Goal: Task Accomplishment & Management: Manage account settings

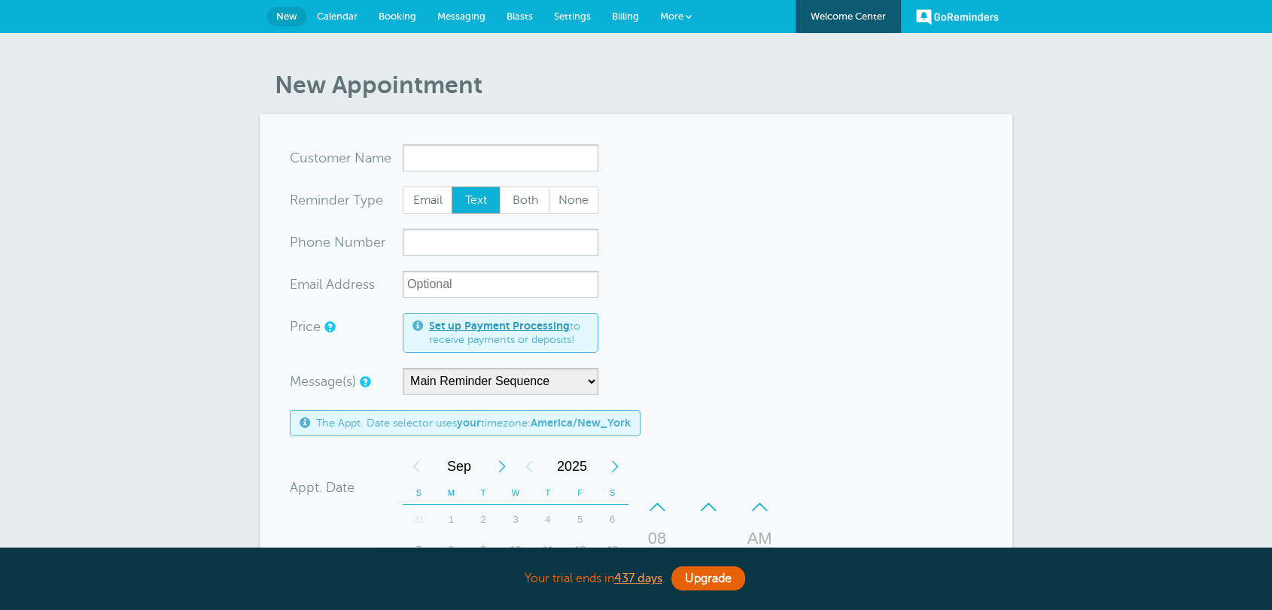
drag, startPoint x: 784, startPoint y: 221, endPoint x: 790, endPoint y: 283, distance: 62.0
click at [784, 221] on form "You are creating a new customer. To use an existing customer select one from th…" at bounding box center [636, 537] width 692 height 785
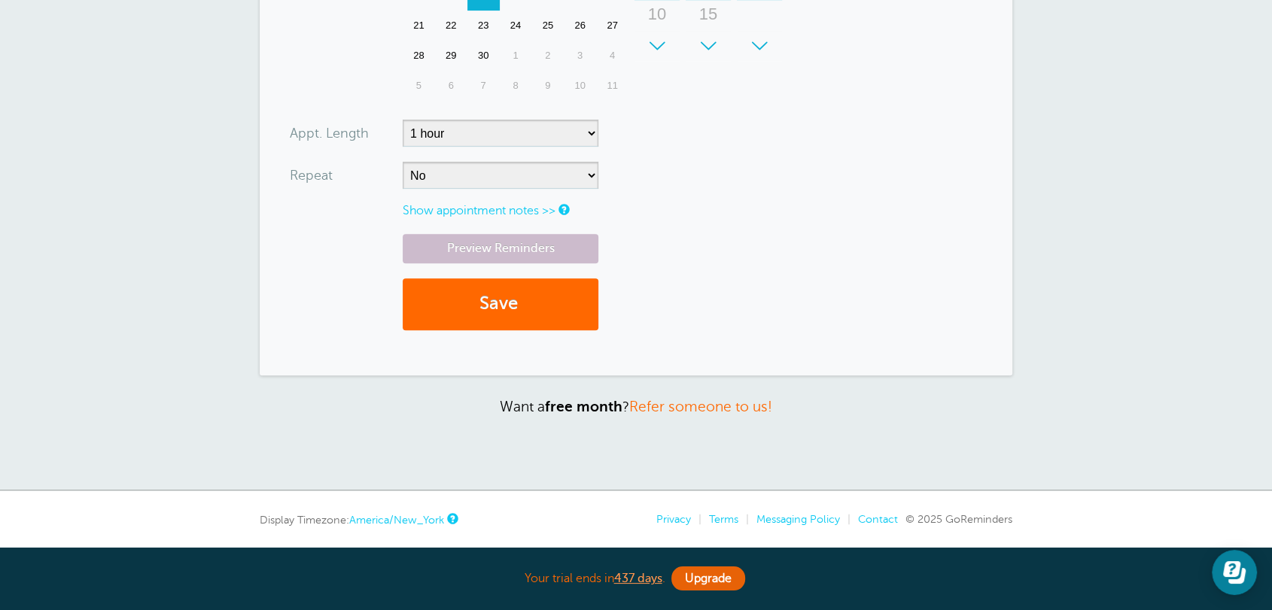
click at [435, 212] on link "Show appointment notes >>" at bounding box center [479, 211] width 153 height 14
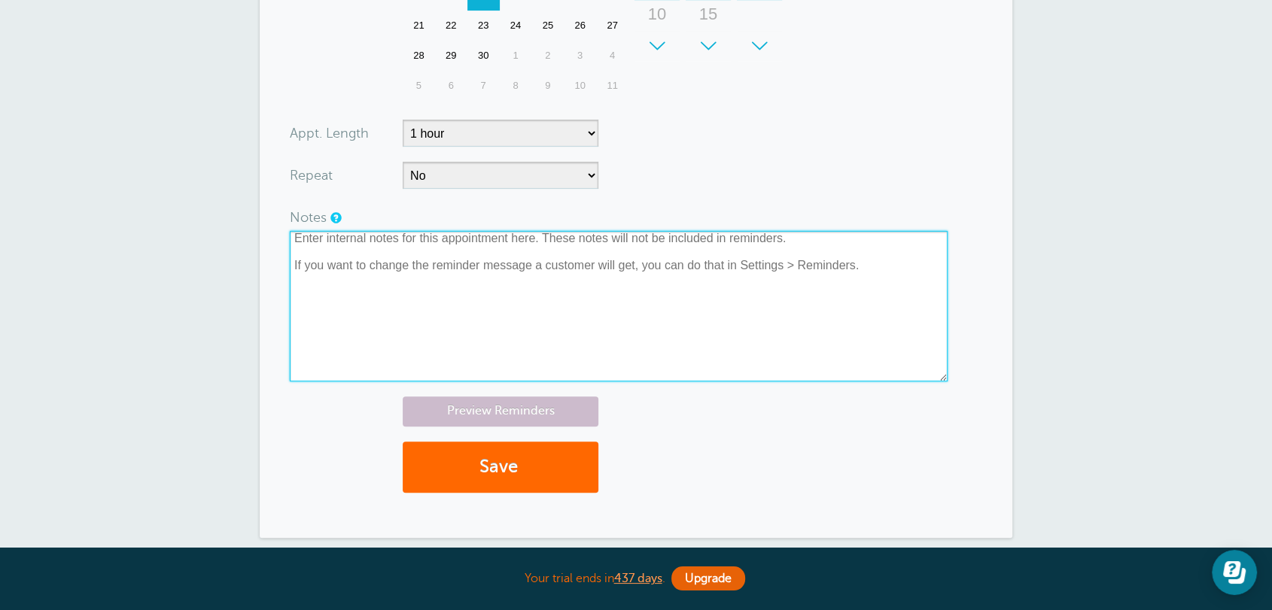
click at [312, 248] on textarea at bounding box center [619, 306] width 658 height 151
drag, startPoint x: 342, startPoint y: 248, endPoint x: 638, endPoint y: 343, distance: 311.4
click at [635, 345] on textarea at bounding box center [619, 306] width 658 height 151
drag, startPoint x: 348, startPoint y: 247, endPoint x: 608, endPoint y: 314, distance: 268.2
click at [608, 314] on textarea at bounding box center [619, 306] width 658 height 151
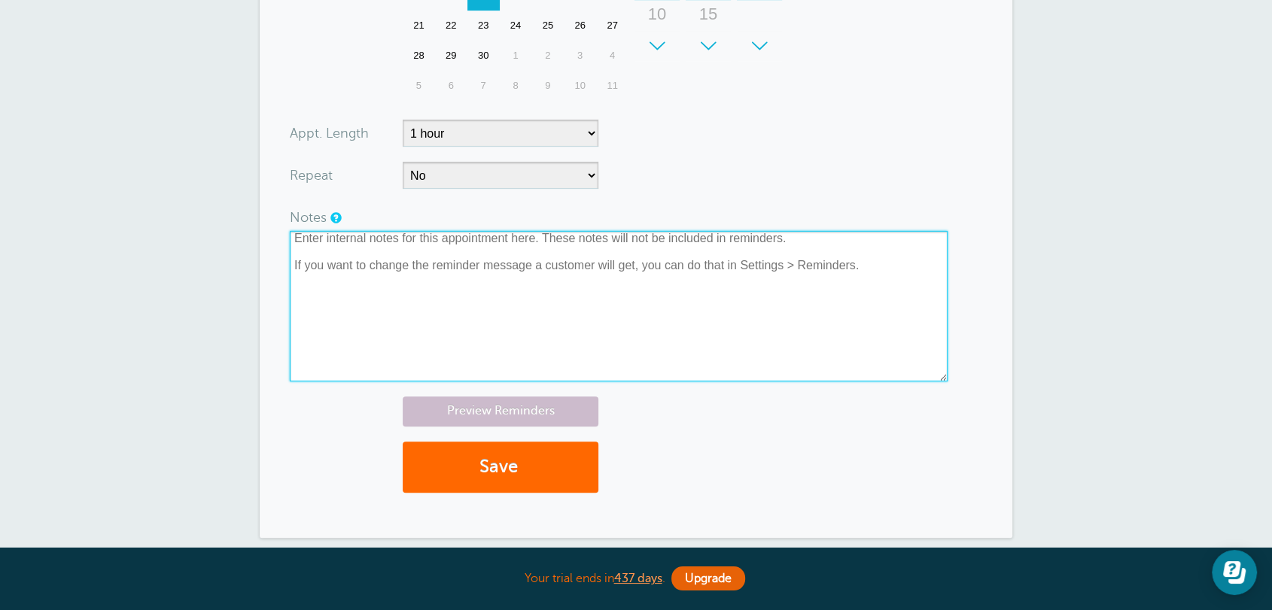
scroll to position [0, 0]
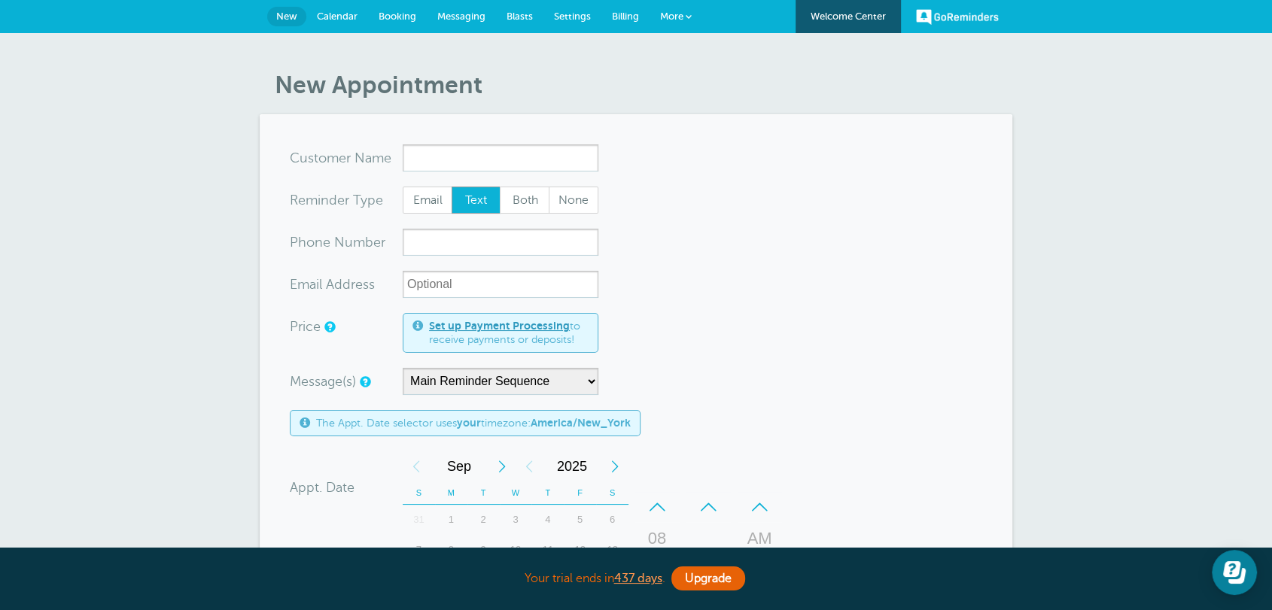
click at [583, 26] on link "Settings" at bounding box center [572, 16] width 58 height 33
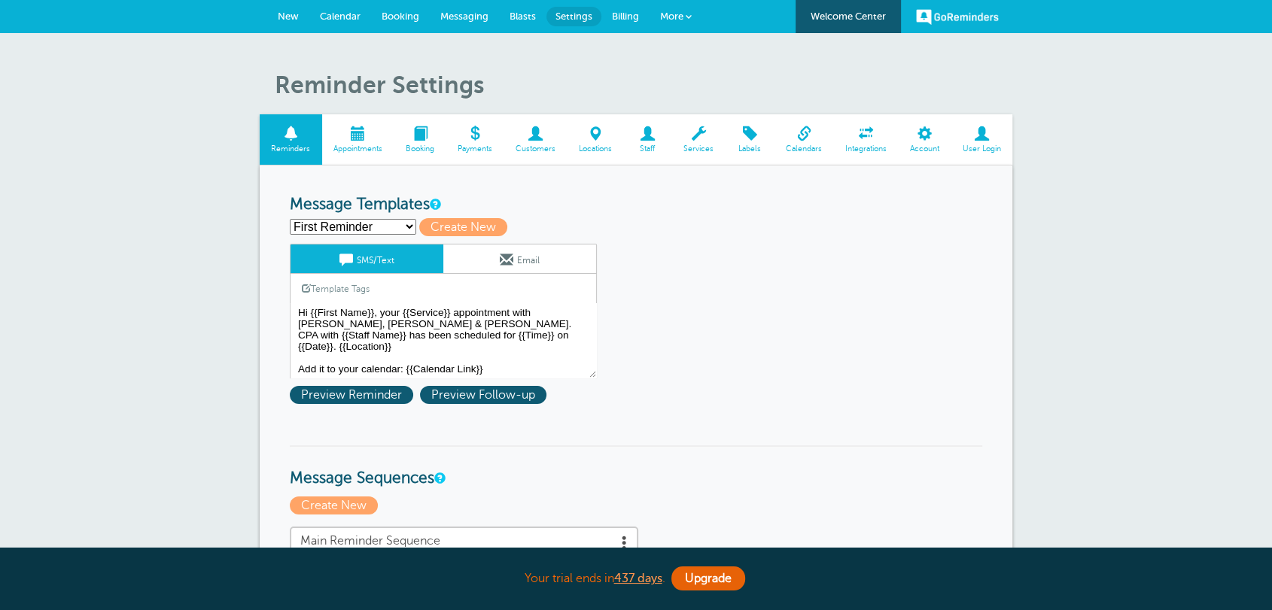
click at [651, 146] on span "Staff" at bounding box center [648, 149] width 34 height 9
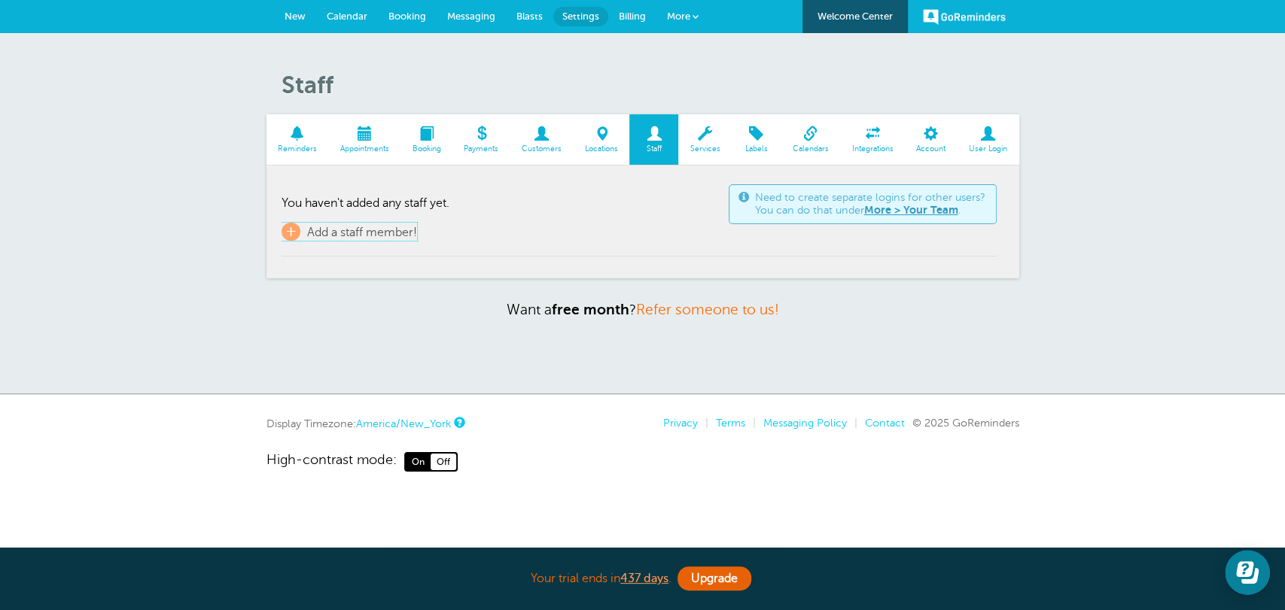
click at [389, 236] on span "Add a staff member!" at bounding box center [362, 233] width 110 height 14
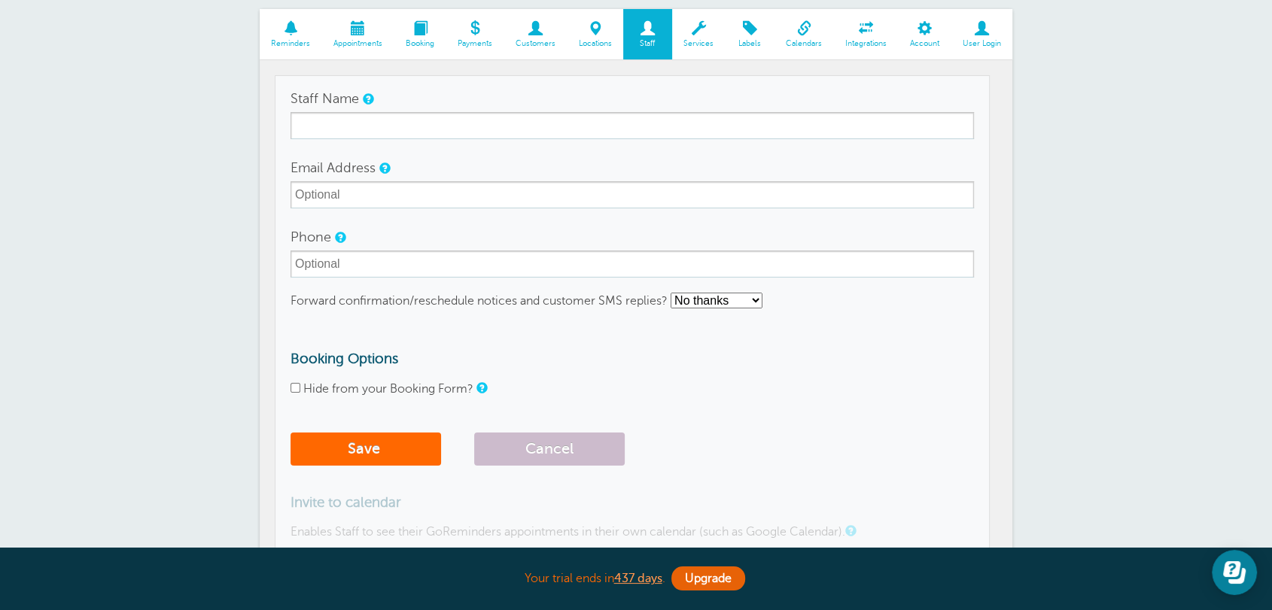
scroll to position [195, 0]
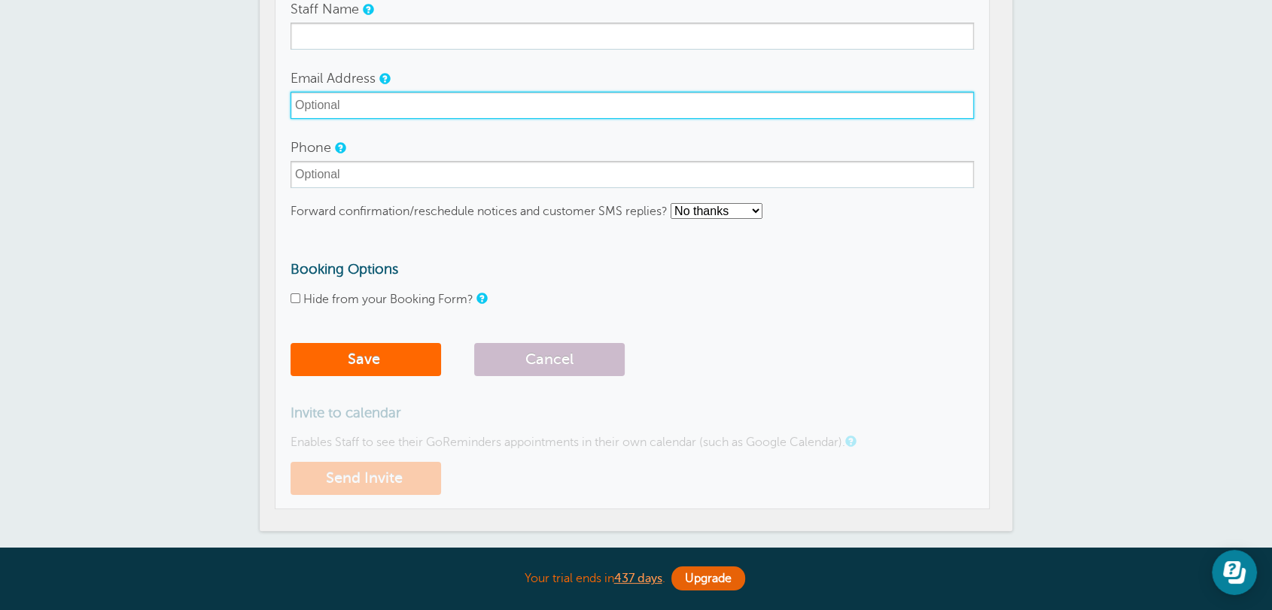
drag, startPoint x: 361, startPoint y: 111, endPoint x: 588, endPoint y: 105, distance: 226.6
click at [588, 105] on input "Email Address" at bounding box center [632, 105] width 683 height 27
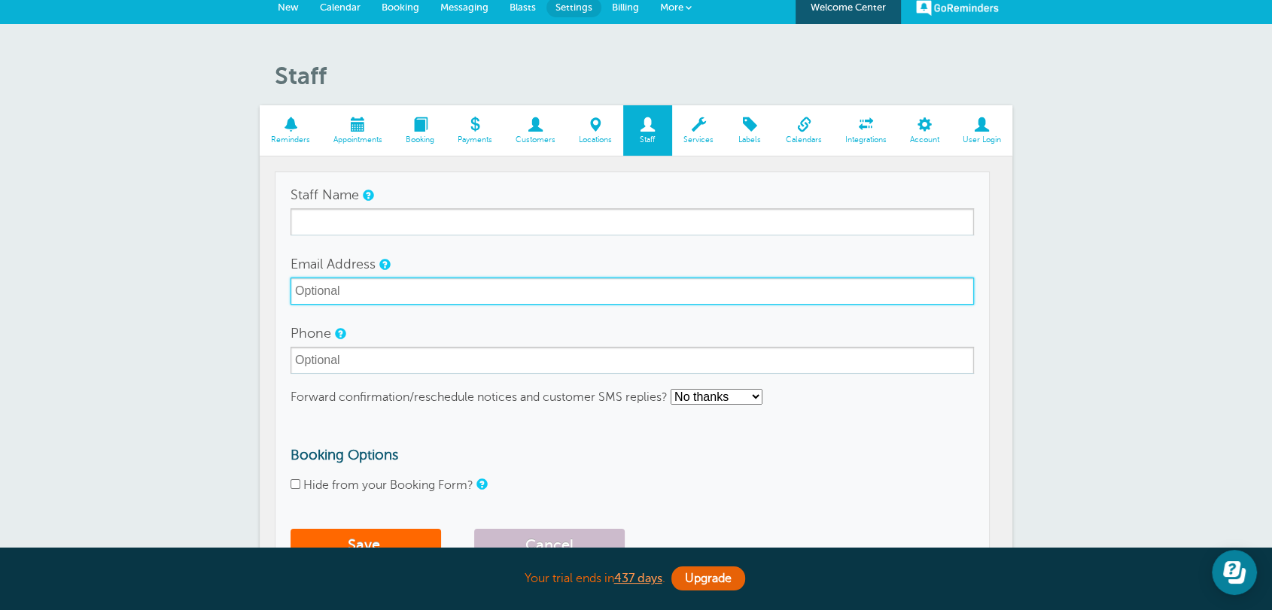
scroll to position [0, 0]
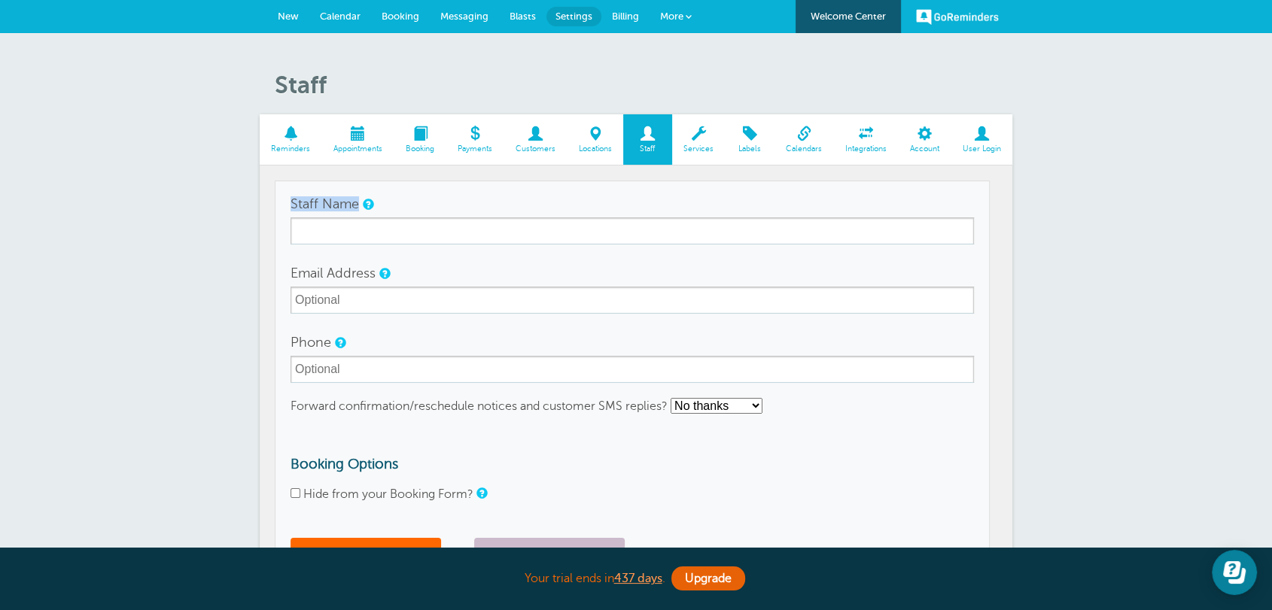
drag, startPoint x: 284, startPoint y: 200, endPoint x: 301, endPoint y: 212, distance: 21.1
click at [300, 211] on td "Staff Name Email Address Phone Forward confirmation/reschedule notices and cust…" at bounding box center [632, 443] width 715 height 524
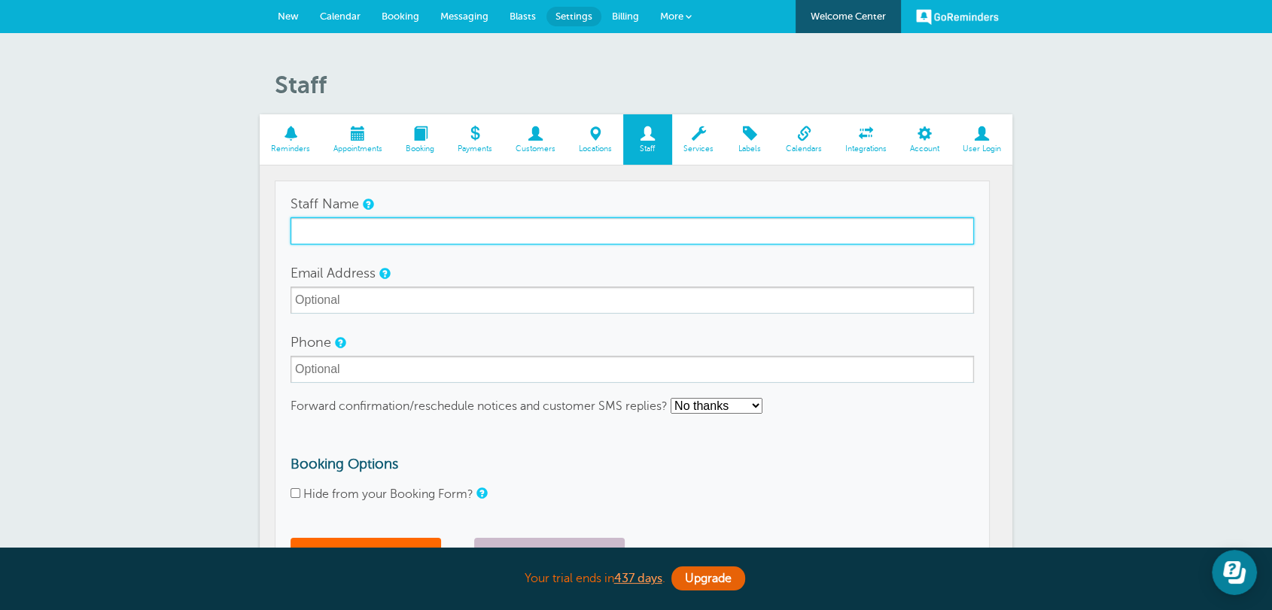
click at [309, 225] on input "Staff Name" at bounding box center [632, 231] width 683 height 27
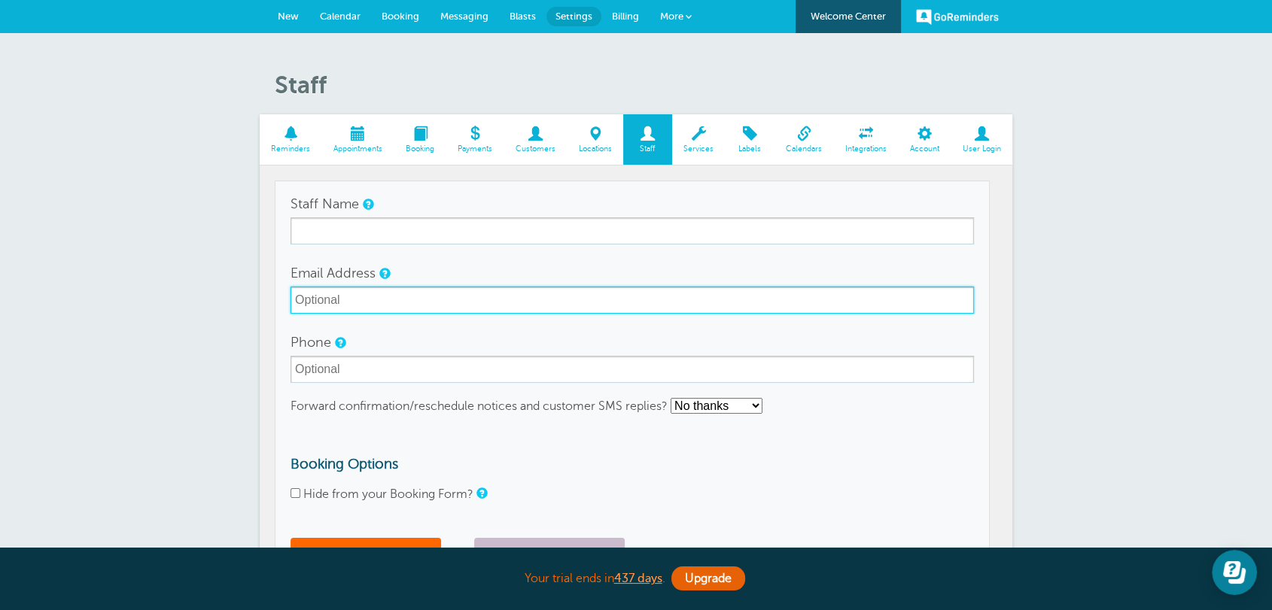
click at [336, 301] on input "Email Address" at bounding box center [632, 300] width 683 height 27
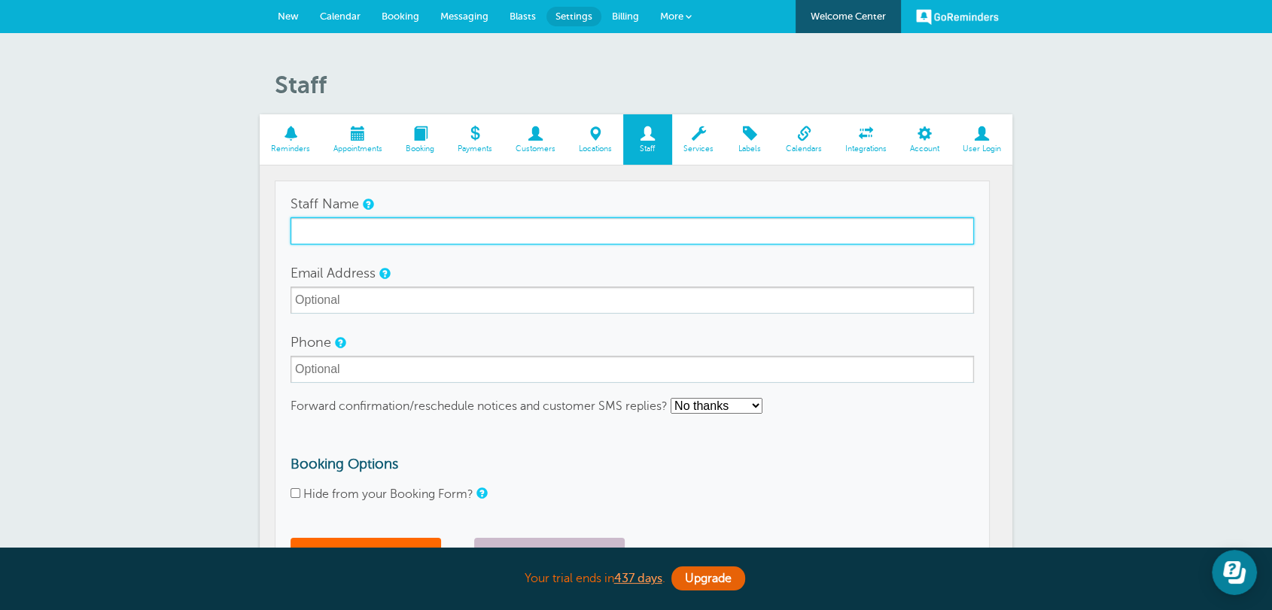
click at [371, 229] on input "Staff Name" at bounding box center [632, 231] width 683 height 27
type input "Team B"
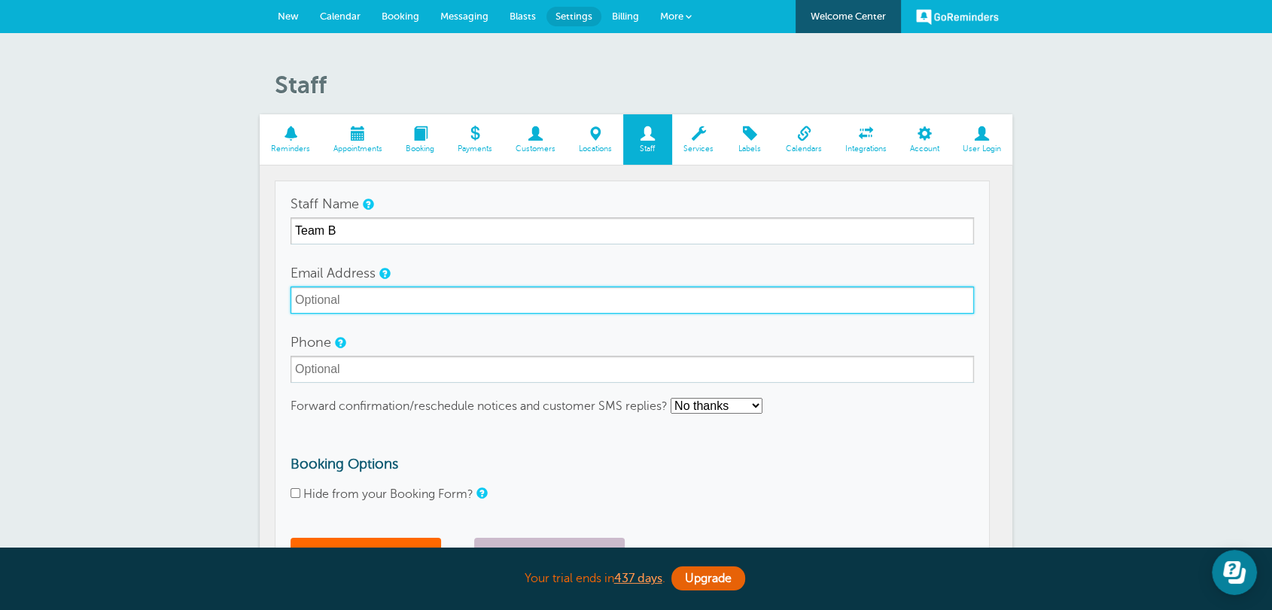
click at [373, 297] on input "Email Address" at bounding box center [632, 300] width 683 height 27
drag, startPoint x: 342, startPoint y: 297, endPoint x: 334, endPoint y: 303, distance: 10.2
click at [334, 303] on input "Email Address" at bounding box center [632, 300] width 683 height 27
type input "d"
type input "t"
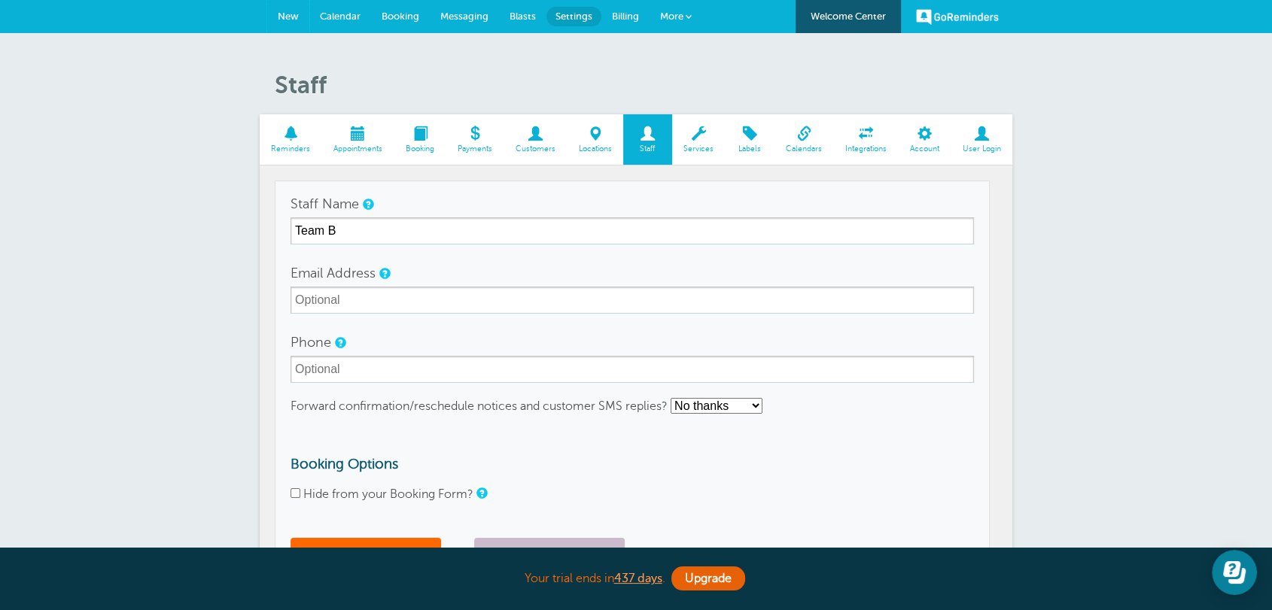
drag, startPoint x: 288, startPoint y: 18, endPoint x: 693, endPoint y: 88, distance: 411.0
click at [288, 17] on span "New" at bounding box center [288, 16] width 21 height 11
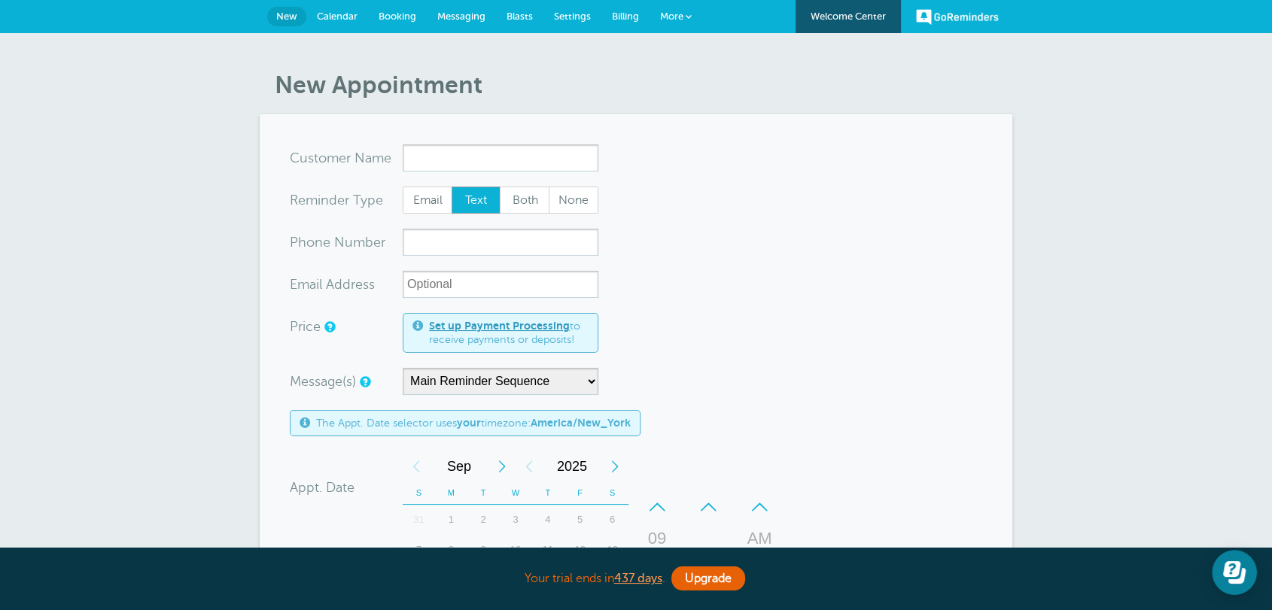
click at [622, 23] on link "Billing" at bounding box center [625, 16] width 48 height 33
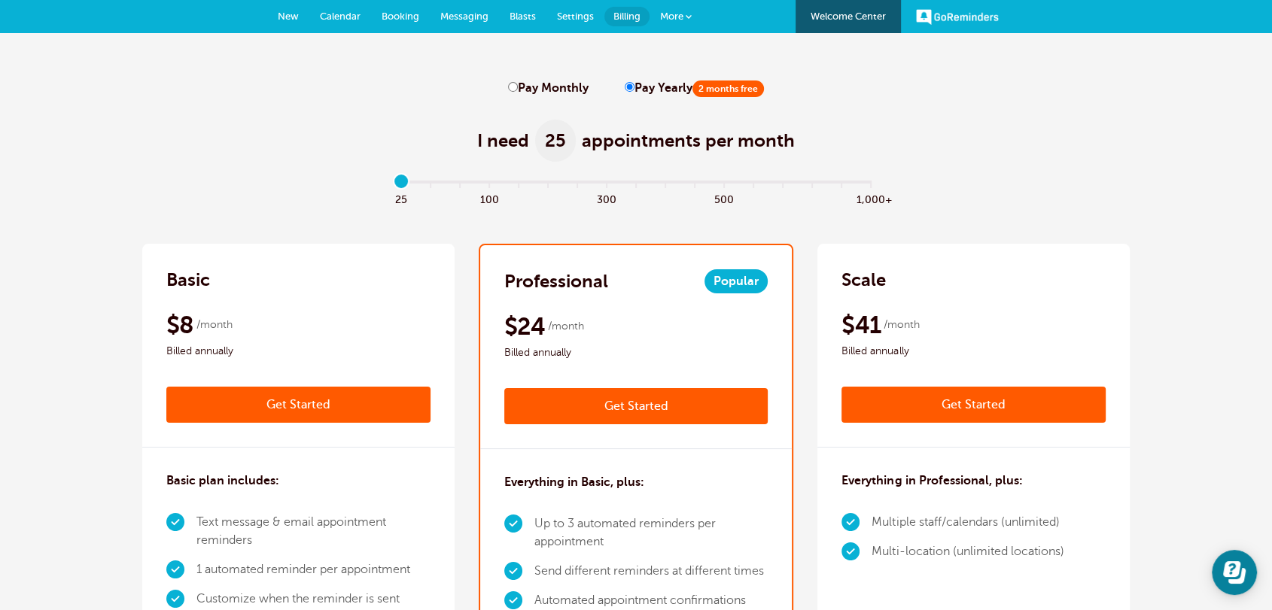
click at [517, 90] on input "Pay Monthly" at bounding box center [513, 87] width 10 height 10
radio input "true"
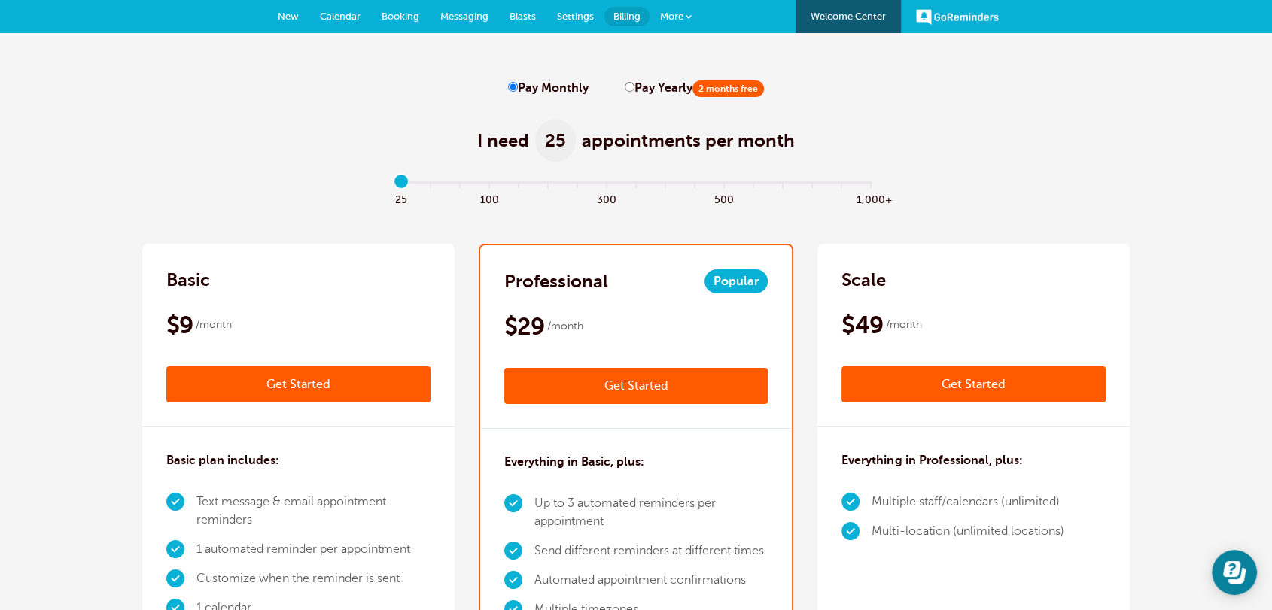
drag, startPoint x: 370, startPoint y: 178, endPoint x: 288, endPoint y: 167, distance: 82.7
click at [393, 184] on input "range" at bounding box center [636, 185] width 487 height 3
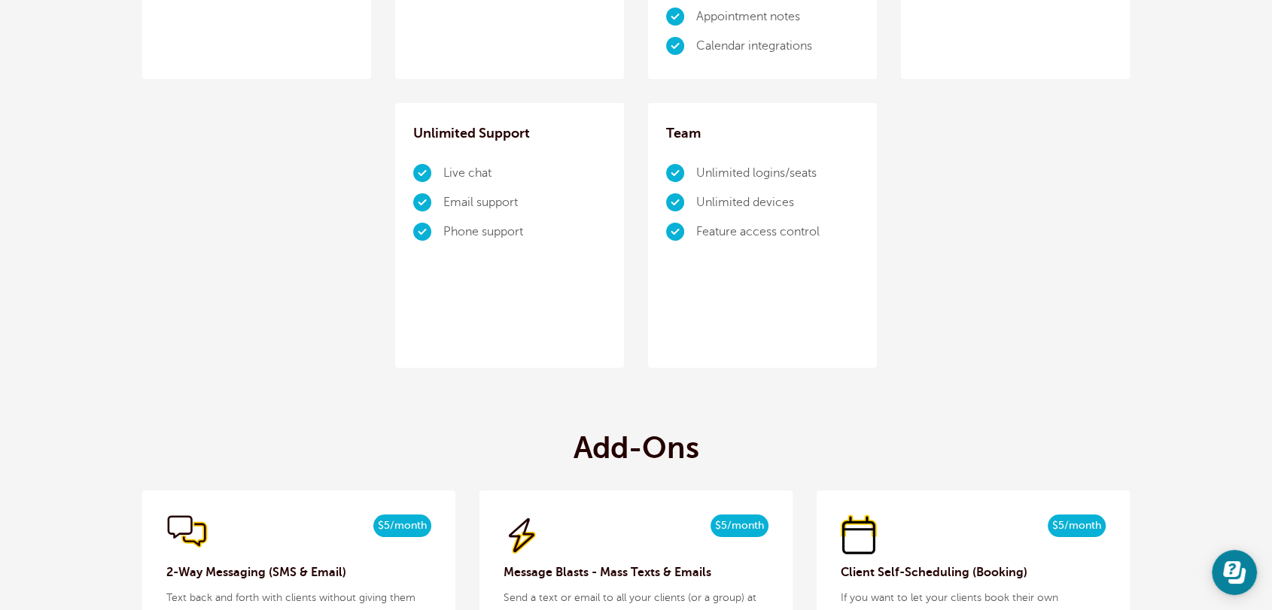
scroll to position [1366, 0]
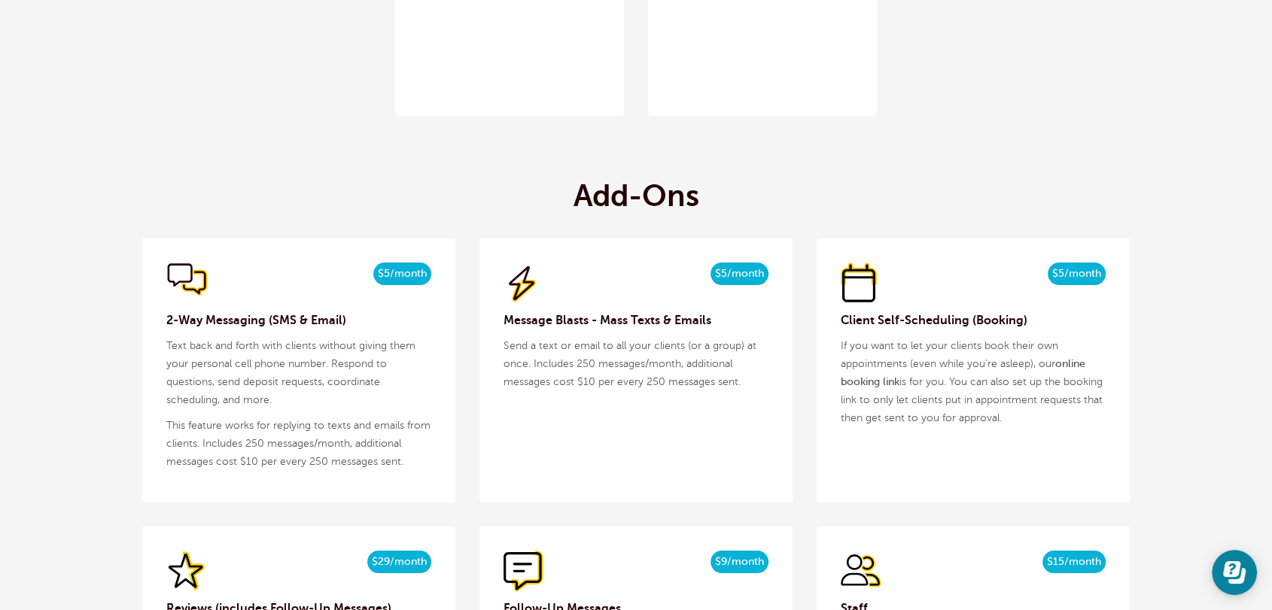
click at [270, 323] on h3 "2-Way Messaging (SMS & Email)" at bounding box center [298, 321] width 265 height 18
drag, startPoint x: 370, startPoint y: 275, endPoint x: 428, endPoint y: 272, distance: 58.1
click at [428, 272] on div "$5/month $4/mo billed yearly" at bounding box center [298, 283] width 265 height 41
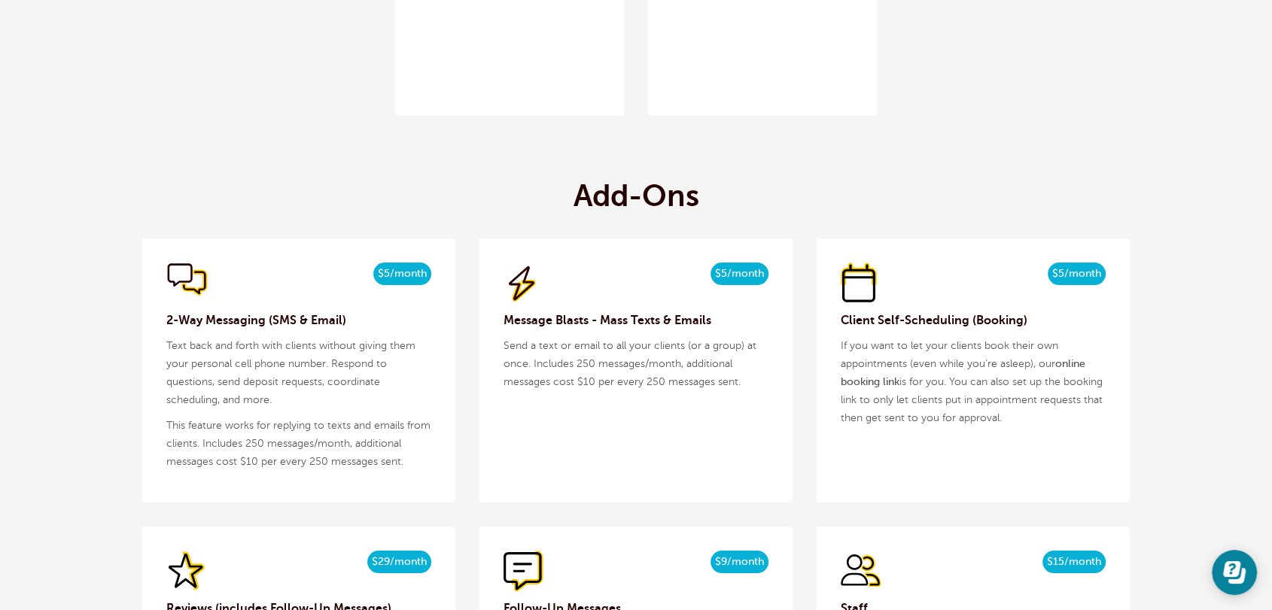
drag, startPoint x: 214, startPoint y: 341, endPoint x: 175, endPoint y: 330, distance: 40.5
click at [212, 341] on p "Text back and forth with clients without giving them your personal cell phone n…" at bounding box center [298, 373] width 265 height 72
click at [167, 317] on h3 "2-Way Messaging (SMS & Email)" at bounding box center [298, 321] width 265 height 18
drag, startPoint x: 250, startPoint y: 438, endPoint x: 412, endPoint y: 455, distance: 163.4
click at [412, 455] on p "This feature works for replying to texts and emails from clients. Includes 250 …" at bounding box center [298, 444] width 265 height 54
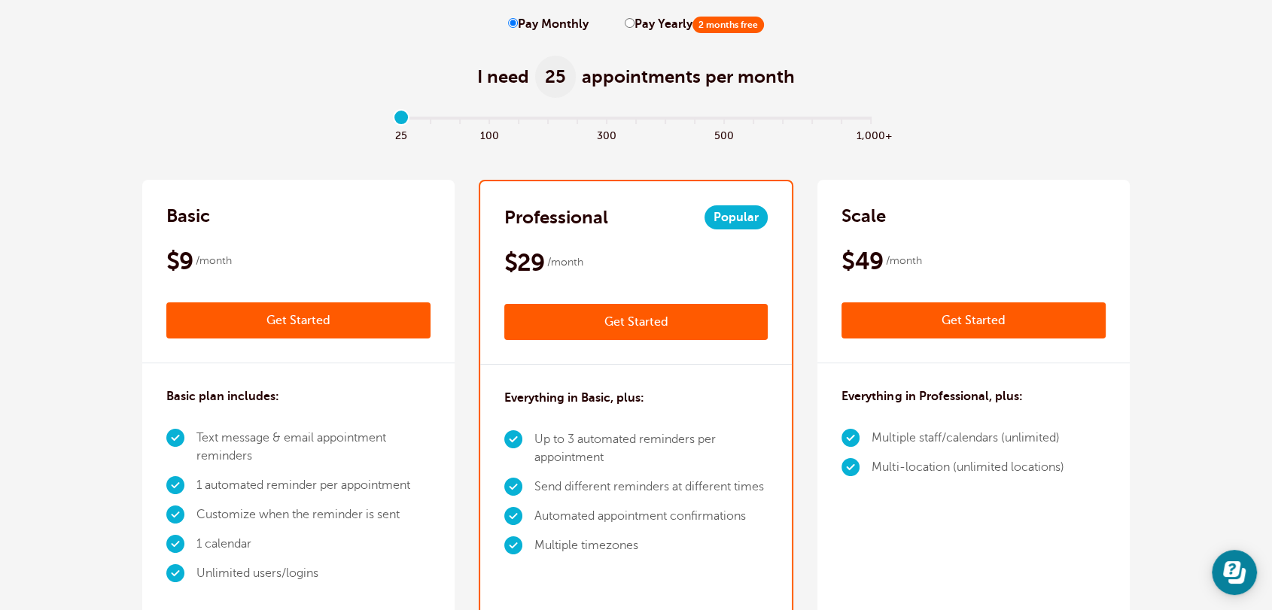
scroll to position [0, 0]
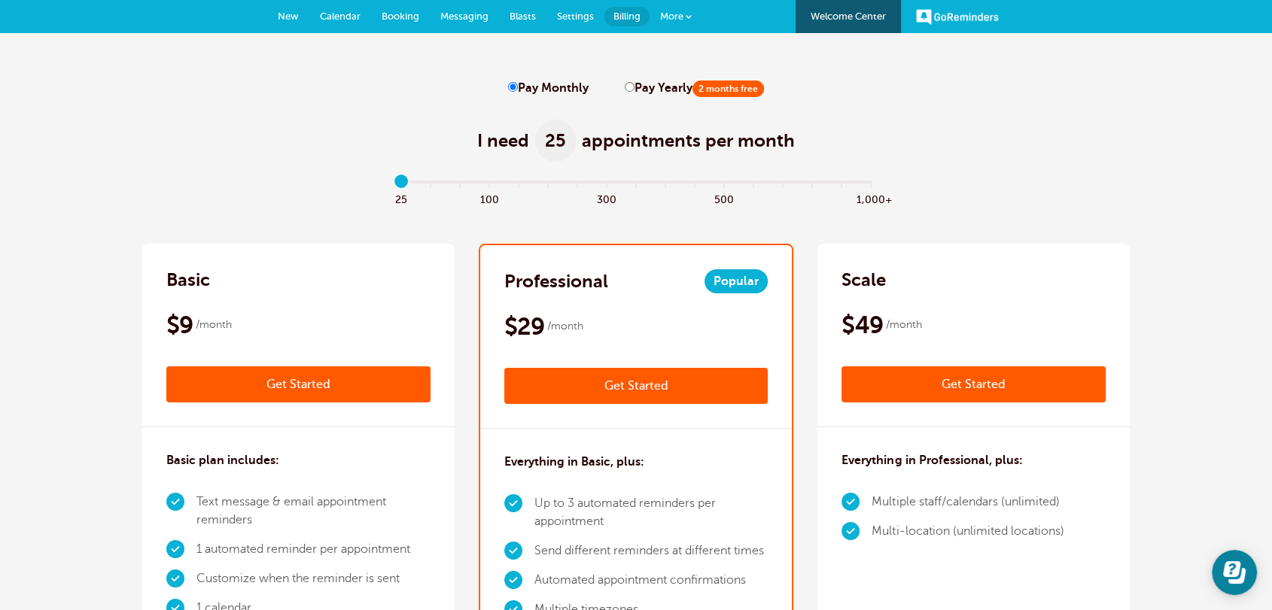
click at [454, 16] on span "Messaging" at bounding box center [464, 16] width 48 height 11
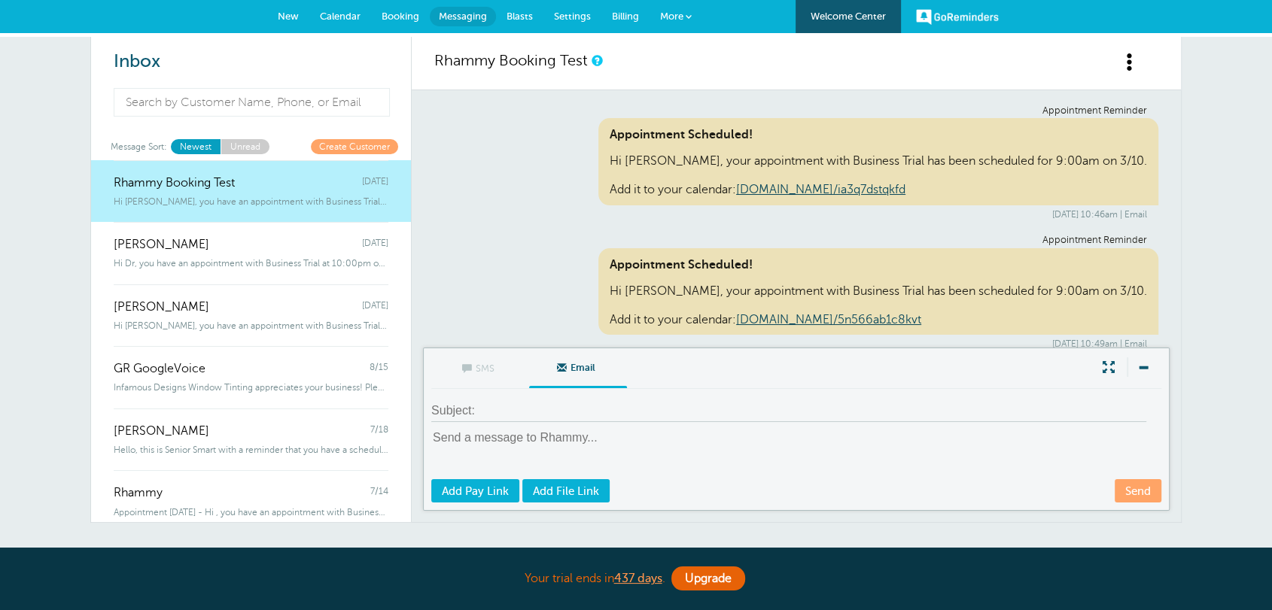
scroll to position [7373, 0]
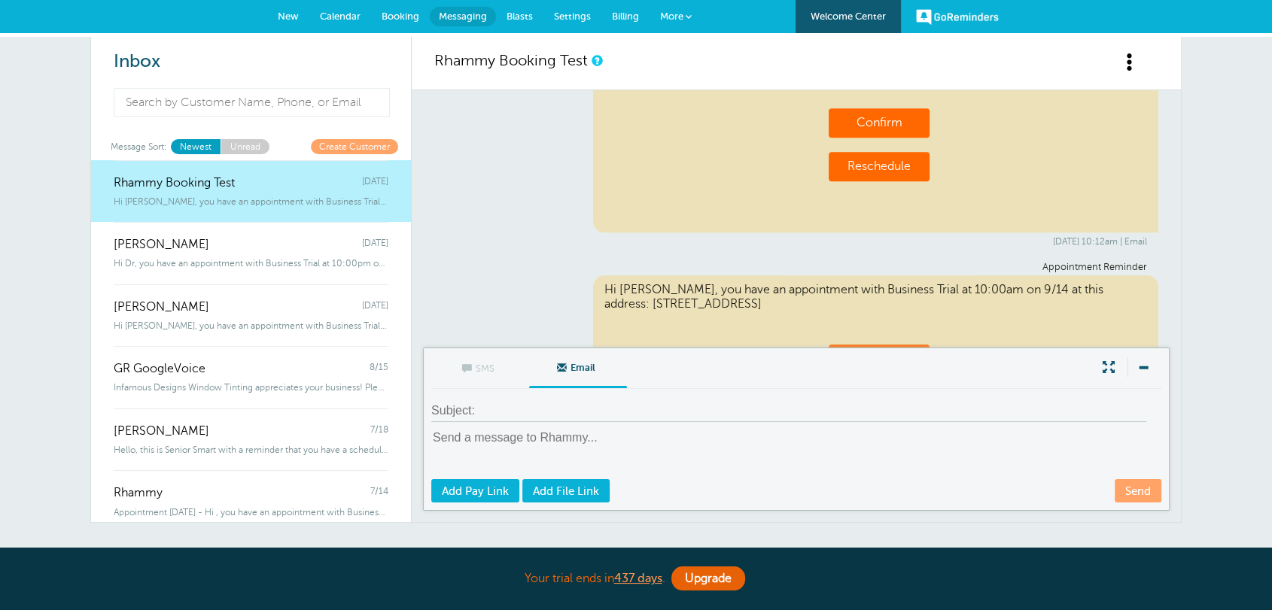
click at [366, 150] on link "Create Customer" at bounding box center [354, 146] width 87 height 14
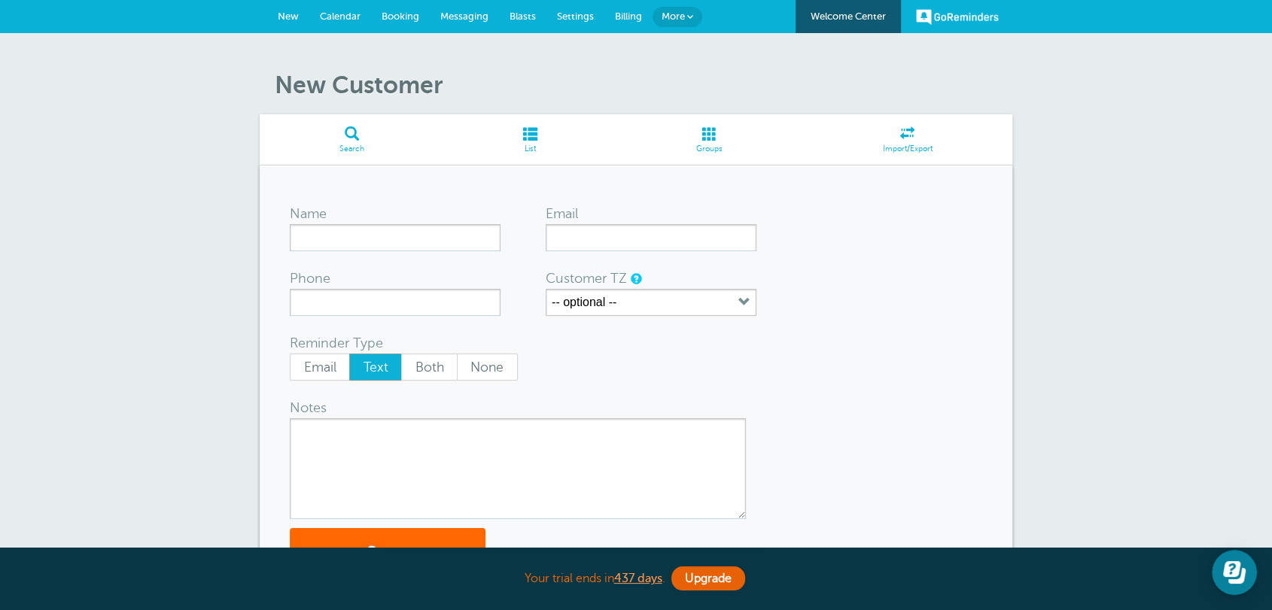
click at [473, 15] on span "Messaging" at bounding box center [464, 16] width 48 height 11
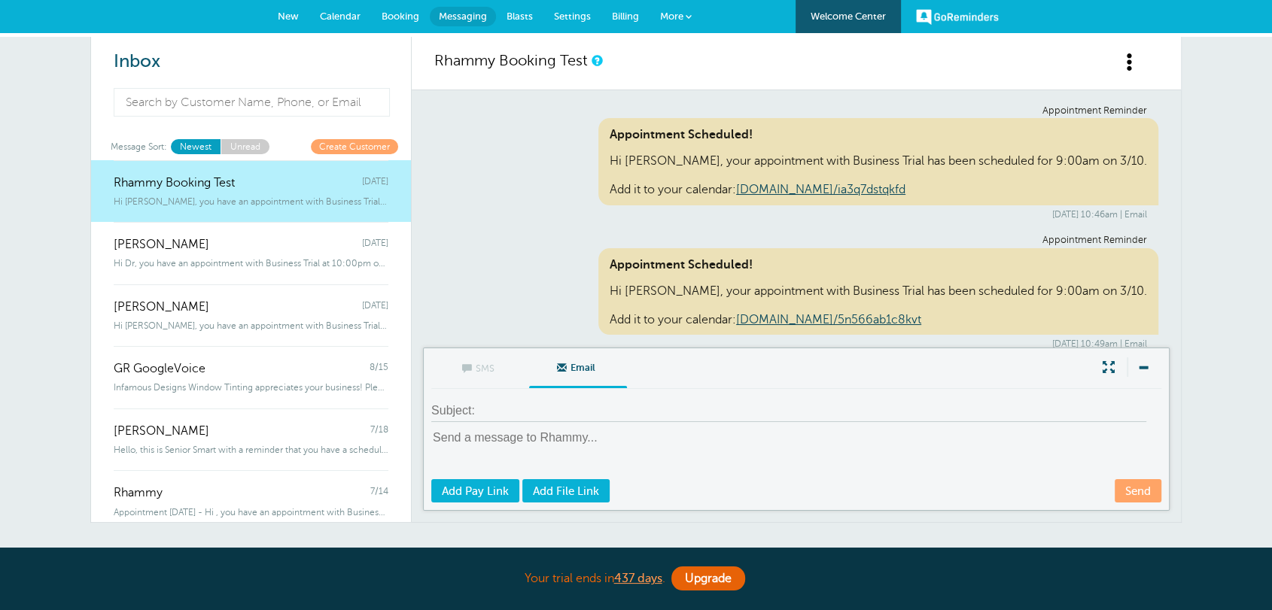
scroll to position [7373, 0]
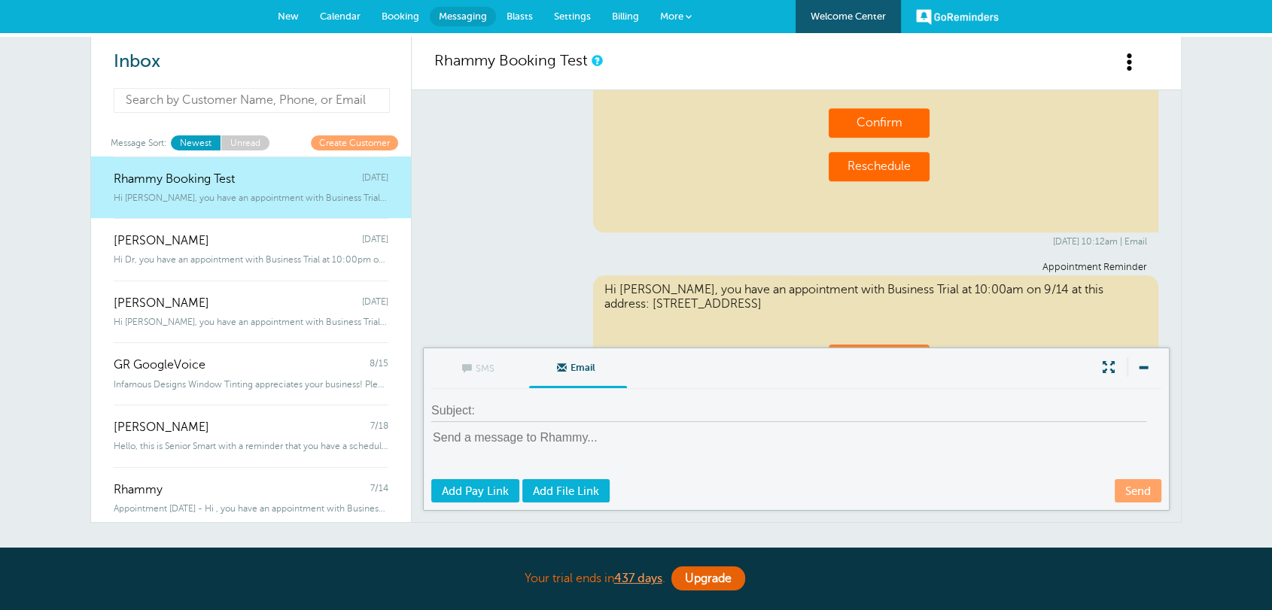
click at [291, 94] on input at bounding box center [252, 100] width 276 height 25
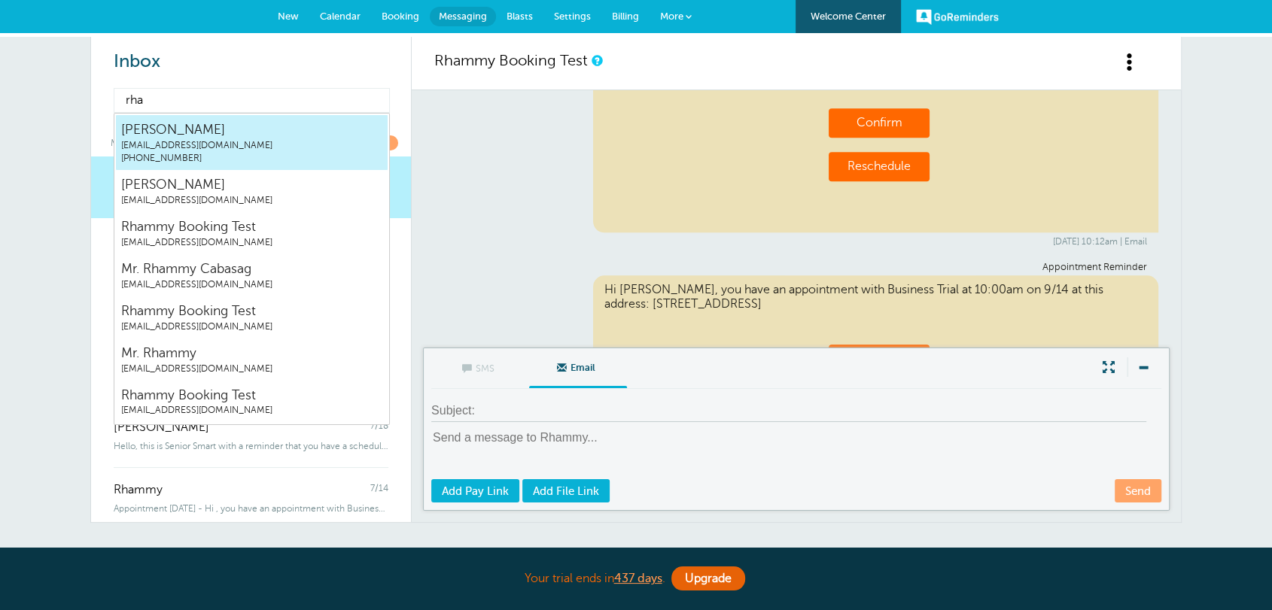
type input "rham"
drag, startPoint x: 254, startPoint y: 133, endPoint x: 248, endPoint y: 128, distance: 8.6
click at [252, 133] on span "[PERSON_NAME]" at bounding box center [251, 129] width 261 height 19
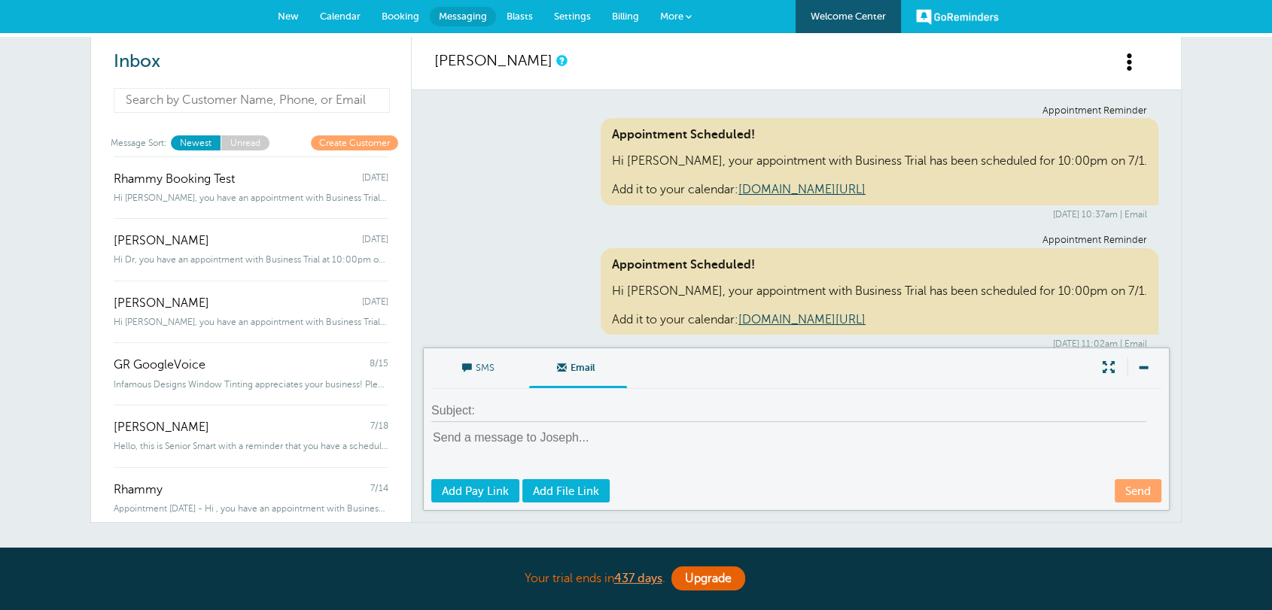
scroll to position [659, 0]
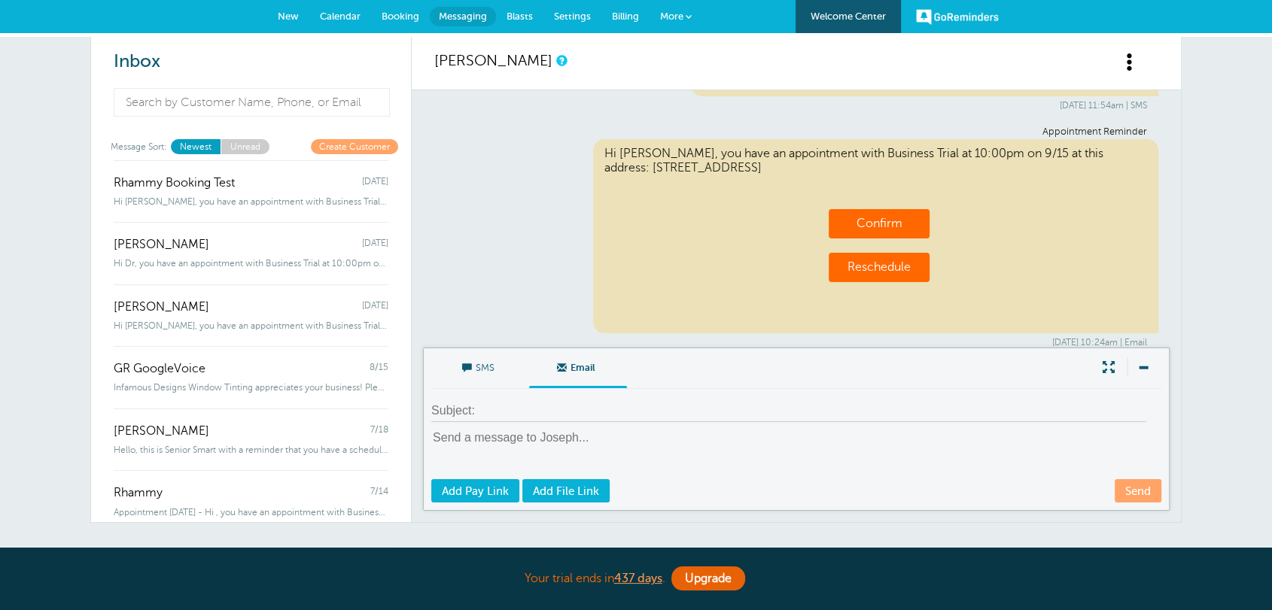
click at [683, 417] on input at bounding box center [788, 411] width 715 height 22
click at [240, 96] on input at bounding box center [252, 100] width 276 height 25
click at [272, 104] on input at bounding box center [252, 100] width 276 height 25
click at [501, 138] on div "Appointment Reminder Hi [PERSON_NAME], you have an appointment with Business Tr…" at bounding box center [796, 237] width 724 height 222
click at [624, 15] on span "Billing" at bounding box center [625, 16] width 27 height 11
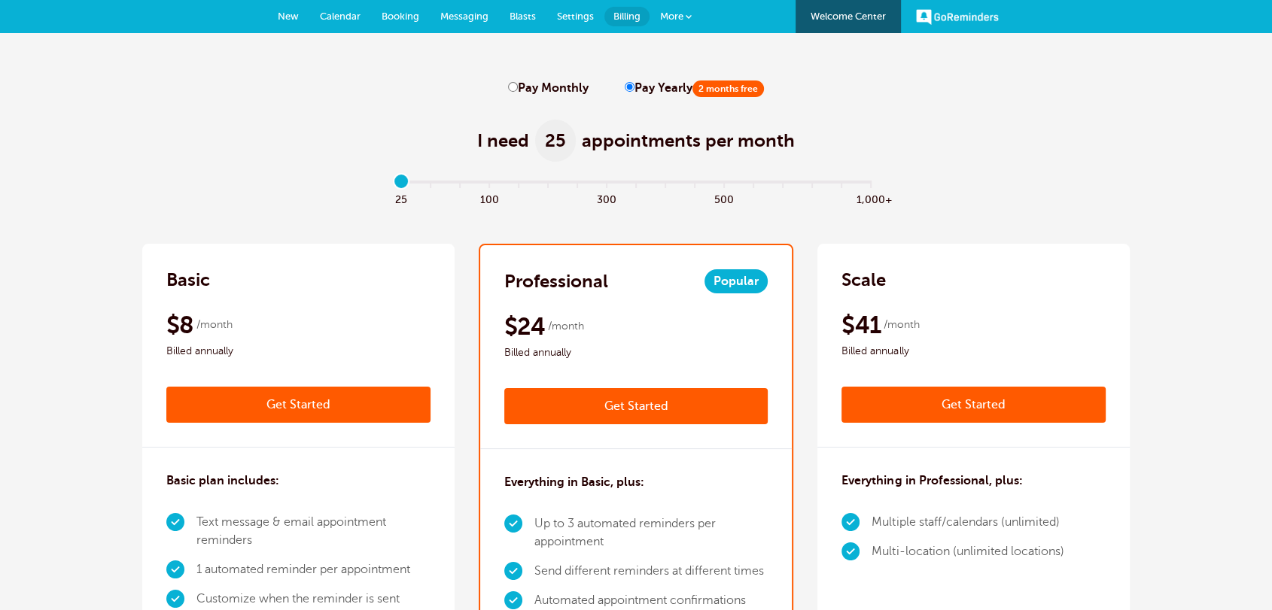
click at [515, 83] on input "Pay Monthly" at bounding box center [513, 87] width 10 height 10
radio input "true"
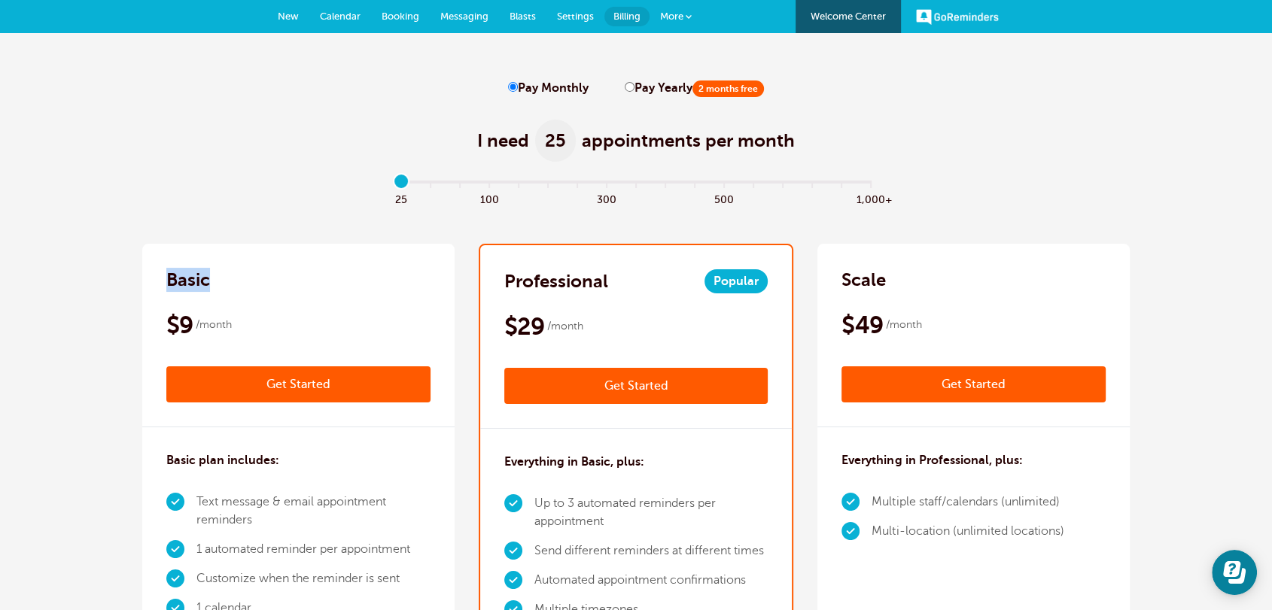
drag, startPoint x: 221, startPoint y: 297, endPoint x: 339, endPoint y: 212, distance: 145.2
click at [169, 270] on div "Basic $9 /month Get Started $8 /month Billed annually Get Started" at bounding box center [298, 336] width 312 height 184
drag, startPoint x: 401, startPoint y: 186, endPoint x: 358, endPoint y: 181, distance: 43.1
click at [393, 184] on input "range" at bounding box center [636, 185] width 487 height 3
drag, startPoint x: 400, startPoint y: 180, endPoint x: 277, endPoint y: 166, distance: 124.2
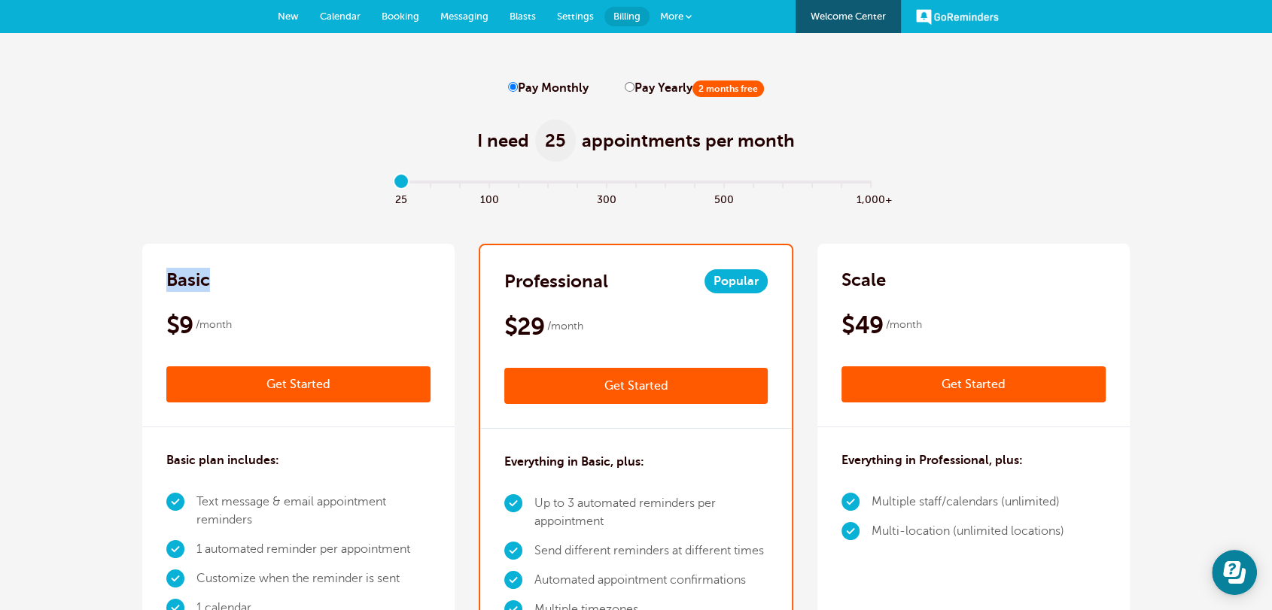
click at [393, 184] on input "range" at bounding box center [636, 185] width 487 height 3
drag, startPoint x: 236, startPoint y: 321, endPoint x: 144, endPoint y: 282, distance: 100.2
click at [144, 282] on div "Basic $9 /month Get Started $8 /month Billed annually Get Started" at bounding box center [298, 336] width 312 height 184
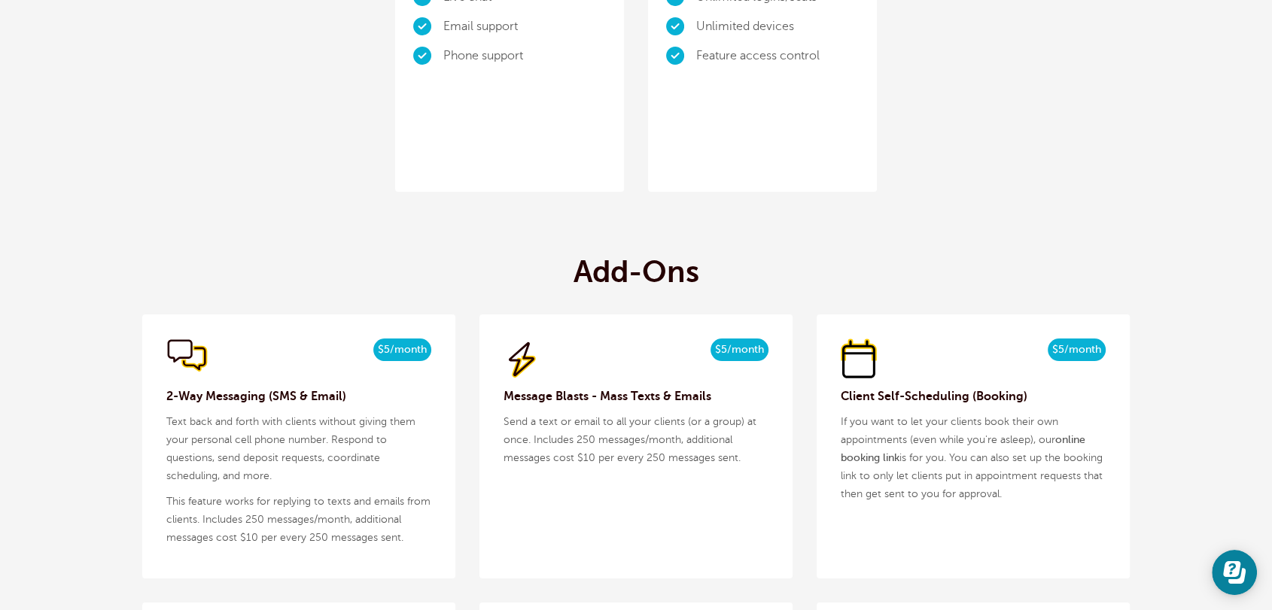
scroll to position [1366, 0]
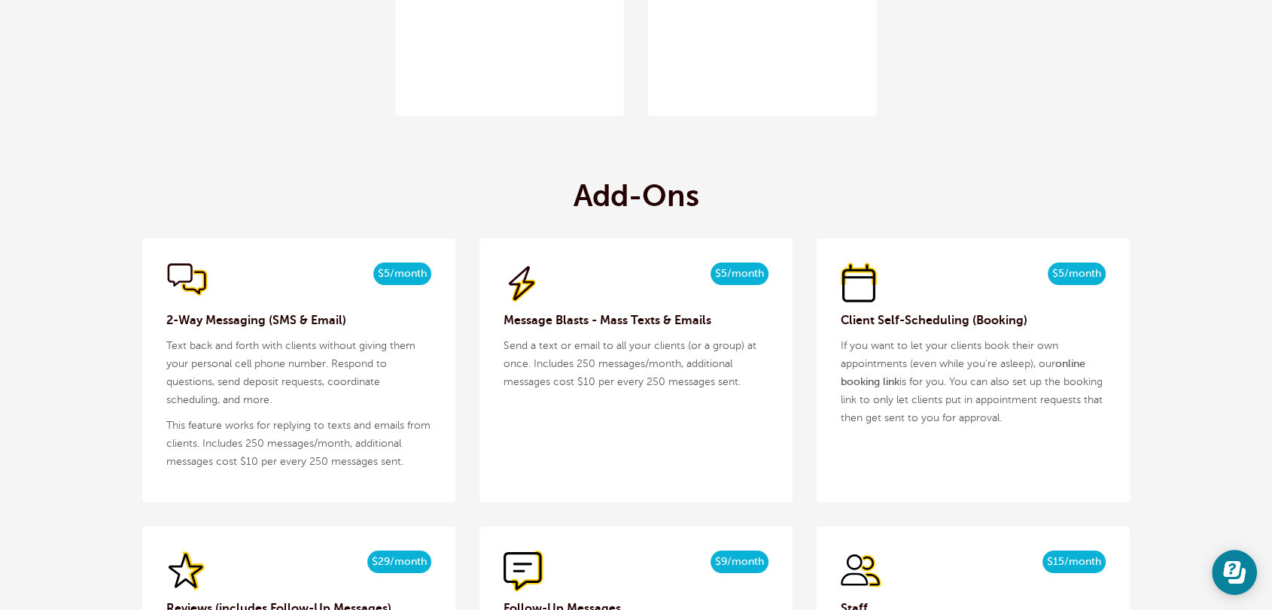
click at [289, 318] on h3 "2-Way Messaging (SMS & Email)" at bounding box center [298, 321] width 265 height 18
click at [289, 317] on h3 "2-Way Messaging (SMS & Email)" at bounding box center [298, 321] width 265 height 18
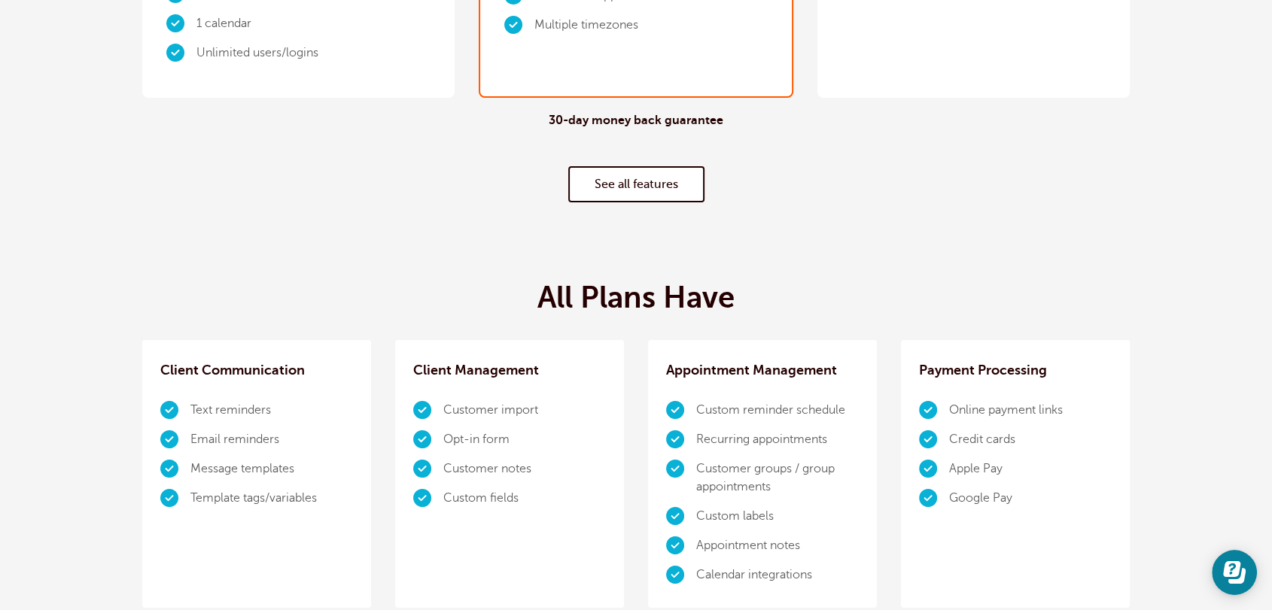
scroll to position [0, 0]
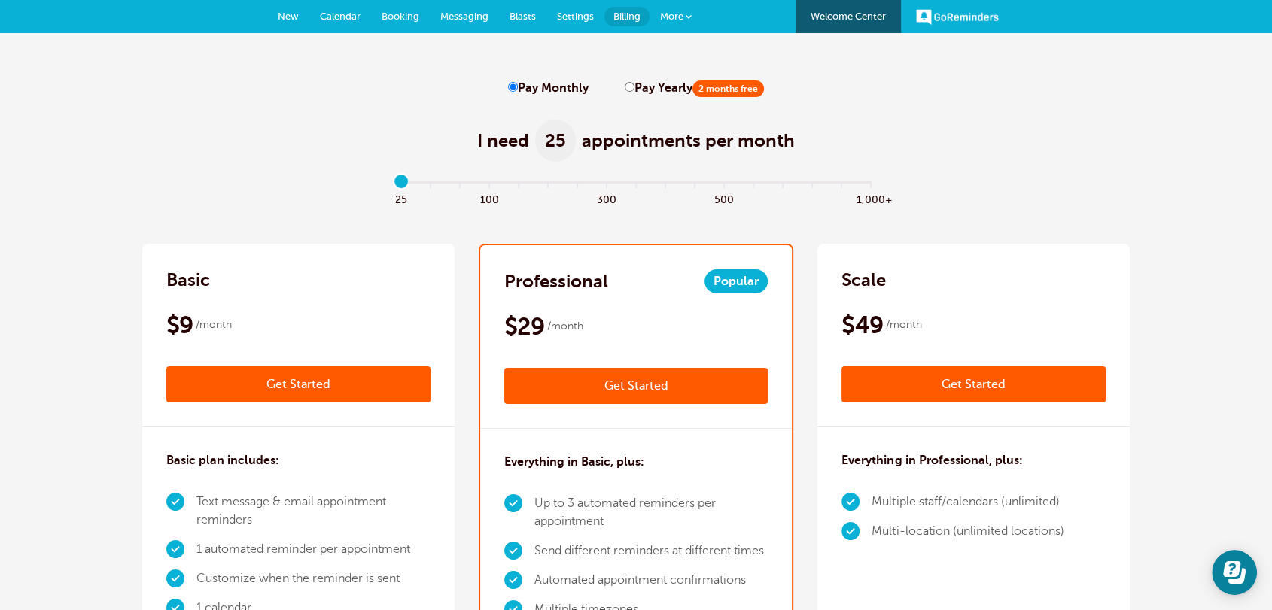
click at [455, 21] on link "Messaging" at bounding box center [464, 16] width 69 height 33
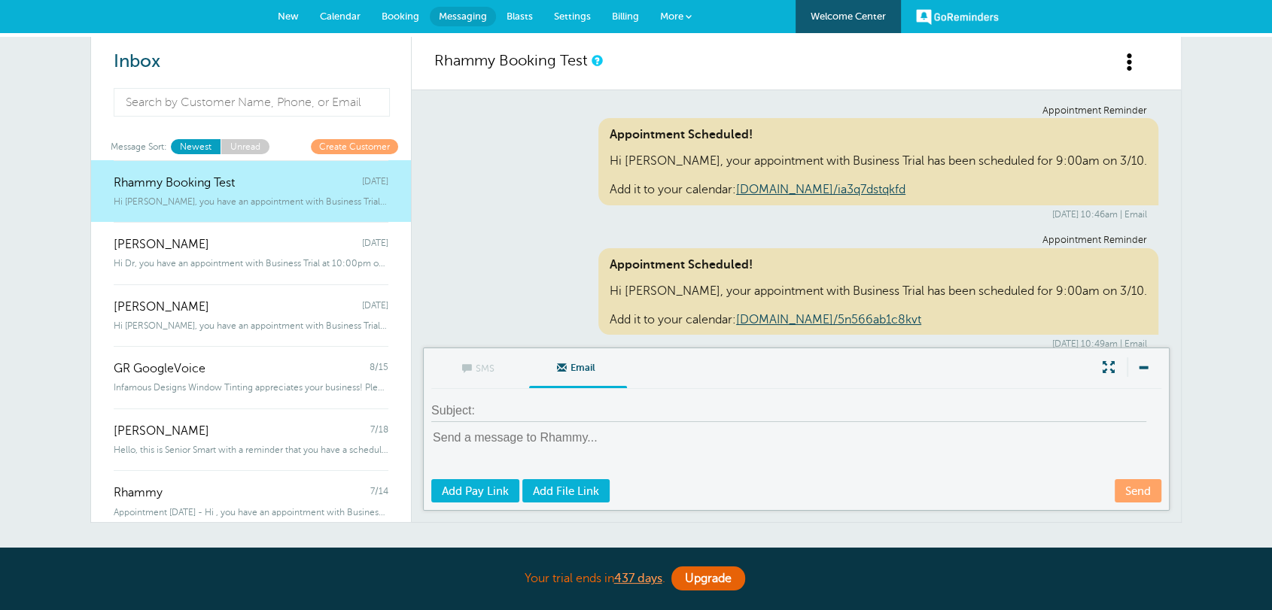
scroll to position [7373, 0]
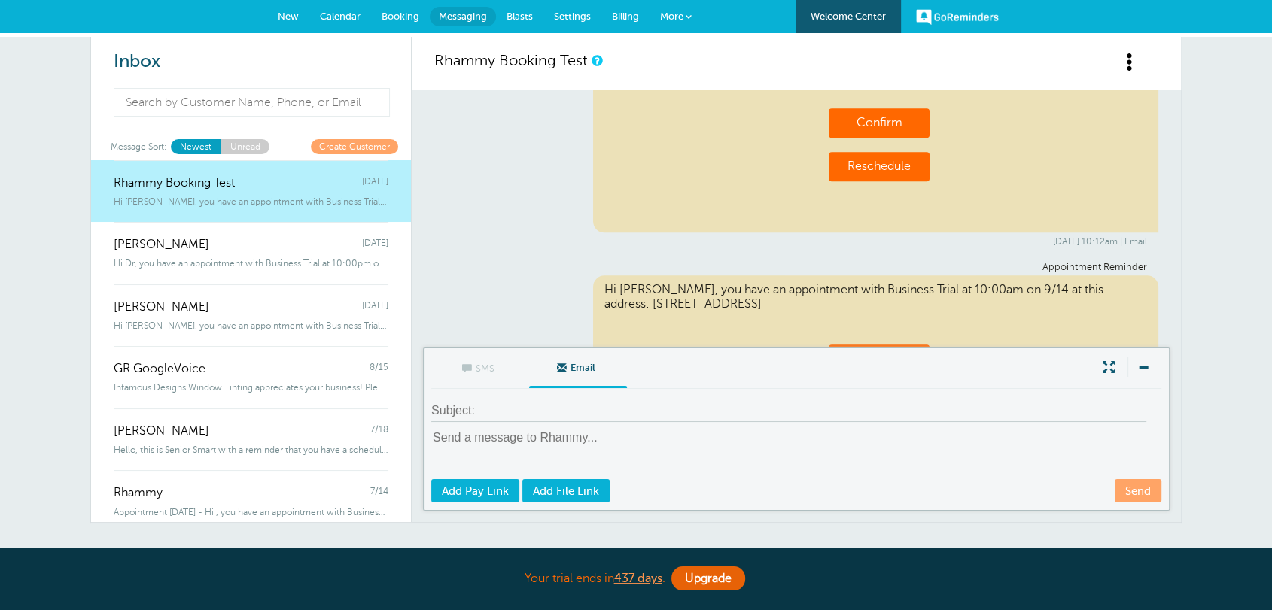
click at [580, 14] on span "Settings" at bounding box center [572, 16] width 37 height 11
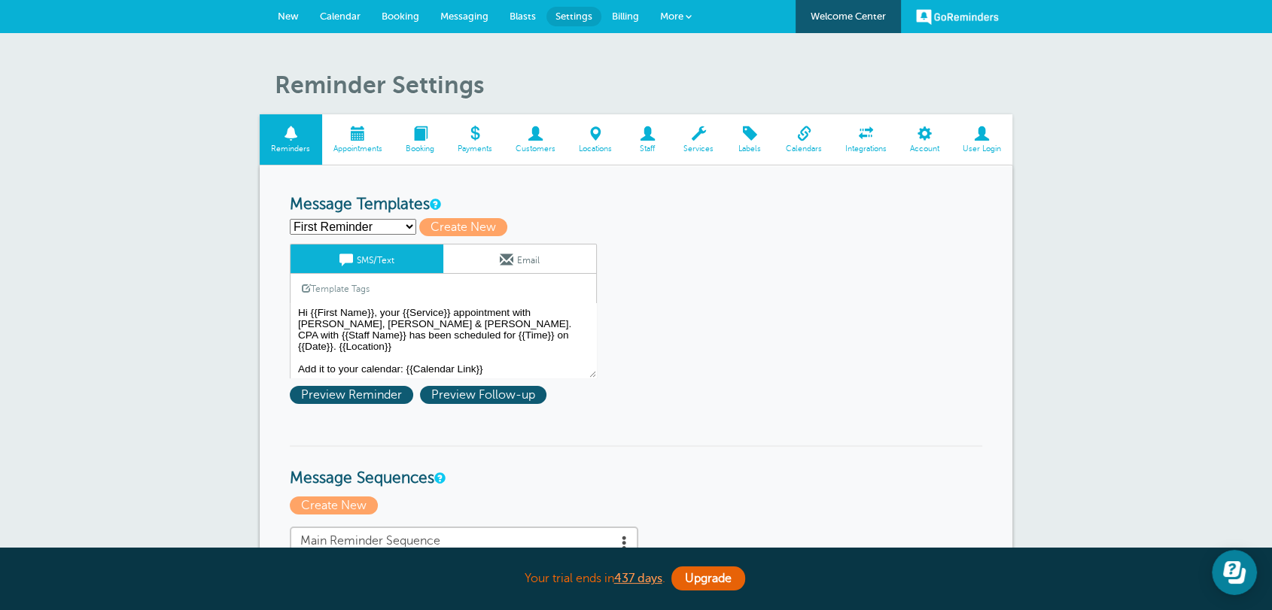
click at [375, 224] on select "First Reminder Follow Up: Ask For Review Second Reminder Third Reminder Create …" at bounding box center [353, 227] width 126 height 16
select select
click at [290, 219] on select "First Reminder Follow Up: Ask For Review Second Reminder Third Reminder Create …" at bounding box center [353, 227] width 126 height 16
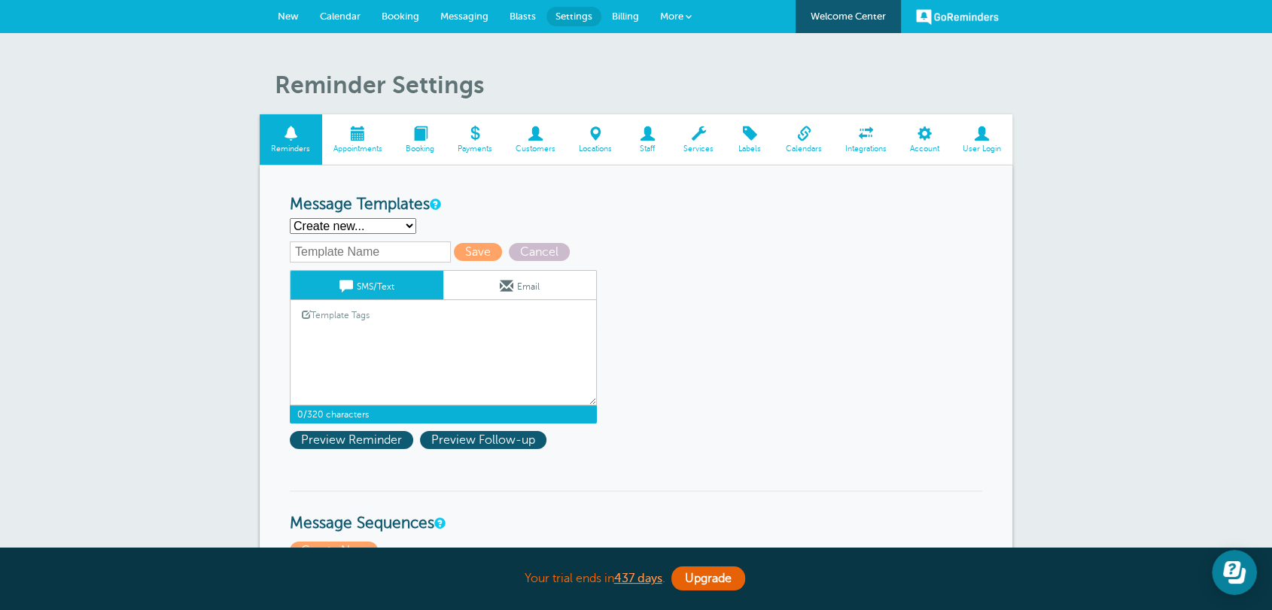
click at [345, 333] on textarea "Hi {{First Name}}, your {{Service}} appointment with Griffiths, Dreher & Evans,…" at bounding box center [443, 367] width 307 height 75
type textarea "ASJKCBJKVBj bKSJB"
click at [382, 254] on input "text" at bounding box center [370, 252] width 161 height 21
type input "TEst"
click at [463, 247] on span "Save" at bounding box center [478, 252] width 48 height 18
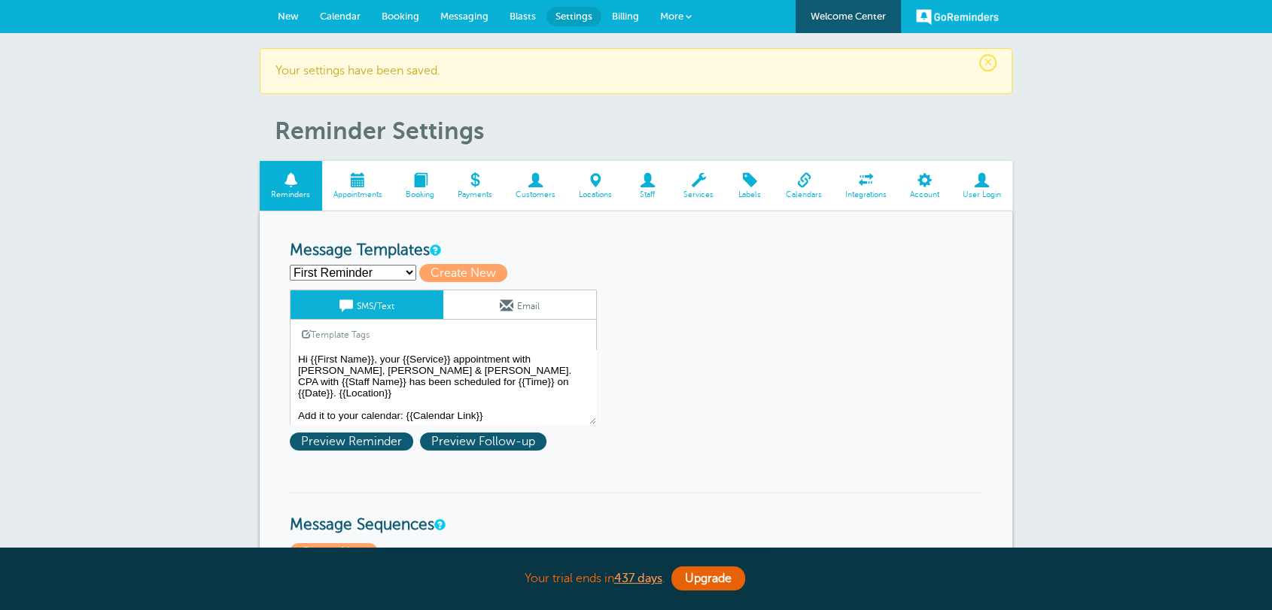
drag, startPoint x: 0, startPoint y: 0, endPoint x: 362, endPoint y: 266, distance: 449.1
click at [362, 266] on select "First Reminder Follow Up: Ask For Review Second Reminder TEst Third Reminder Cr…" at bounding box center [353, 273] width 126 height 16
select select "161752"
click at [290, 265] on select "First Reminder Follow Up: Ask For Review Second Reminder TEst Third Reminder Cr…" at bounding box center [353, 273] width 126 height 16
type input "TEst"
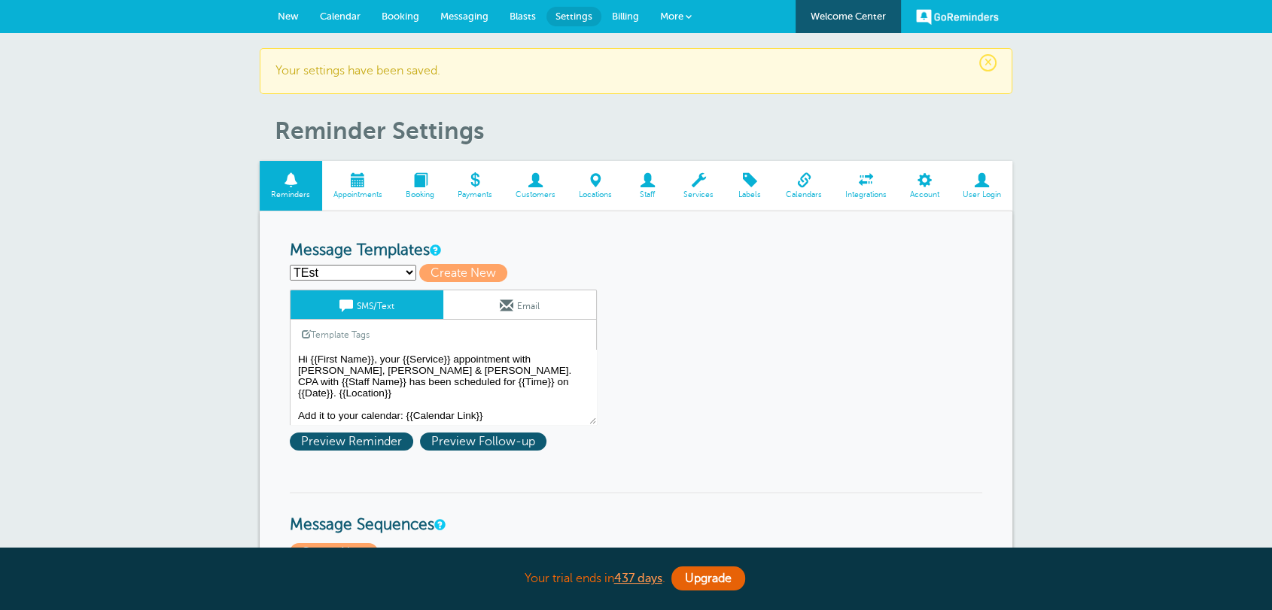
type textarea "ASJKCBJKVBj bKSJB"
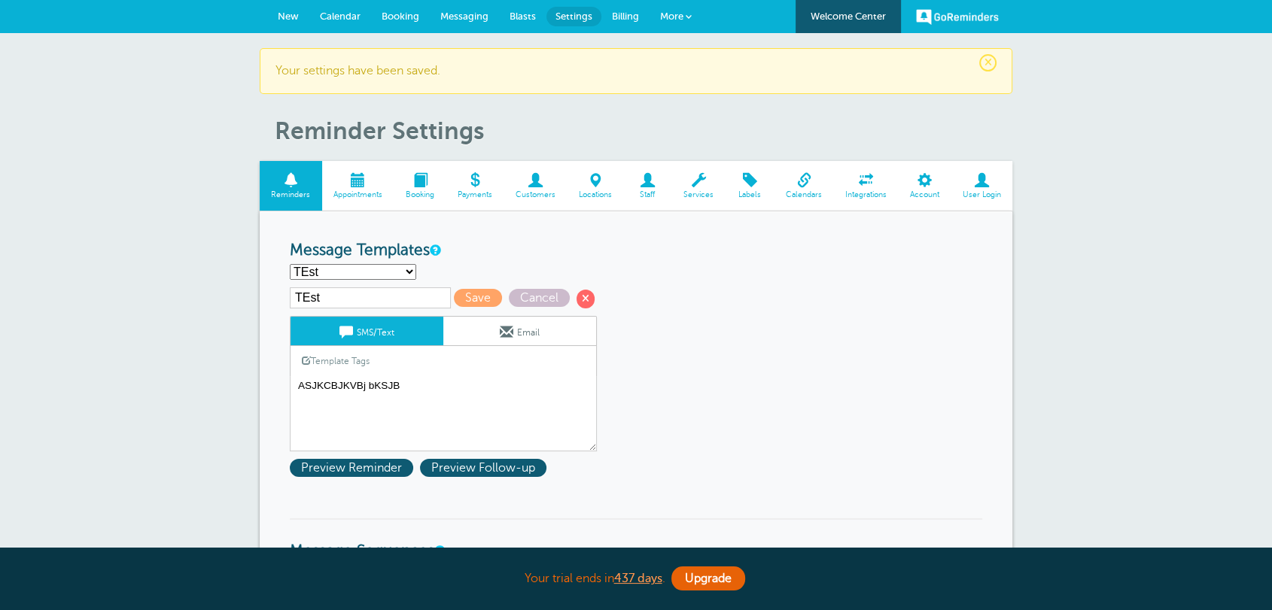
drag, startPoint x: 400, startPoint y: 375, endPoint x: 465, endPoint y: 389, distance: 66.3
click at [403, 376] on div "SMS/Text Email Template Tags Copy SMS Click to add a tag to your message. Custo…" at bounding box center [443, 383] width 307 height 135
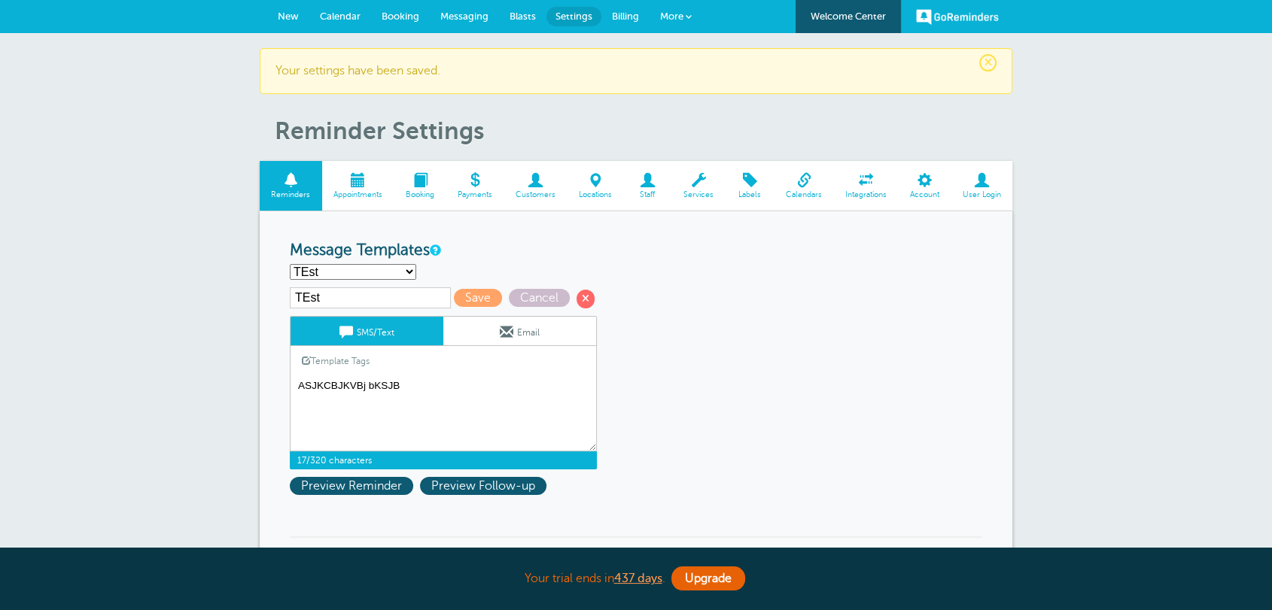
drag, startPoint x: 465, startPoint y: 389, endPoint x: 206, endPoint y: 376, distance: 259.3
drag, startPoint x: 470, startPoint y: 17, endPoint x: 693, endPoint y: 99, distance: 238.1
click at [470, 18] on span "Messaging" at bounding box center [464, 16] width 48 height 11
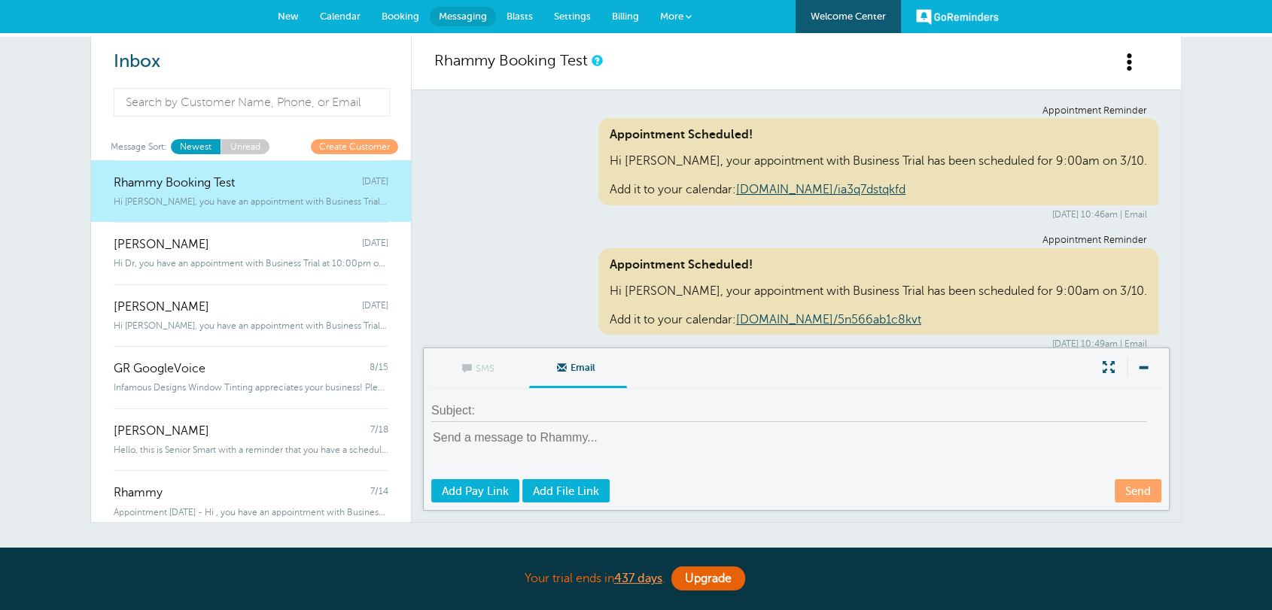
click at [495, 455] on textarea at bounding box center [797, 454] width 733 height 48
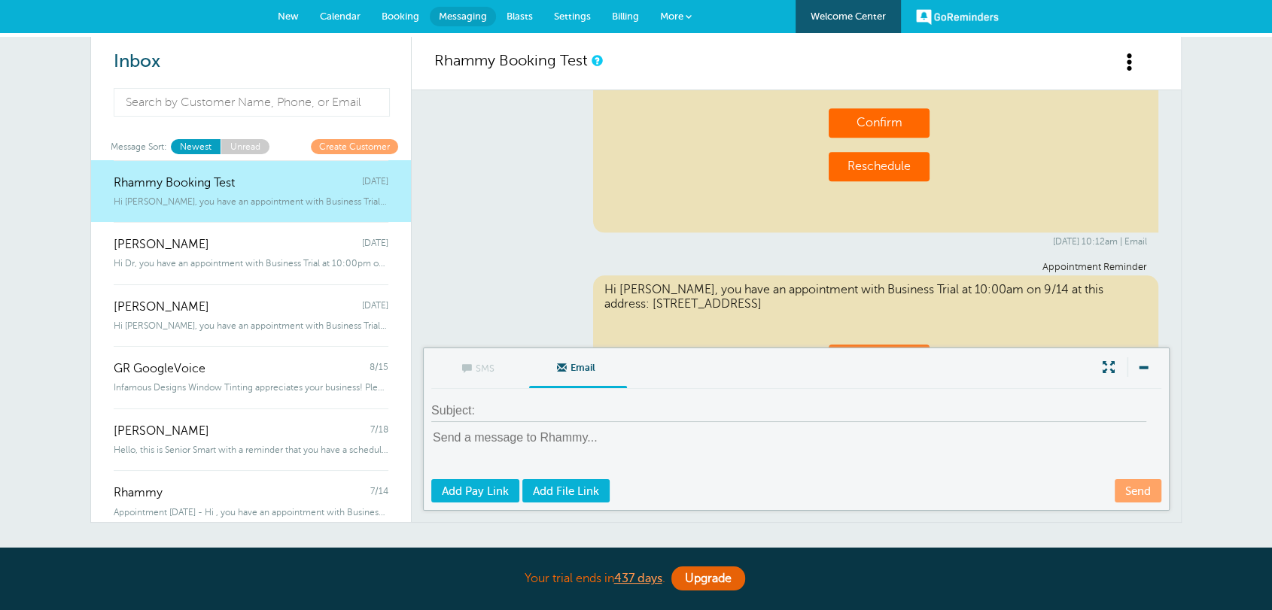
type textarea "ASJKCBJKVBj bKSJB"
click at [494, 439] on textarea "ASJKCBJKVBj bKSJB" at bounding box center [797, 454] width 733 height 48
click at [392, 20] on span "Booking" at bounding box center [401, 16] width 38 height 11
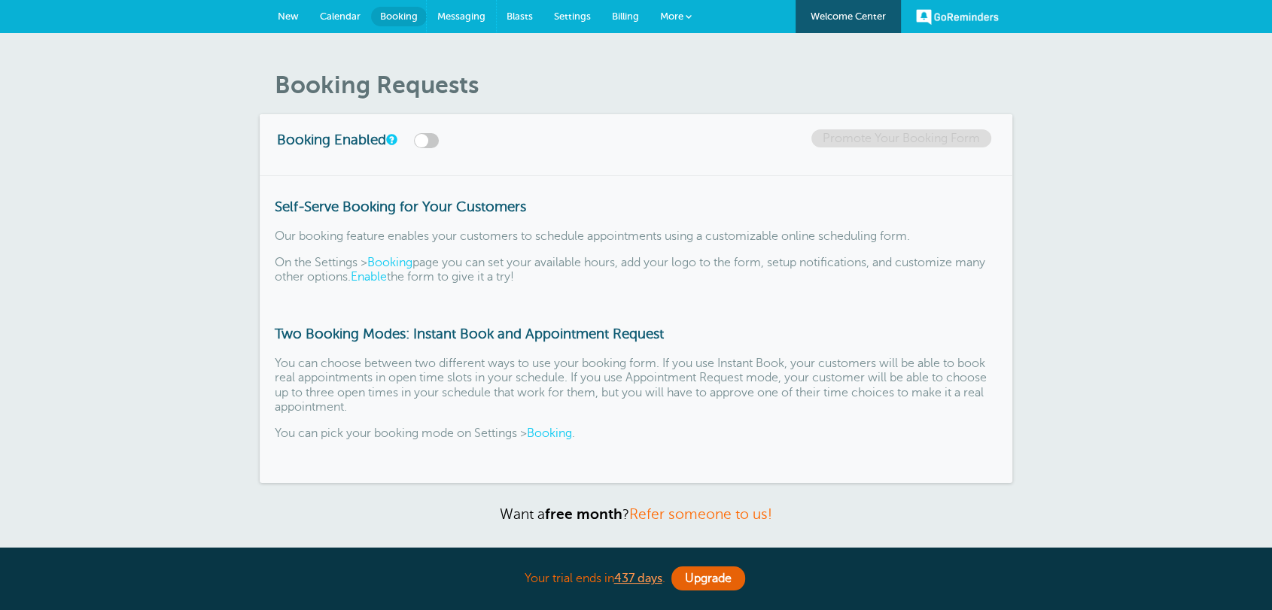
click at [440, 27] on link "Messaging" at bounding box center [461, 16] width 69 height 33
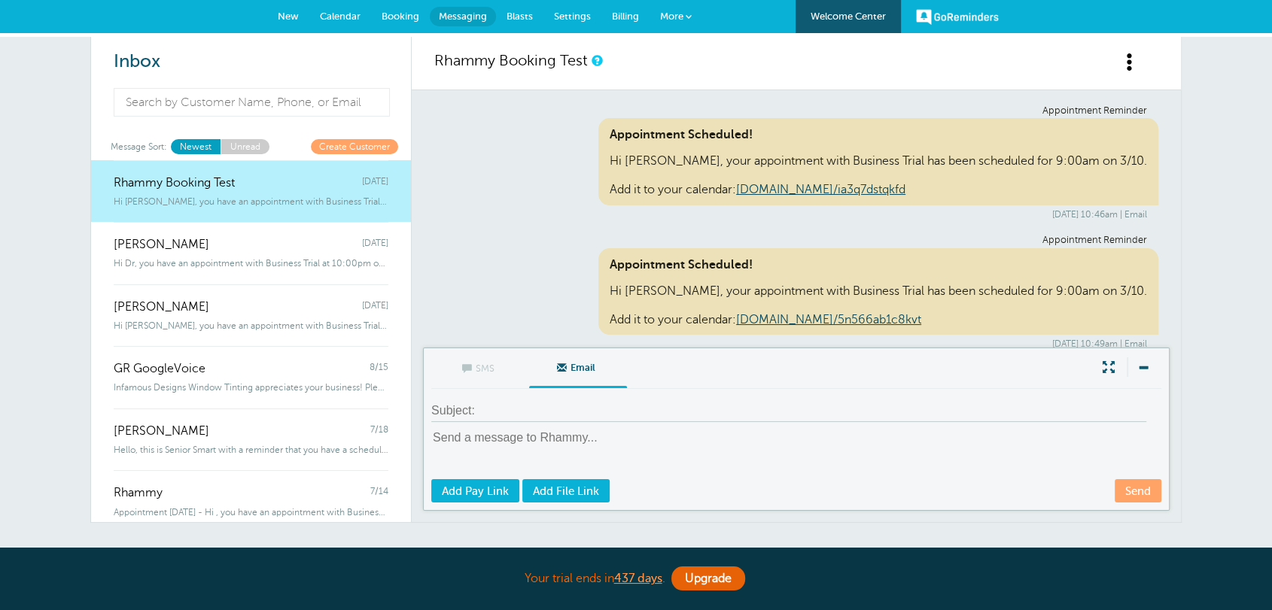
scroll to position [7373, 0]
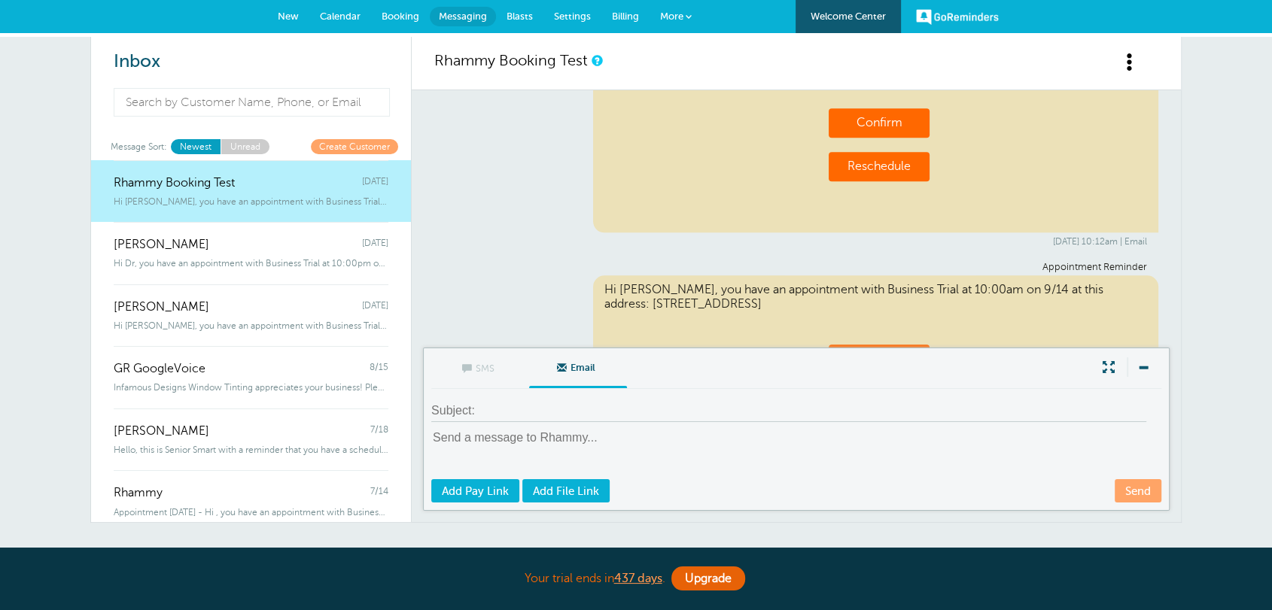
click at [571, 13] on span "Settings" at bounding box center [572, 16] width 37 height 11
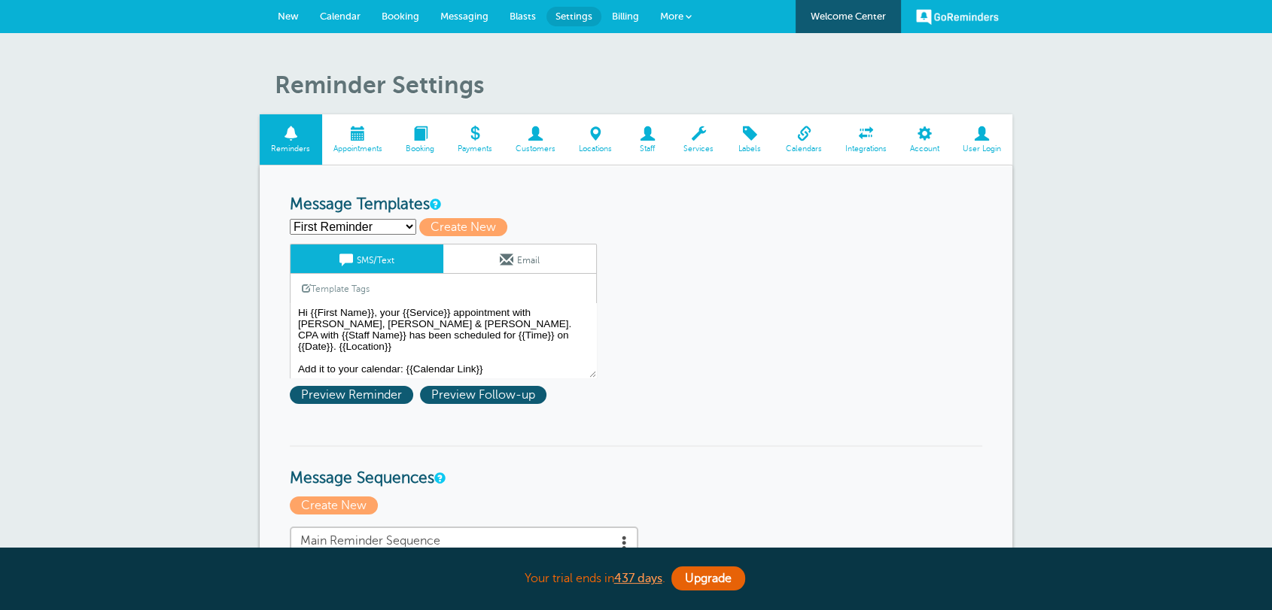
click at [361, 224] on select "First Reminder Follow Up: Ask For Review Second Reminder TEst Third Reminder Cr…" at bounding box center [353, 227] width 126 height 16
select select "161752"
click at [290, 219] on select "First Reminder Follow Up: Ask For Review Second Reminder TEst Third Reminder Cr…" at bounding box center [353, 227] width 126 height 16
type input "TEst"
type textarea "ASJKCBJKVBj bKSJB"
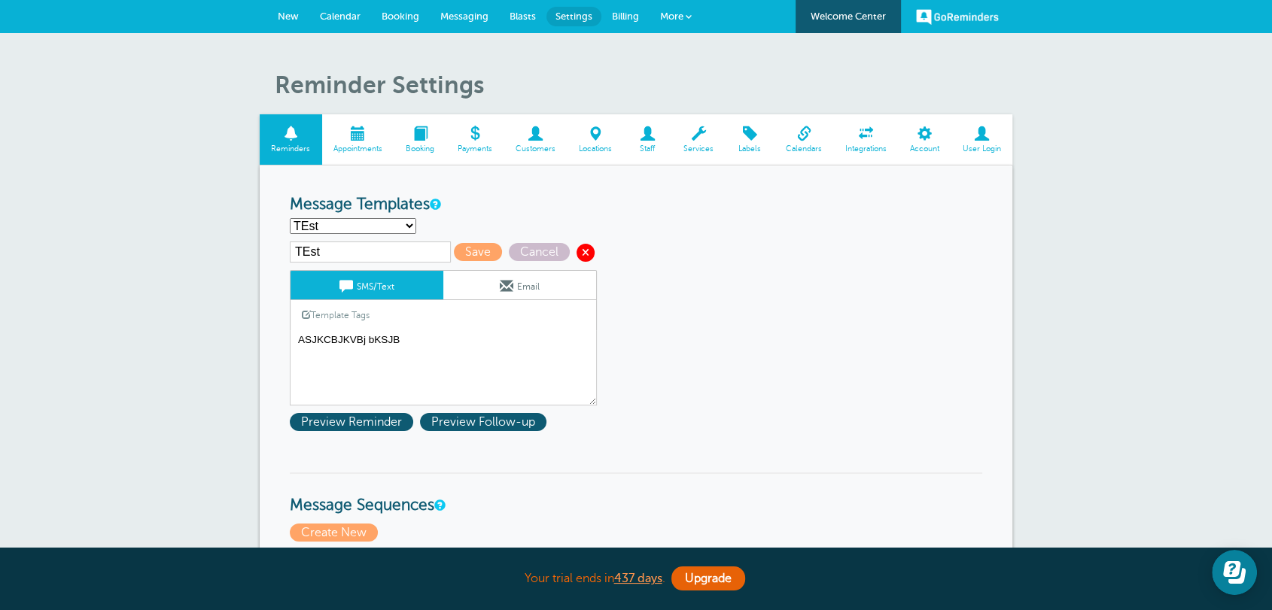
click at [584, 248] on span at bounding box center [586, 253] width 18 height 18
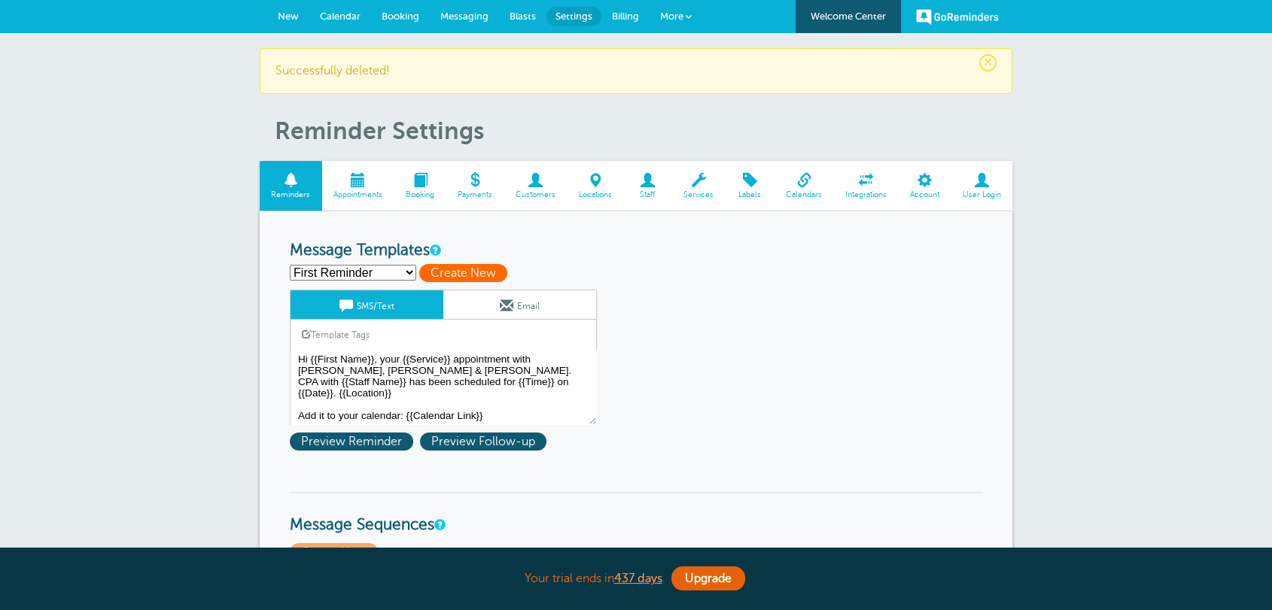
click at [422, 272] on span "Create New" at bounding box center [463, 273] width 88 height 18
select select
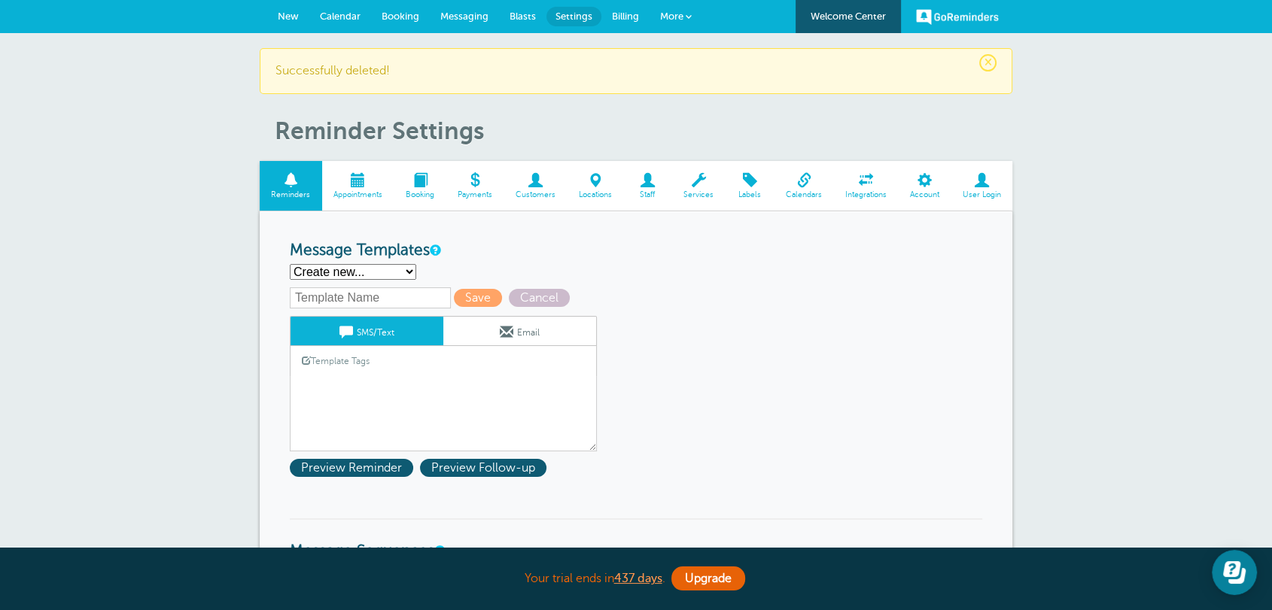
click at [446, 367] on div "Template Tags Copy SMS" at bounding box center [443, 360] width 307 height 29
click at [434, 397] on textarea "Hi {{First Name}}, your {{Service}} appointment with Griffiths, Dreher & Evans,…" at bounding box center [443, 413] width 307 height 75
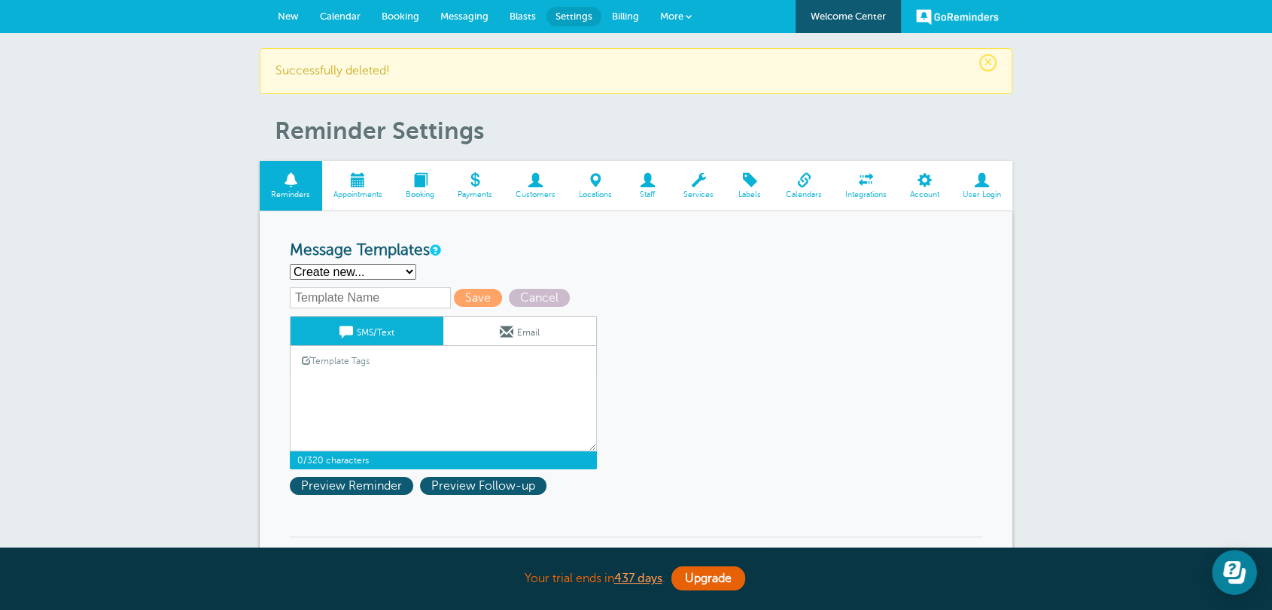
click at [1234, 588] on button "Open Learn | Contact Us" at bounding box center [1234, 572] width 45 height 45
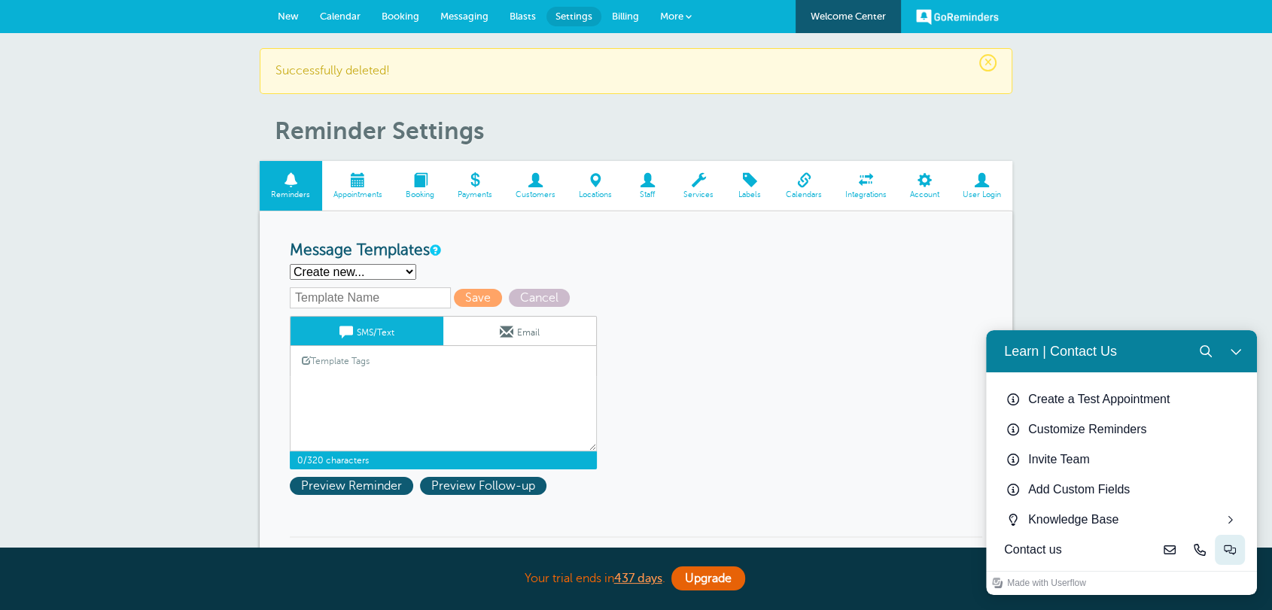
click at [1228, 554] on icon "Live-chat" at bounding box center [1230, 550] width 12 height 12
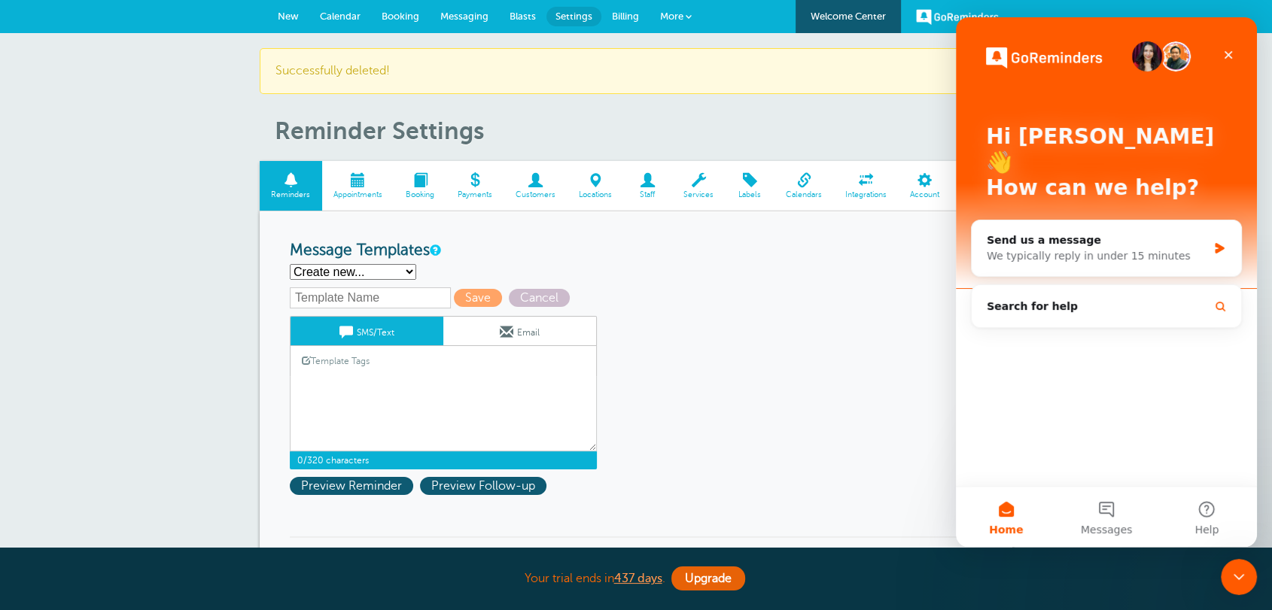
click at [1234, 578] on icon "Close Intercom Messenger" at bounding box center [1237, 575] width 18 height 18
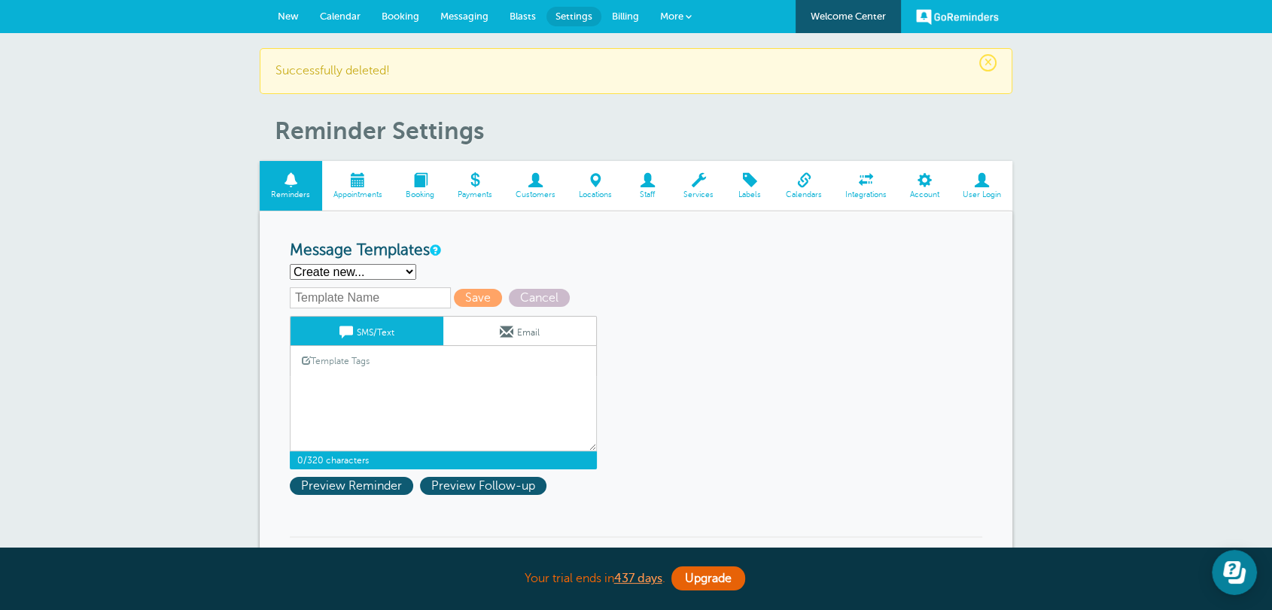
click at [284, 18] on span "New" at bounding box center [288, 16] width 21 height 11
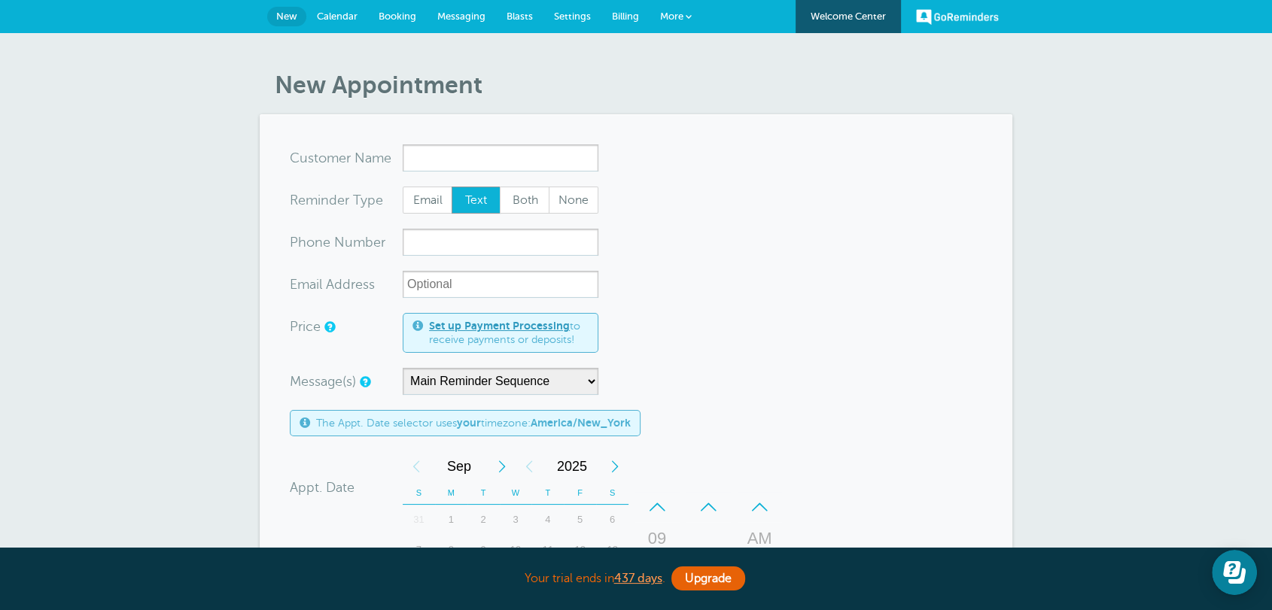
click at [577, 18] on span "Settings" at bounding box center [572, 16] width 37 height 11
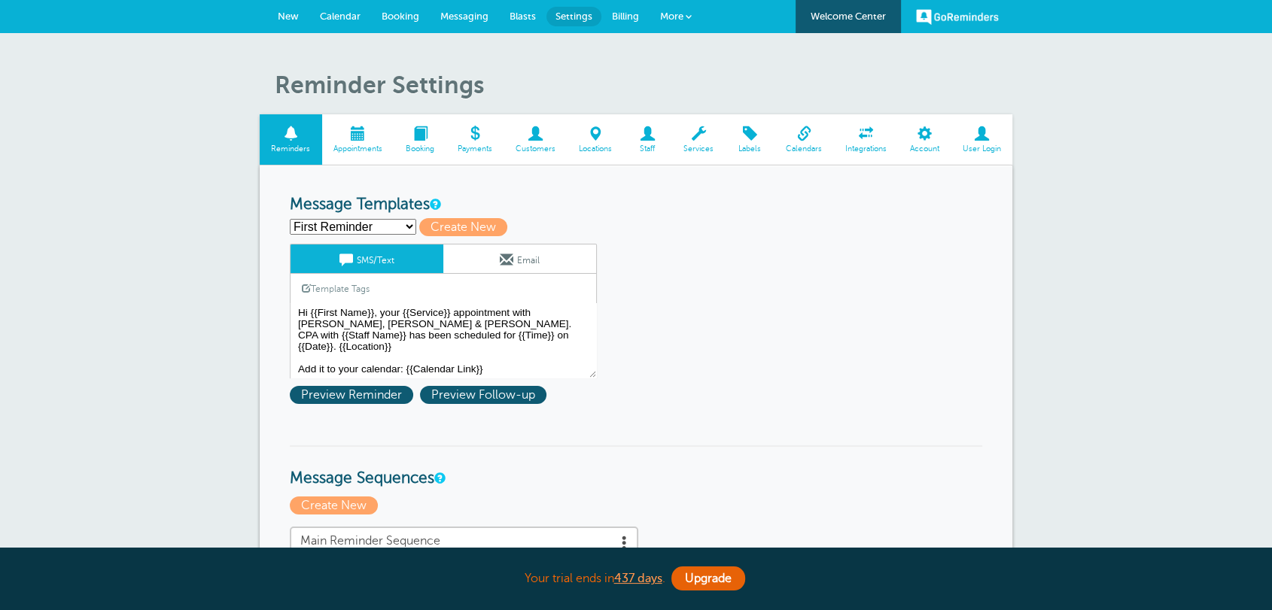
click at [514, 134] on span at bounding box center [535, 133] width 63 height 14
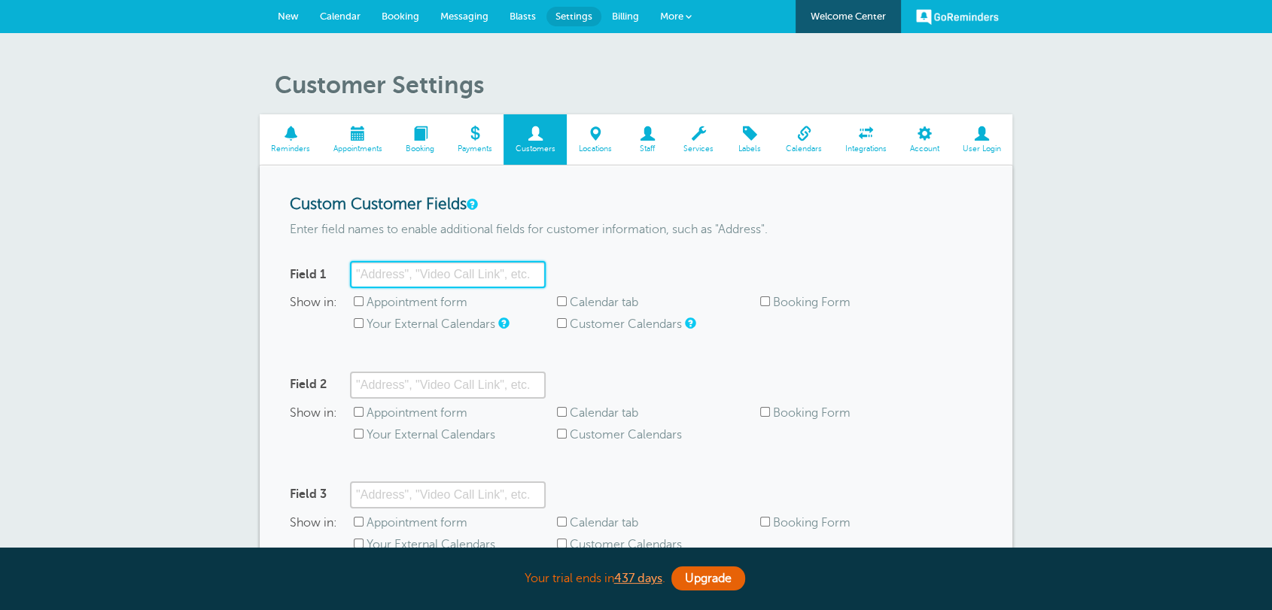
click at [421, 275] on input "Field 1" at bounding box center [448, 274] width 196 height 27
type input "Address"
click at [432, 297] on label "Appointment form" at bounding box center [417, 303] width 101 height 14
click at [364, 297] on input "Appointment form" at bounding box center [359, 302] width 10 height 10
checkbox input "true"
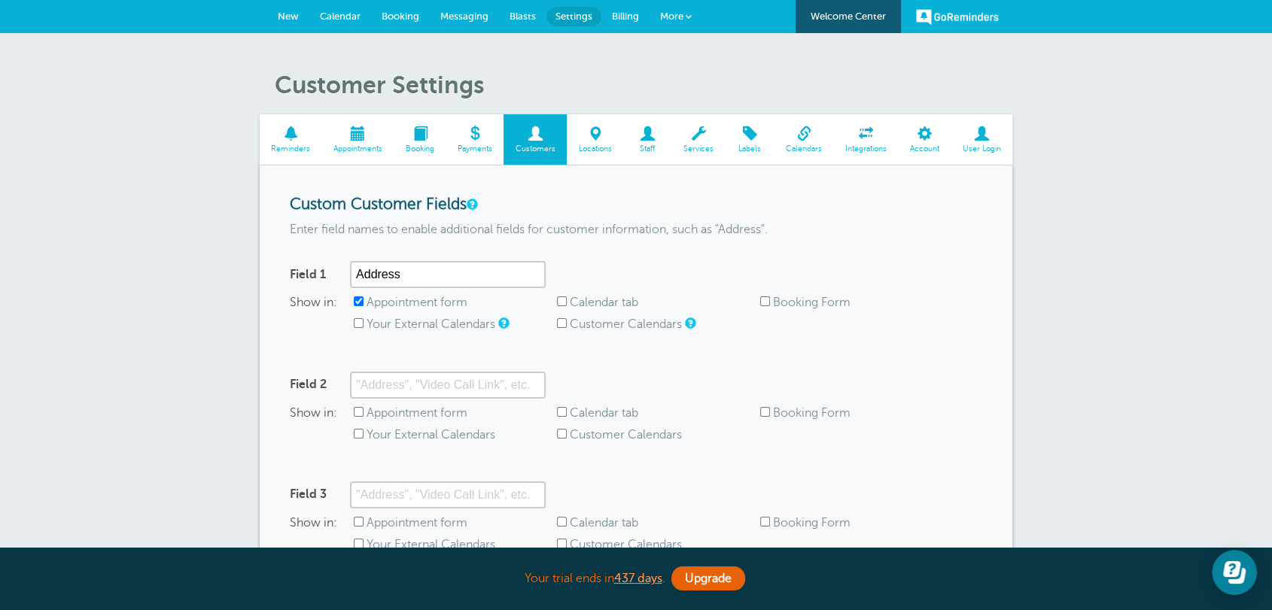
click at [771, 303] on span "Booking Form" at bounding box center [861, 303] width 203 height 14
click at [768, 300] on input "Booking Form" at bounding box center [765, 302] width 10 height 10
checkbox input "true"
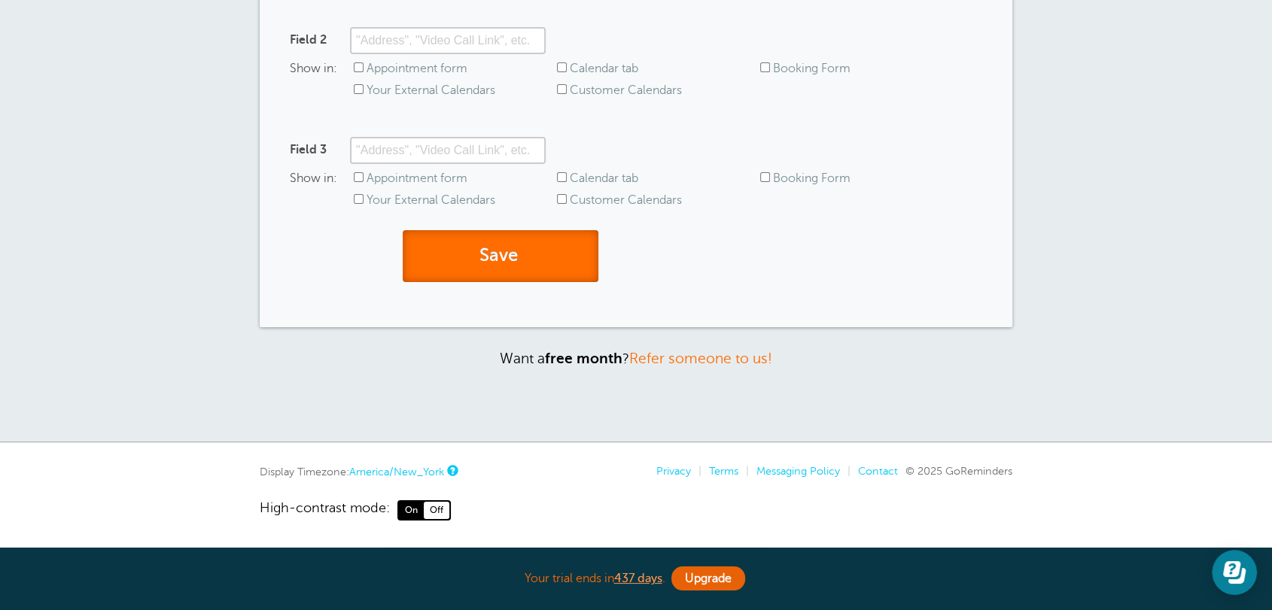
click at [533, 269] on button "Save" at bounding box center [501, 256] width 196 height 52
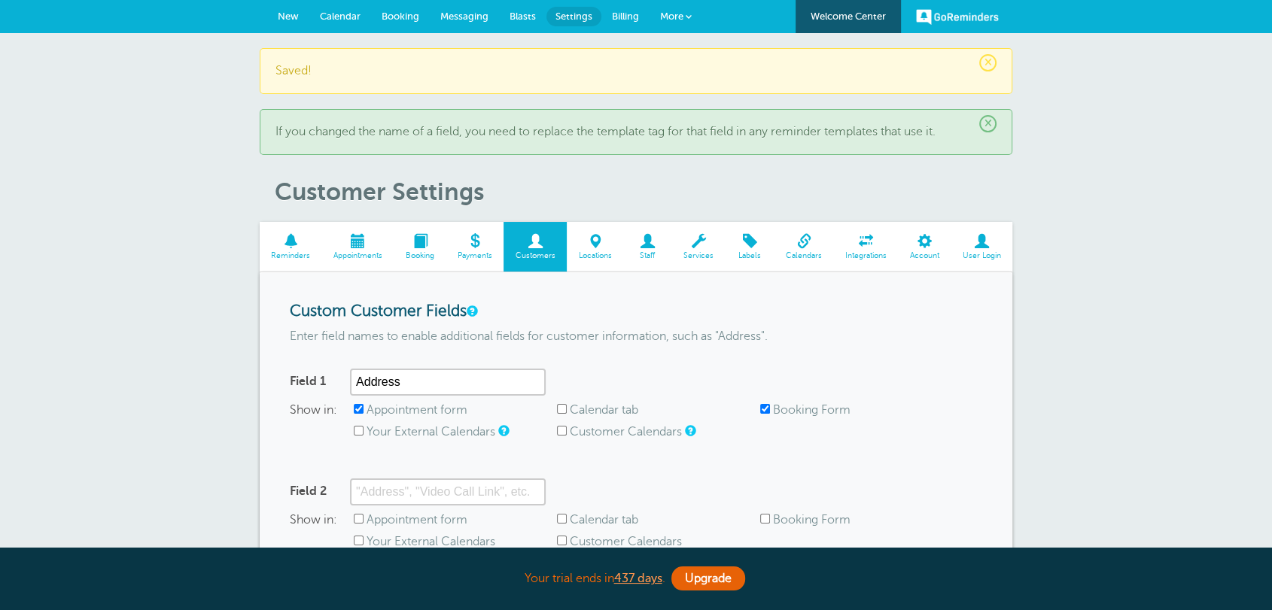
click at [431, 248] on span at bounding box center [420, 241] width 52 height 14
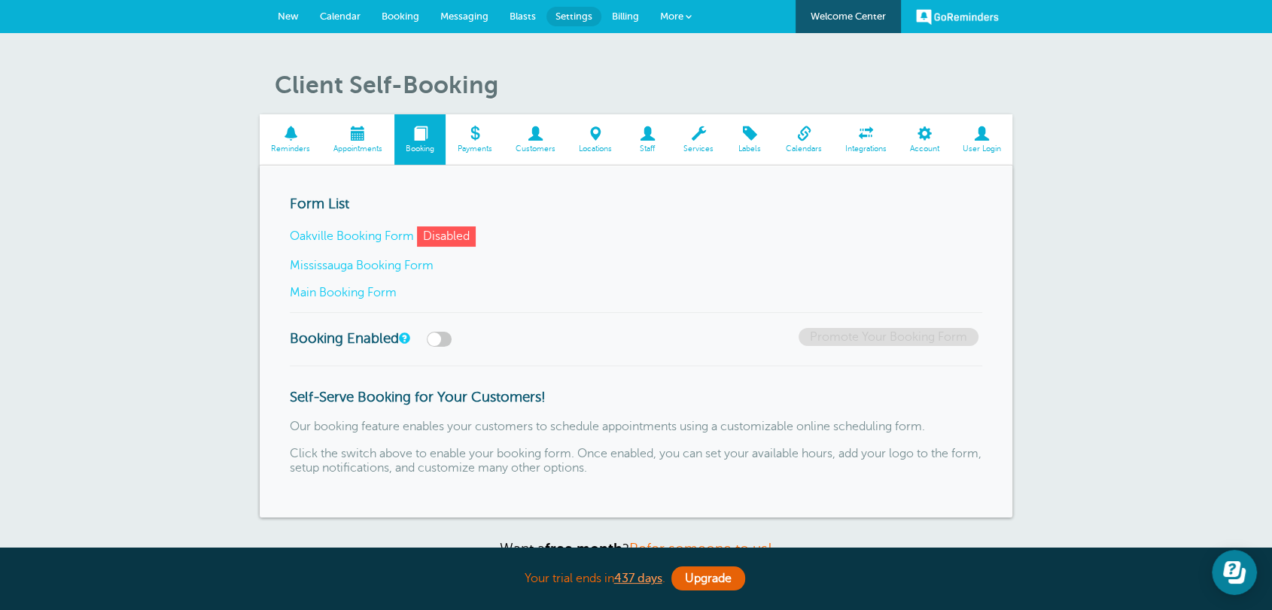
click at [355, 294] on link "Main Booking Form" at bounding box center [343, 293] width 107 height 14
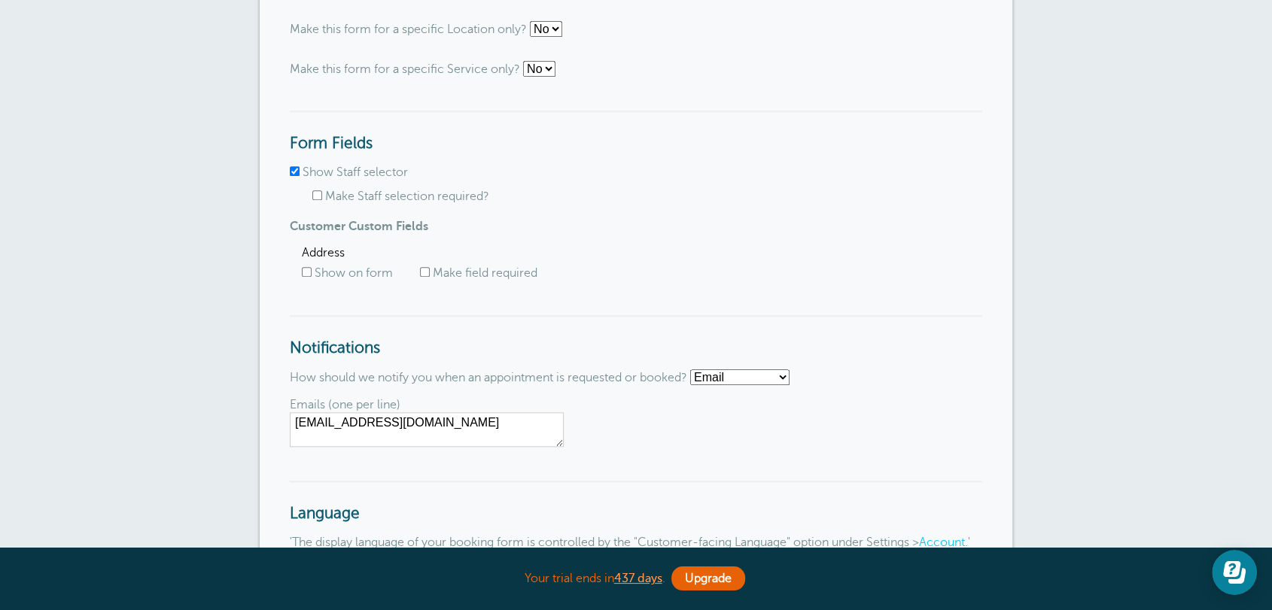
click at [373, 281] on span "Show on form" at bounding box center [347, 273] width 91 height 14
click at [358, 278] on label "Show on form" at bounding box center [354, 273] width 78 height 14
click at [312, 277] on input "Show on form" at bounding box center [307, 272] width 10 height 10
checkbox input "true"
click at [432, 278] on span "Make field required" at bounding box center [478, 273] width 117 height 14
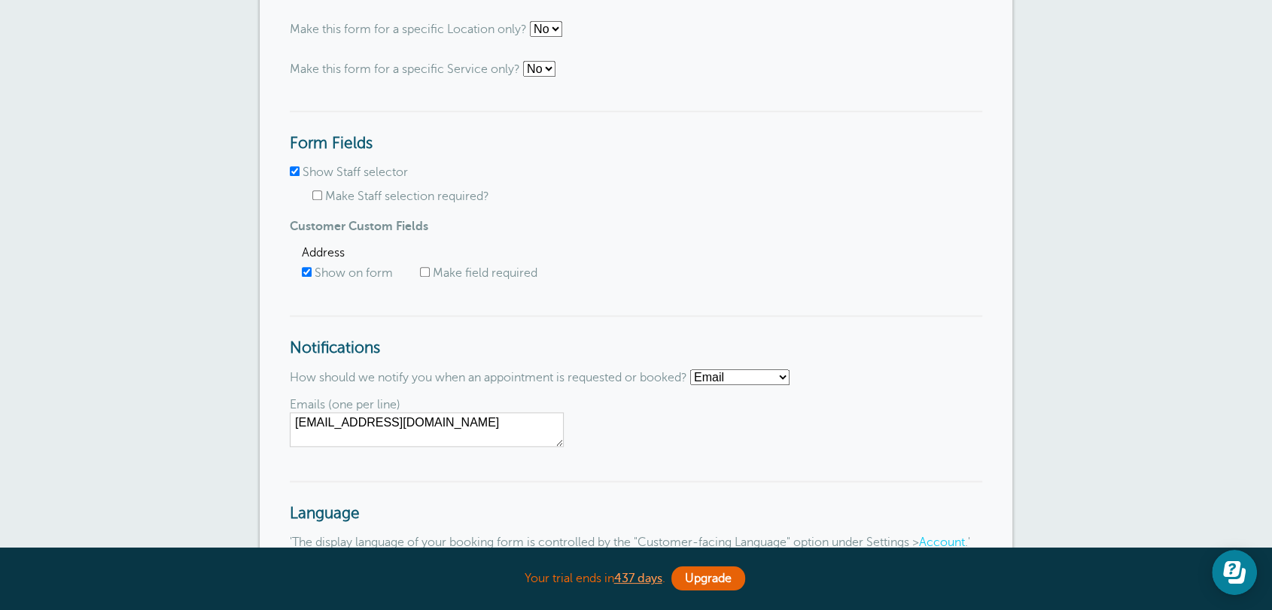
click at [428, 275] on input "Make field required" at bounding box center [425, 272] width 10 height 10
checkbox input "true"
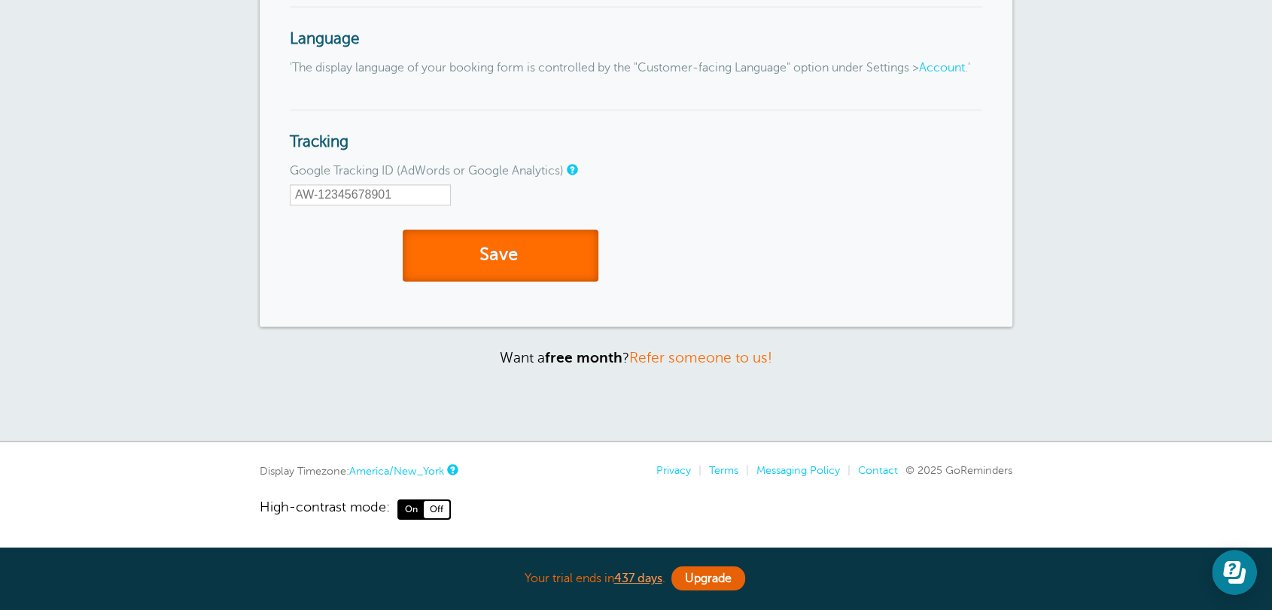
click at [500, 272] on button "Save" at bounding box center [501, 256] width 196 height 52
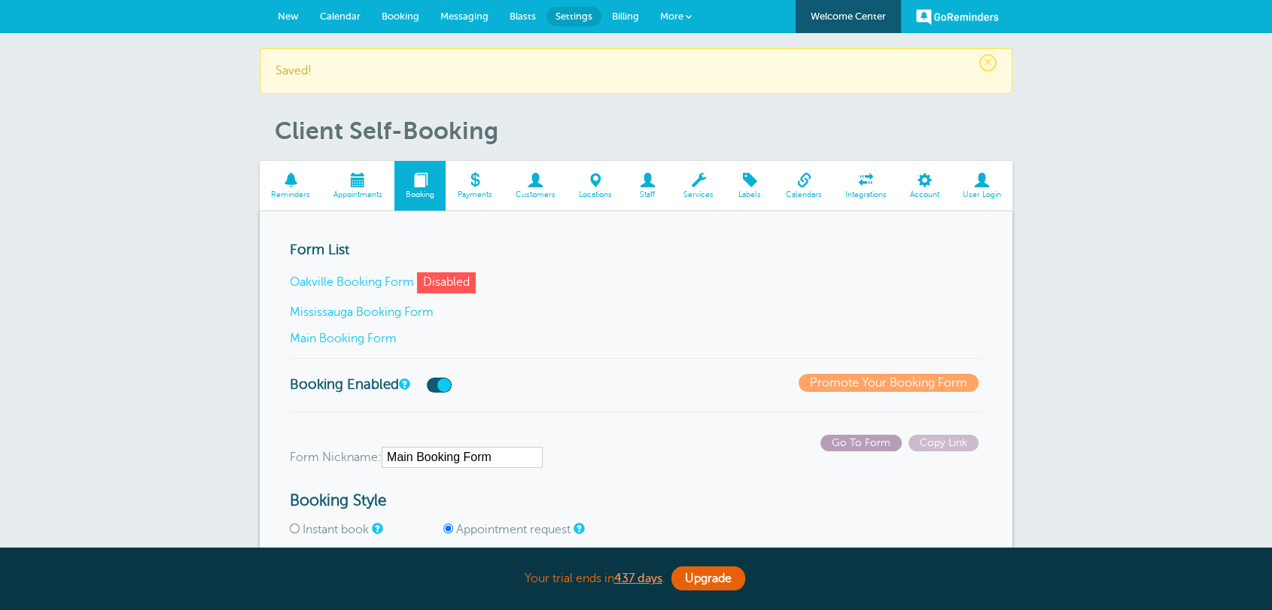
click at [844, 440] on span "Go To Form" at bounding box center [860, 443] width 81 height 17
click at [290, 20] on span "New" at bounding box center [288, 16] width 21 height 11
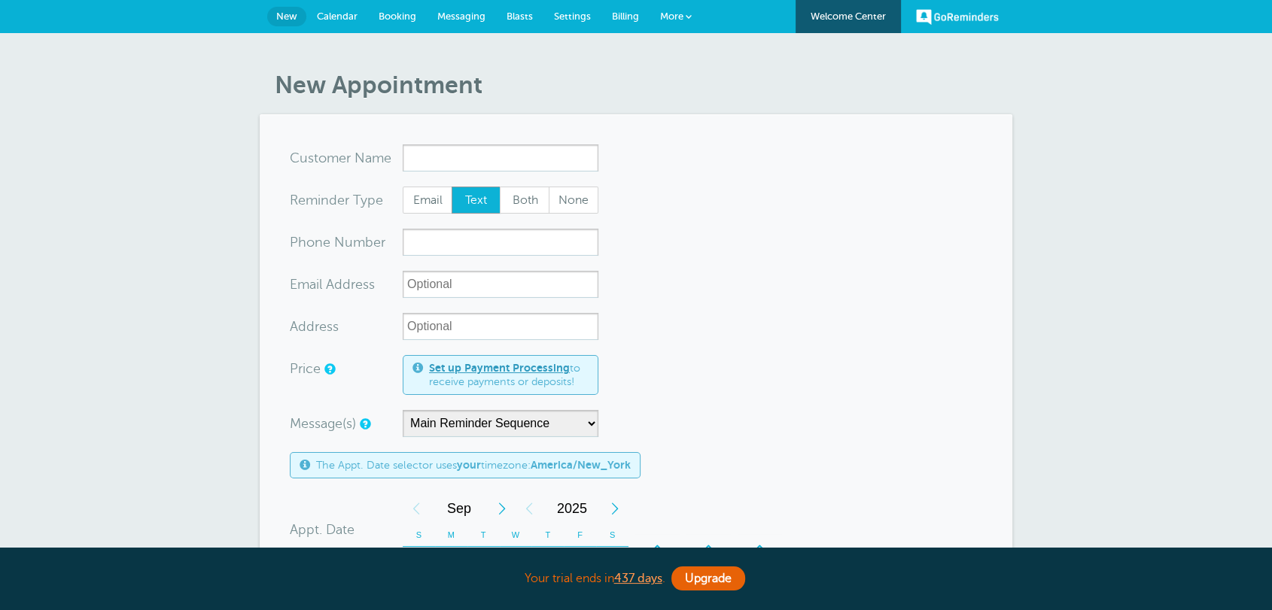
click at [434, 153] on input "x-no-autofill" at bounding box center [501, 158] width 196 height 27
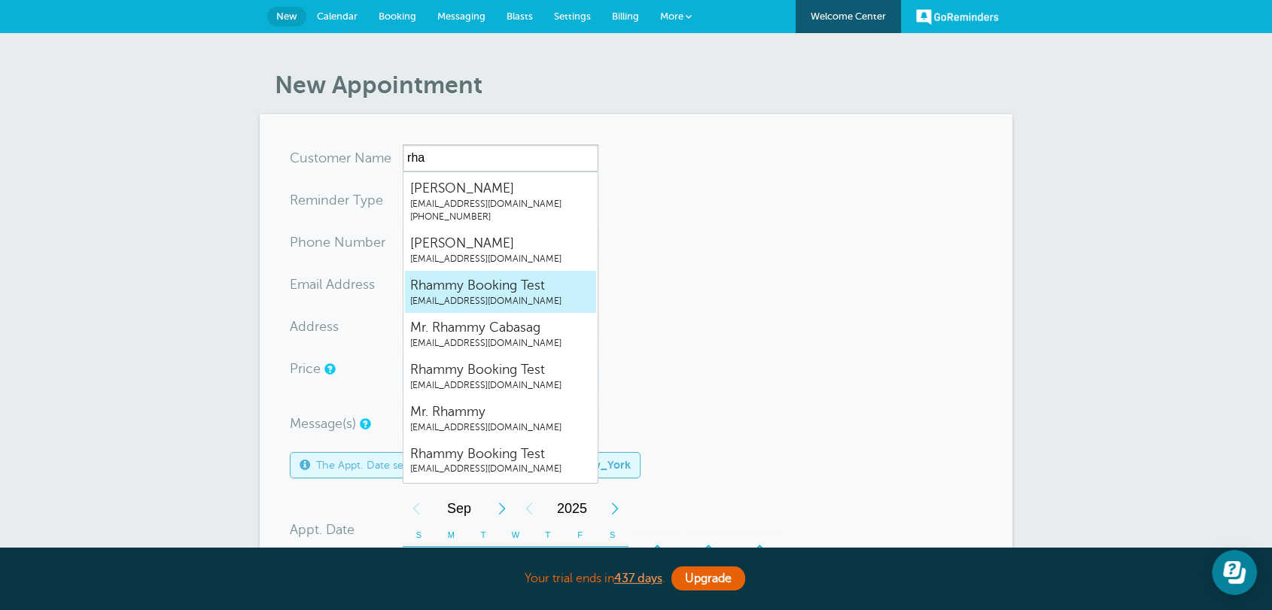
click at [522, 294] on span "Rhammy Booking Test" at bounding box center [500, 285] width 181 height 19
type input "RhammyBookingTestrhammy.grtrial@gmail.com"
type input "Rhammy Booking Test"
radio input "true"
type input "rhammy.grtrial@gmail.com"
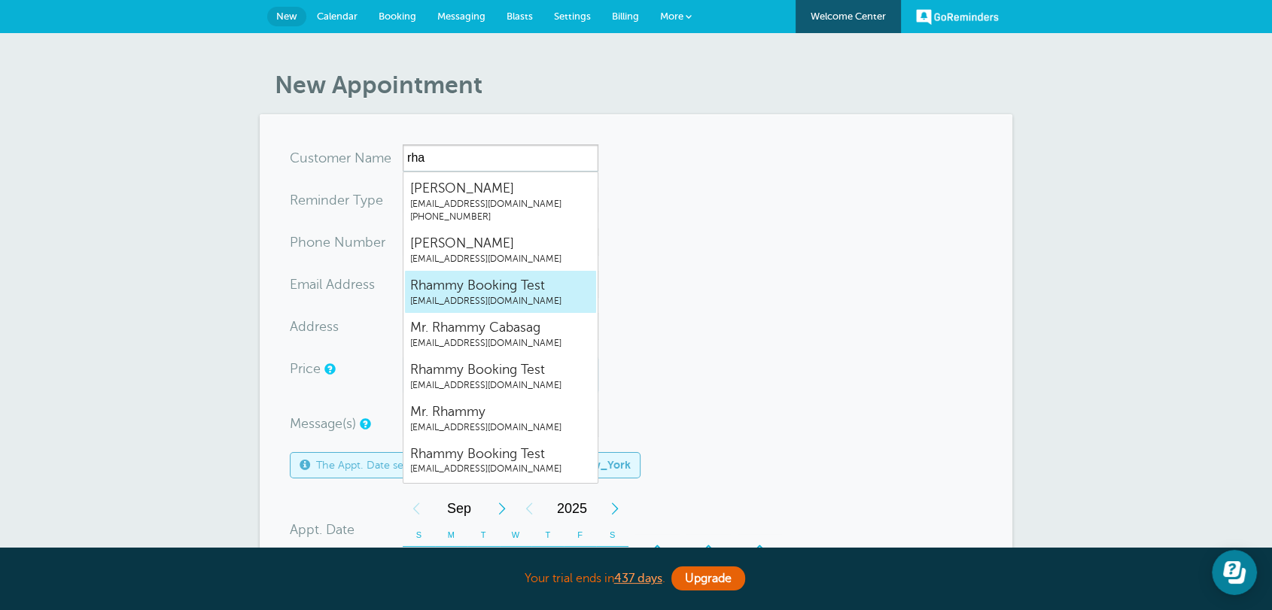
type input "123 Main"
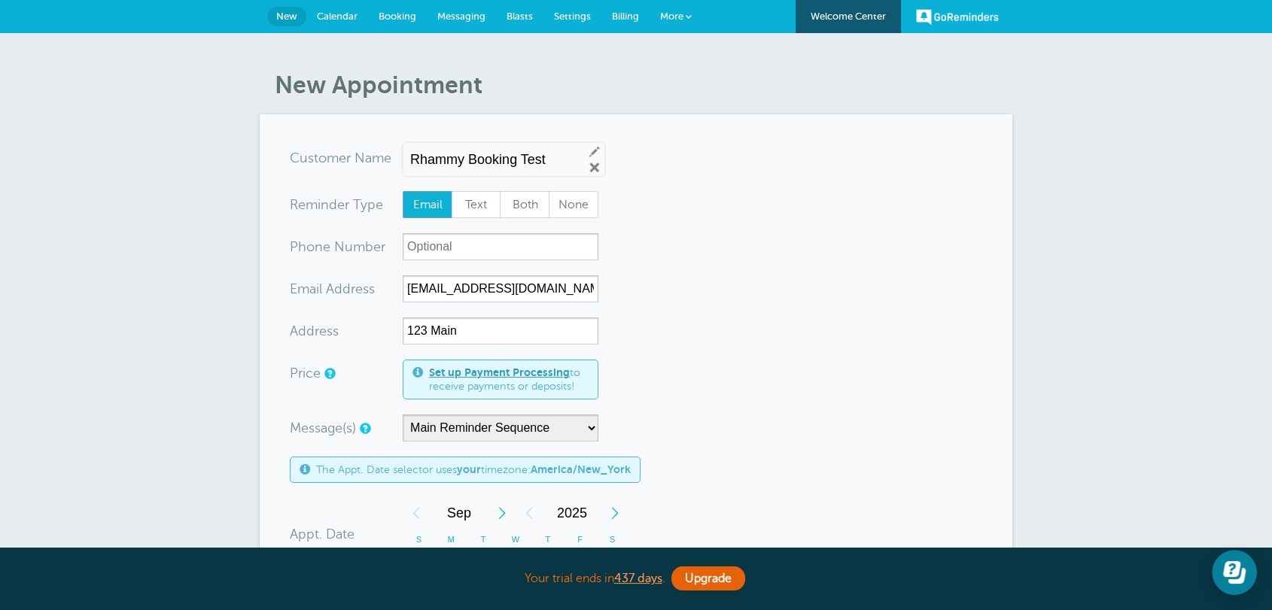
click at [452, 274] on form "You are creating a new customer. To use an existing customer select one from th…" at bounding box center [636, 561] width 692 height 832
click at [450, 285] on input "rhammy.grtrial@gmail.com" at bounding box center [501, 288] width 196 height 27
click at [493, 163] on input "Rhammy Booking Test" at bounding box center [490, 160] width 161 height 16
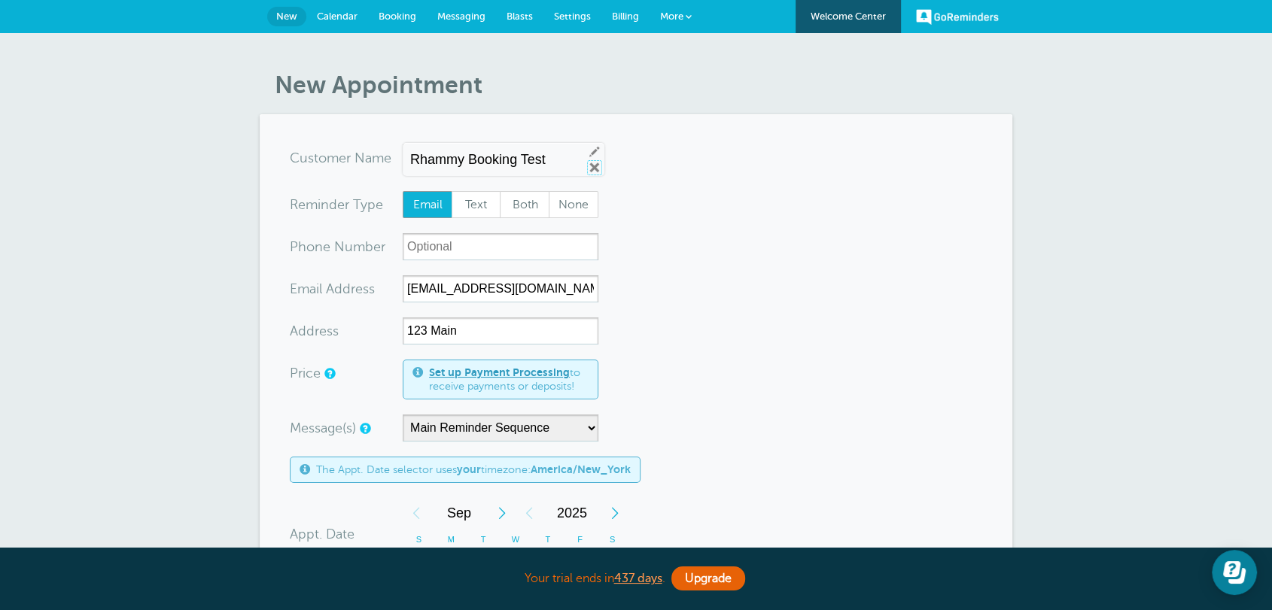
drag, startPoint x: 584, startPoint y: 167, endPoint x: 531, endPoint y: 167, distance: 52.7
click at [588, 167] on link "Remove" at bounding box center [595, 168] width 14 height 14
radio input "true"
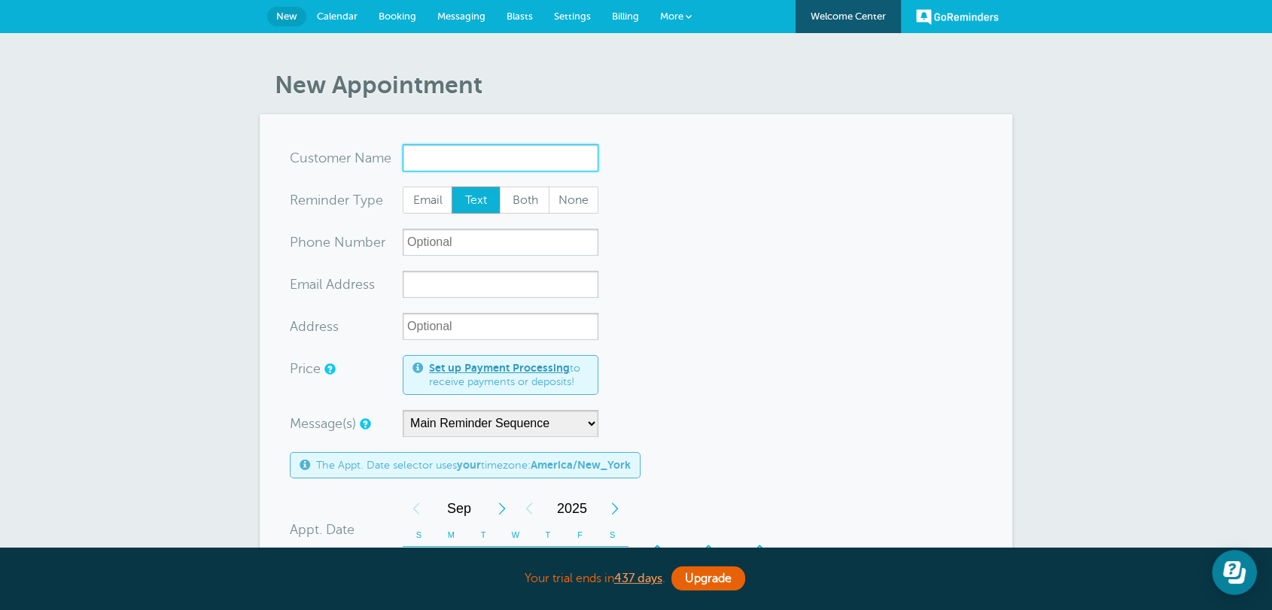
click at [528, 164] on input "x-no-autofill" at bounding box center [501, 158] width 196 height 27
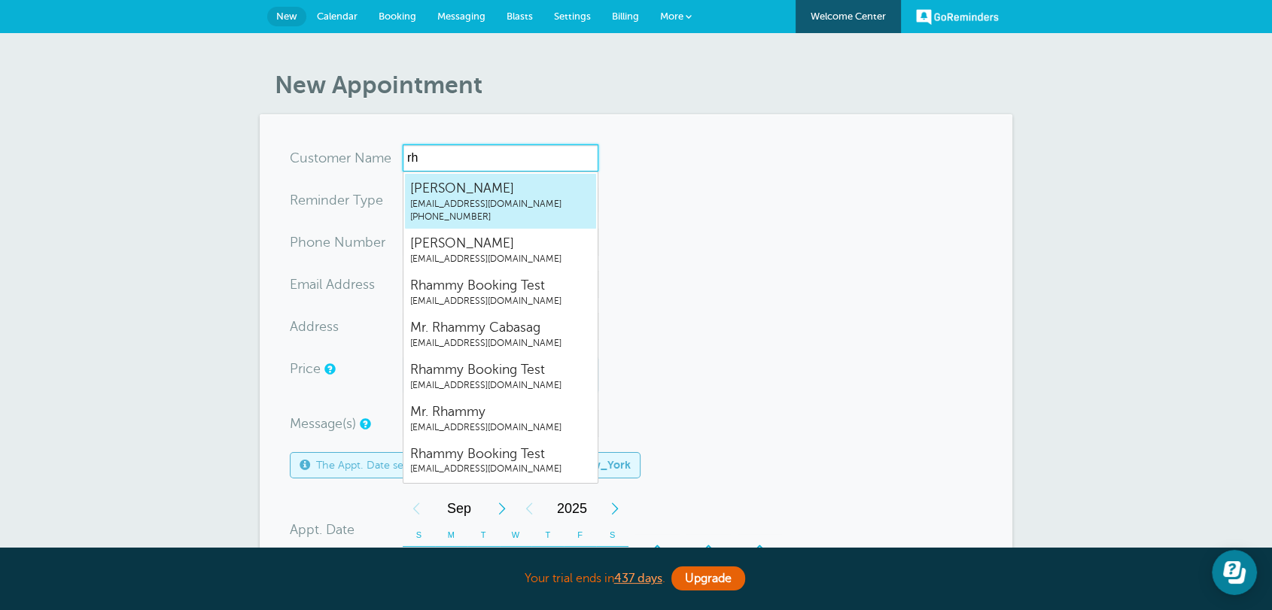
click at [508, 213] on span "(845) 419-3274" at bounding box center [500, 217] width 181 height 13
type input "JosephTestrhammygr.singleplan@gmail.com8454193274"
type input "Joseph Test"
radio input "true"
type input "(845) 419-3274"
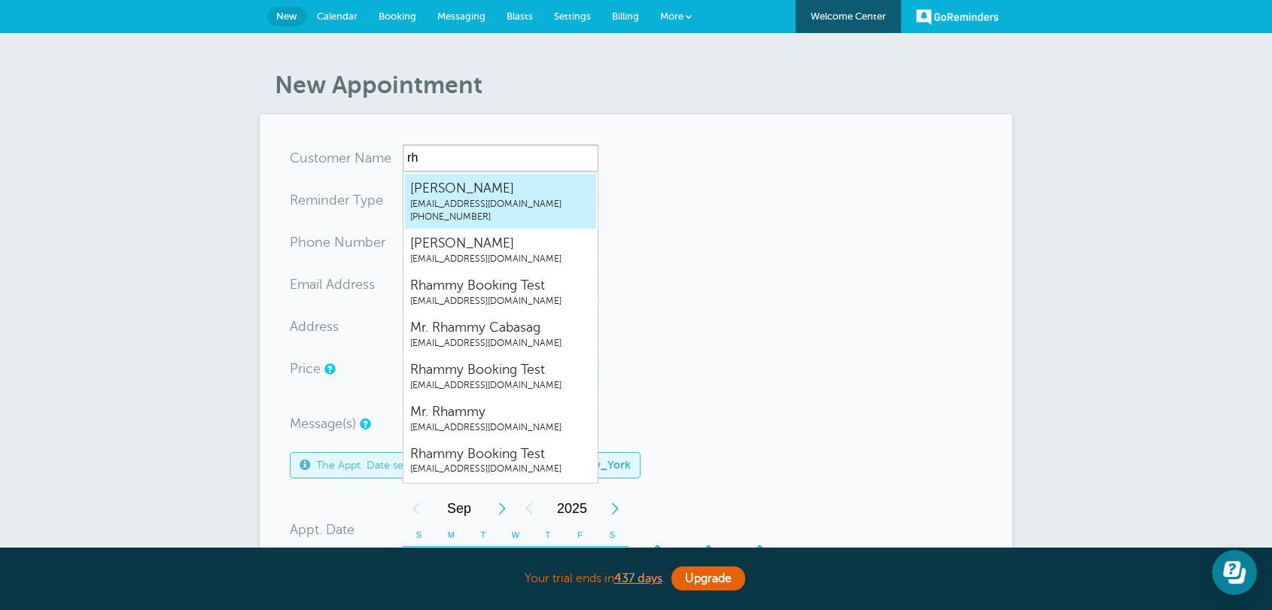
type input "rhammygr.singleplan@gmail.com"
type input "123 Main St"
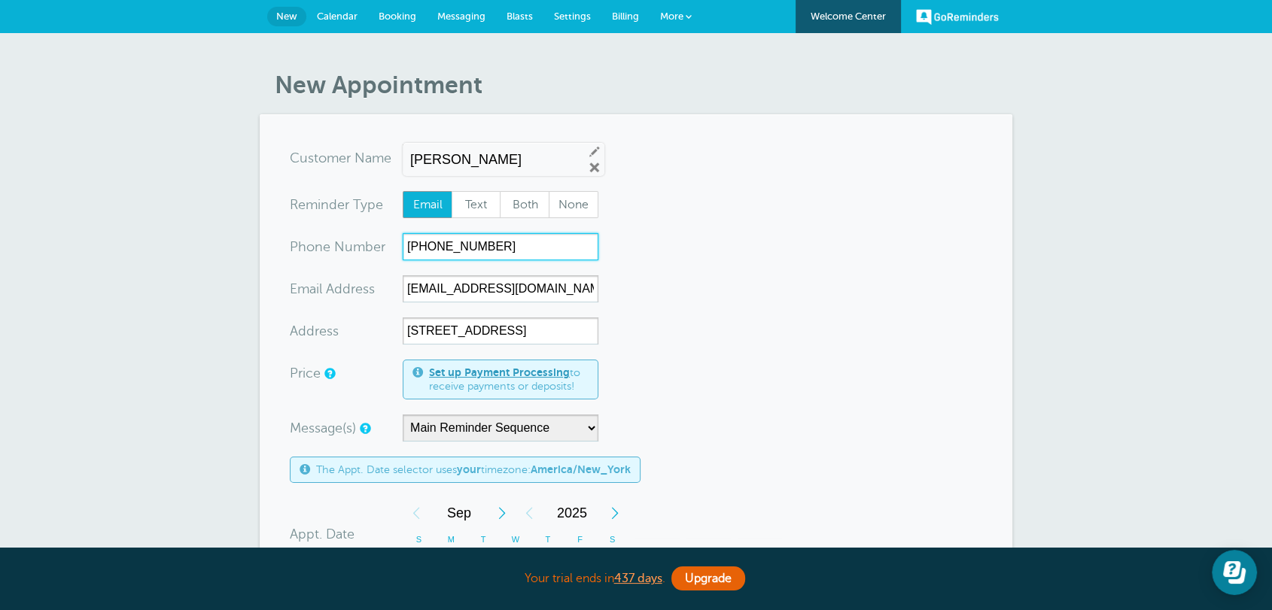
click at [474, 242] on input "(845) 419-3274" at bounding box center [501, 246] width 196 height 27
drag, startPoint x: 669, startPoint y: 12, endPoint x: 675, endPoint y: 17, distance: 8.0
click at [668, 12] on span "More" at bounding box center [671, 16] width 23 height 11
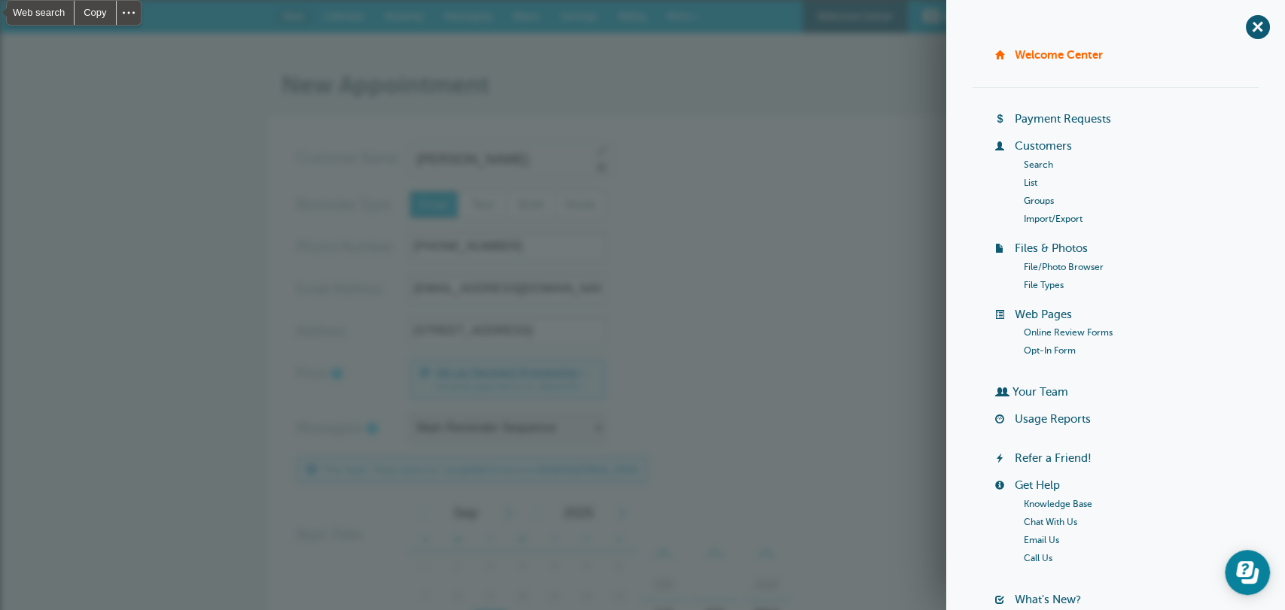
drag, startPoint x: 877, startPoint y: 272, endPoint x: 812, endPoint y: 176, distance: 115.4
click at [869, 268] on form "You are creating a new customer. To use an existing customer select one from th…" at bounding box center [643, 561] width 692 height 832
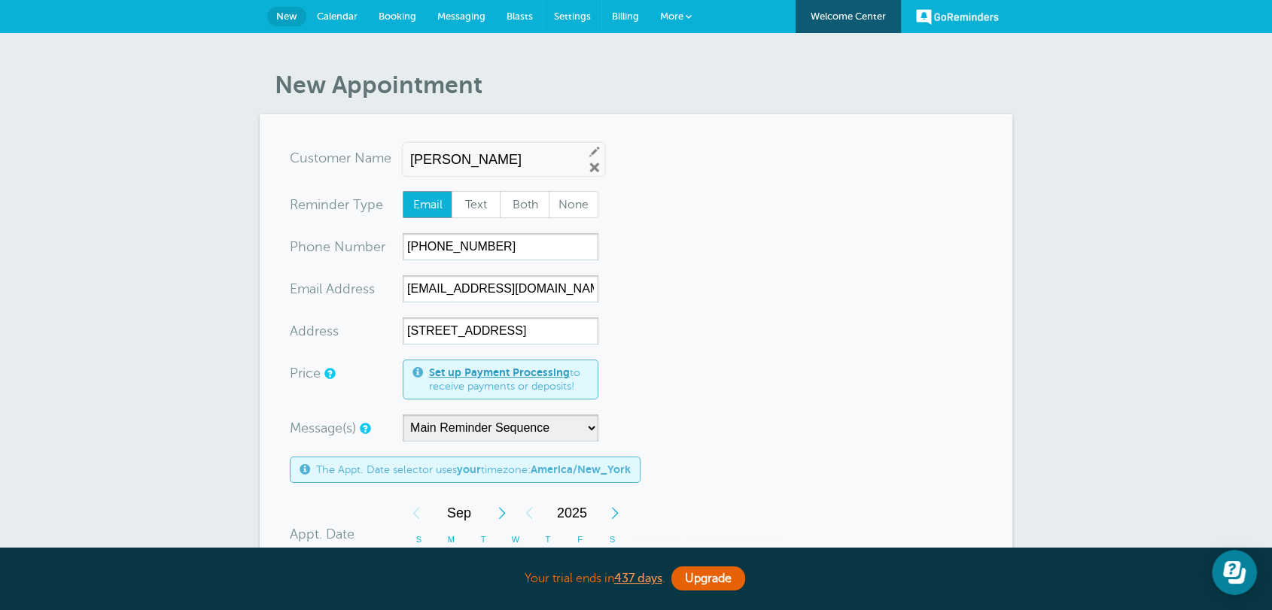
drag, startPoint x: 590, startPoint y: 14, endPoint x: 711, endPoint y: 108, distance: 152.8
click at [589, 14] on link "Settings" at bounding box center [572, 16] width 58 height 33
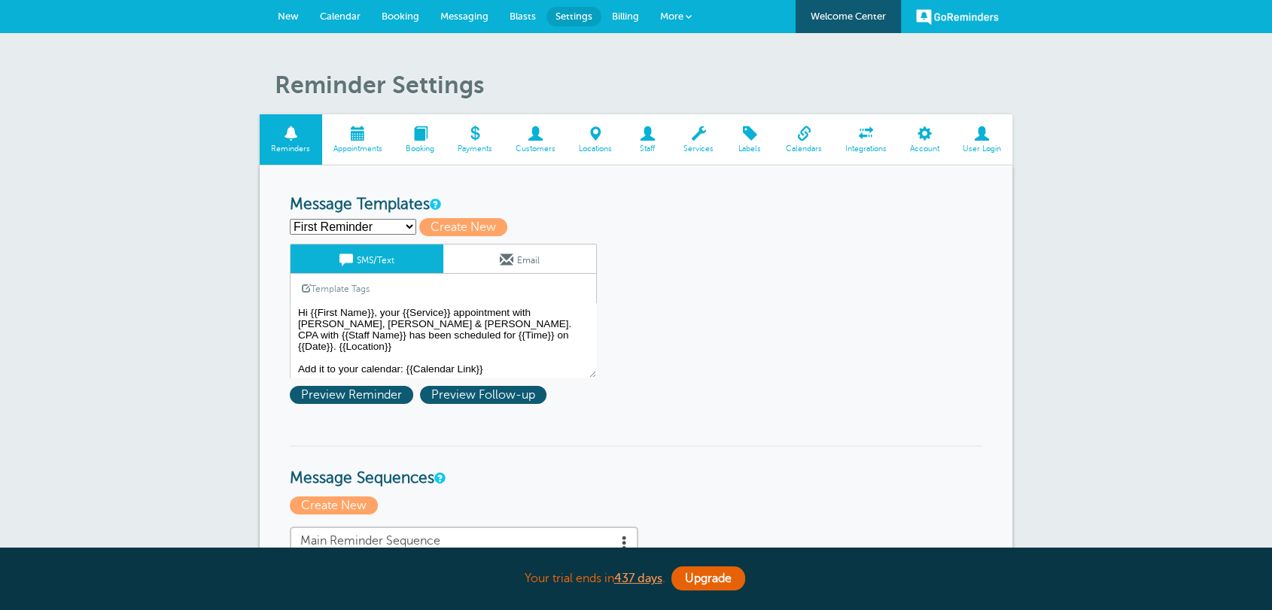
click at [914, 145] on span "Account" at bounding box center [924, 149] width 38 height 9
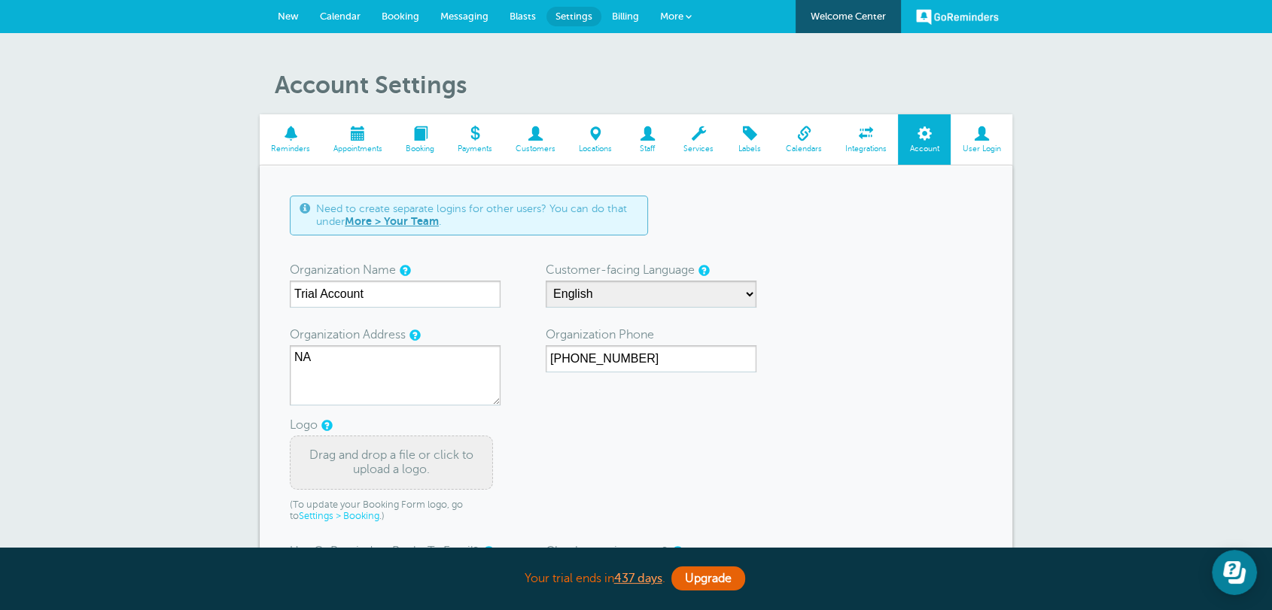
click at [994, 138] on span at bounding box center [982, 133] width 62 height 14
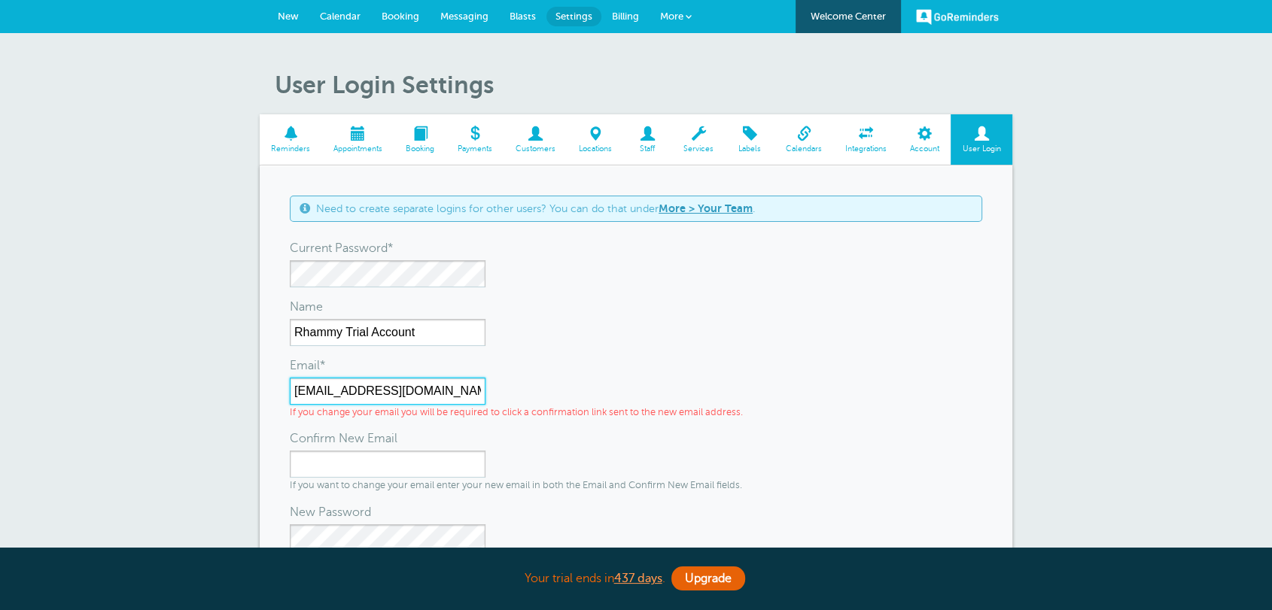
click at [379, 382] on input "[EMAIL_ADDRESS][DOMAIN_NAME]" at bounding box center [388, 391] width 196 height 27
click at [601, 16] on link "Billing" at bounding box center [625, 16] width 48 height 33
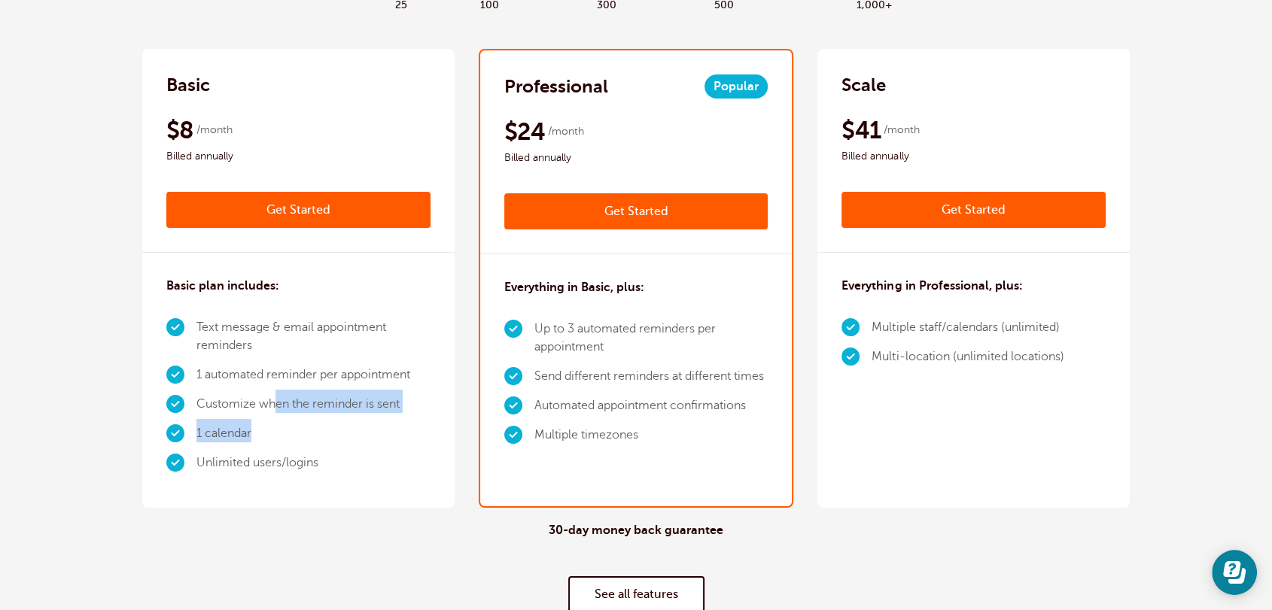
drag, startPoint x: 331, startPoint y: 418, endPoint x: 278, endPoint y: 425, distance: 53.9
click at [271, 410] on ul "Text message & email appointment reminders 1 automated reminder per appointment…" at bounding box center [298, 395] width 264 height 165
click at [305, 520] on div "30-day money back guarantee See all features" at bounding box center [636, 568] width 988 height 120
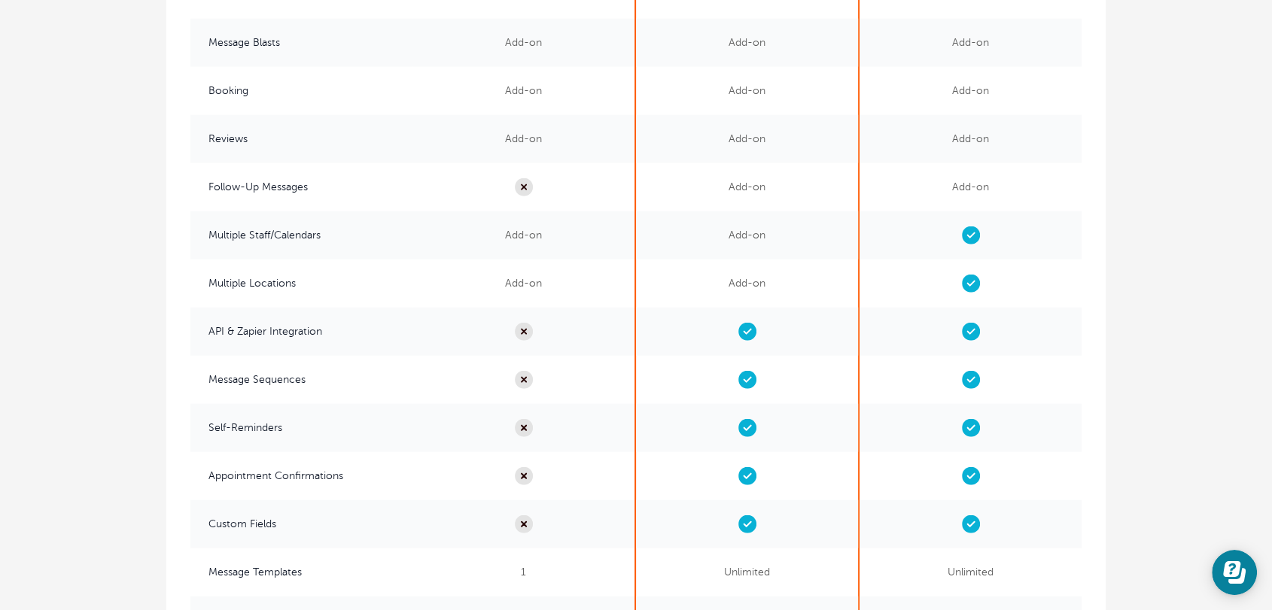
scroll to position [3512, 0]
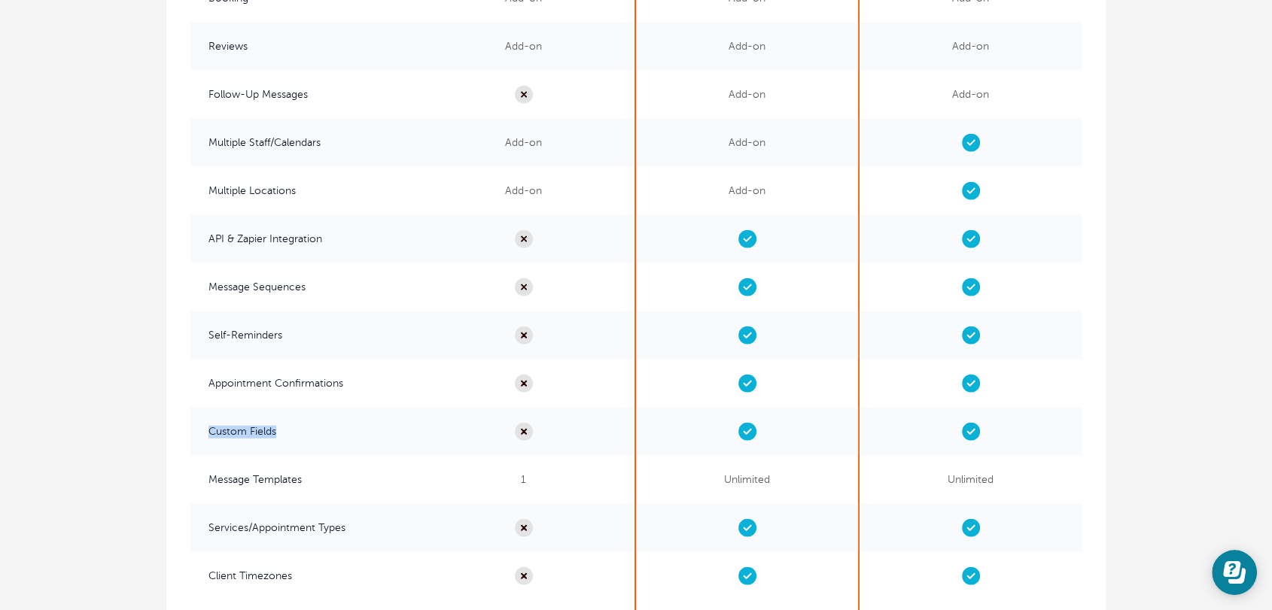
drag, startPoint x: 289, startPoint y: 435, endPoint x: 205, endPoint y: 437, distance: 83.6
click at [205, 437] on span "Custom Fields" at bounding box center [301, 432] width 222 height 48
copy span "Custom Fields"
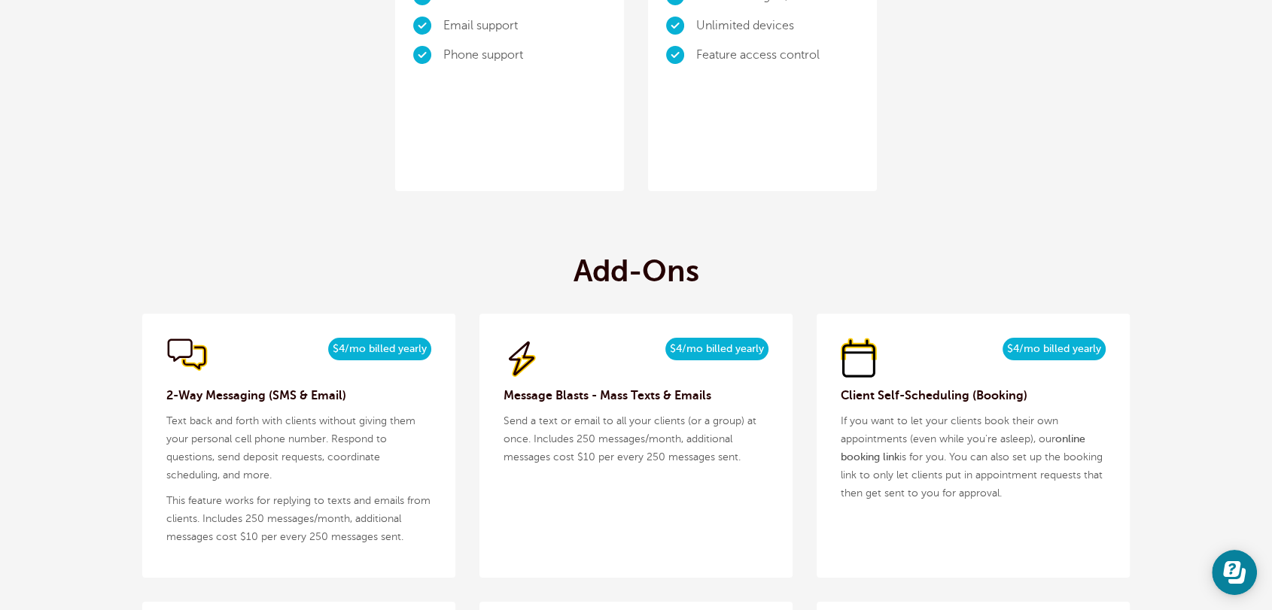
scroll to position [975, 0]
